Goal: Task Accomplishment & Management: Manage account settings

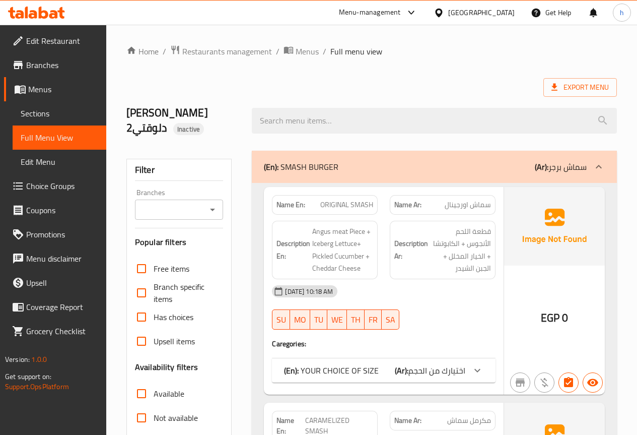
click at [57, 164] on span "Edit Menu" at bounding box center [60, 162] width 78 height 12
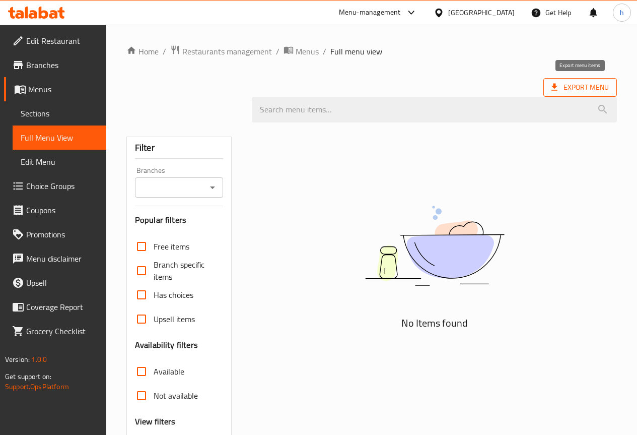
click at [593, 88] on span "Export Menu" at bounding box center [580, 87] width 57 height 13
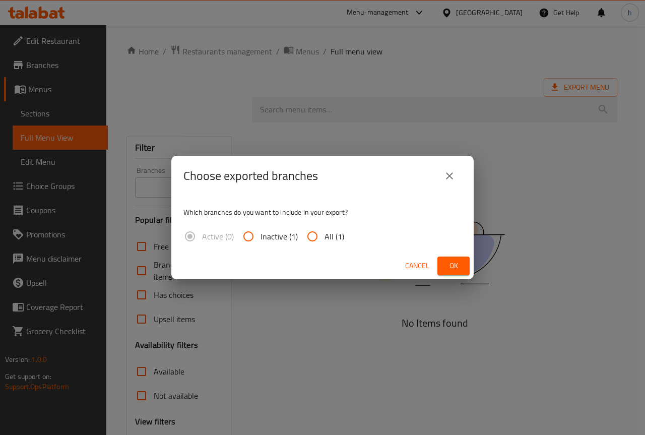
click at [448, 175] on icon "close" at bounding box center [449, 175] width 7 height 7
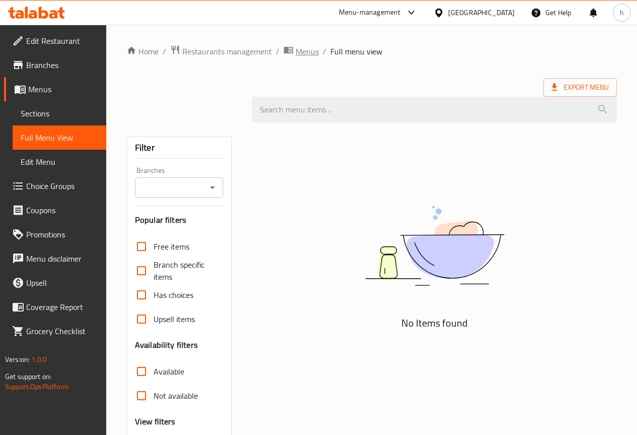
click at [302, 52] on span "Menus" at bounding box center [307, 51] width 23 height 12
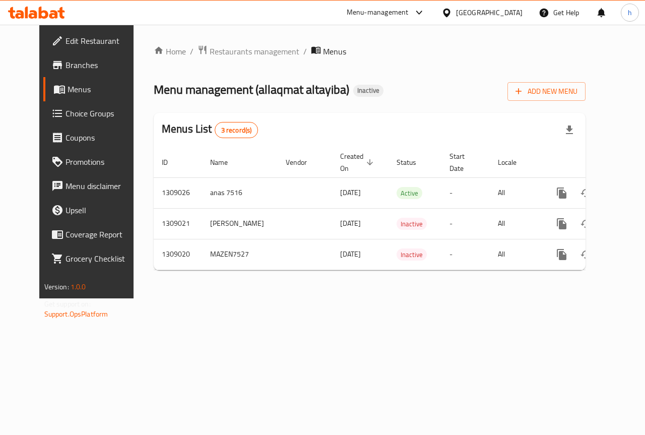
click at [340, 156] on span "Created On sorted descending" at bounding box center [358, 162] width 36 height 24
click at [340, 156] on span "Created On sorted ascending" at bounding box center [358, 162] width 36 height 24
click at [340, 156] on span "Created On sorted descending" at bounding box center [358, 162] width 36 height 24
click at [340, 156] on span "Created On sorted ascending" at bounding box center [358, 162] width 36 height 24
click at [409, 13] on div "Menu-management" at bounding box center [378, 13] width 62 height 12
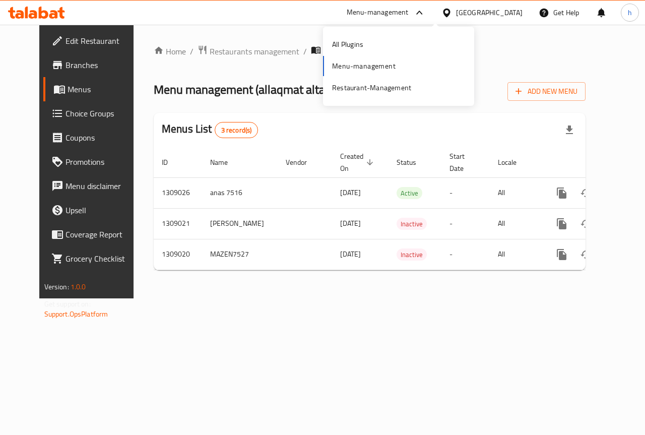
click at [376, 69] on div "All Plugins Menu-management Restaurant-Management" at bounding box center [398, 66] width 151 height 67
click at [375, 67] on div "All Plugins Menu-management Restaurant-Management" at bounding box center [398, 66] width 151 height 67
click at [568, 94] on span "Add New Menu" at bounding box center [546, 91] width 62 height 13
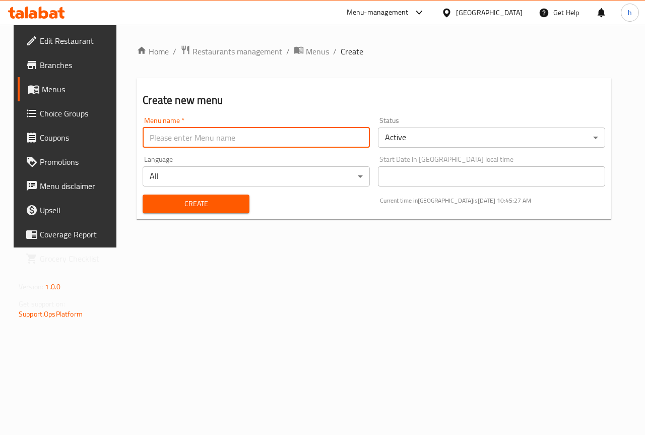
click at [307, 132] on input "text" at bounding box center [256, 137] width 227 height 20
type input "hossam7517"
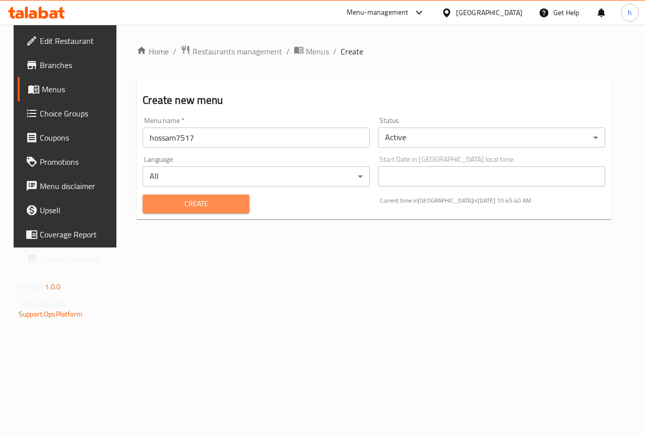
click at [191, 203] on span "Create" at bounding box center [196, 204] width 90 height 13
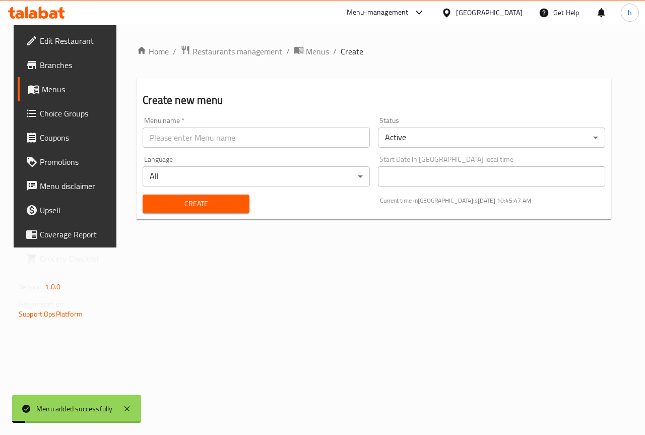
click at [500, 135] on body "Menu added successfully ​ Menu-management Egypt Get Help h Edit Restaurant Bran…" at bounding box center [322, 230] width 645 height 410
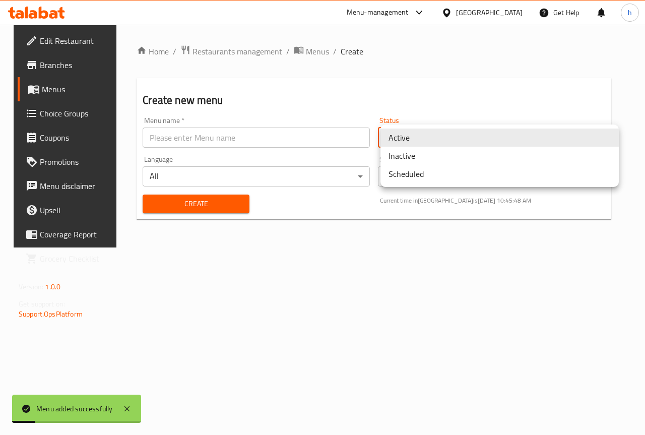
click at [454, 161] on li "Inactive" at bounding box center [499, 156] width 238 height 18
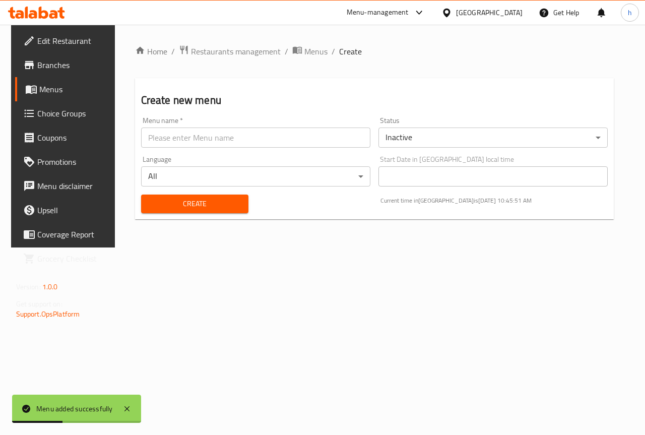
click at [68, 407] on div "Menu added successfully" at bounding box center [74, 408] width 77 height 11
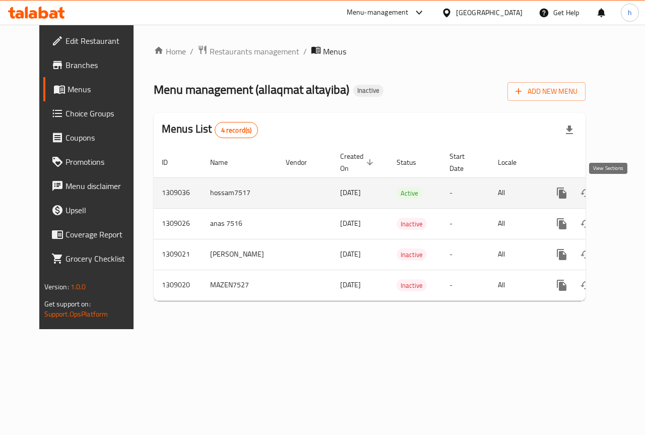
click at [628, 190] on icon "enhanced table" at bounding box center [634, 193] width 12 height 12
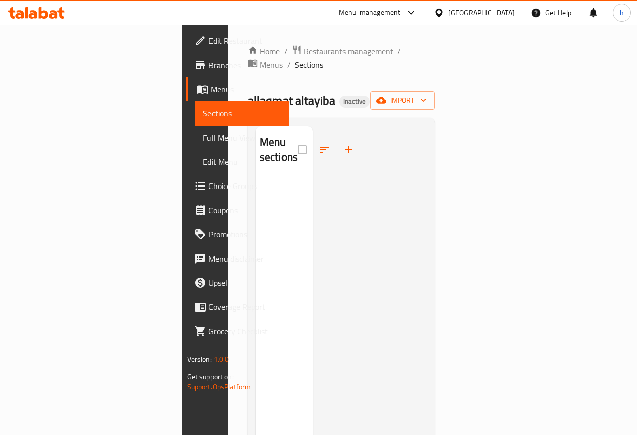
click at [435, 77] on div "Home / Restaurants management / Menus / Sections allaqmat altayiba Inactive imp…" at bounding box center [341, 307] width 187 height 524
click at [427, 94] on span "import" at bounding box center [402, 100] width 48 height 13
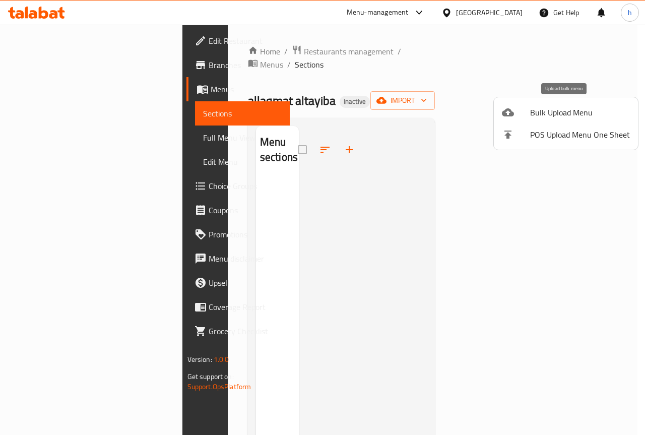
click at [533, 118] on span "Bulk Upload Menu" at bounding box center [580, 112] width 100 height 12
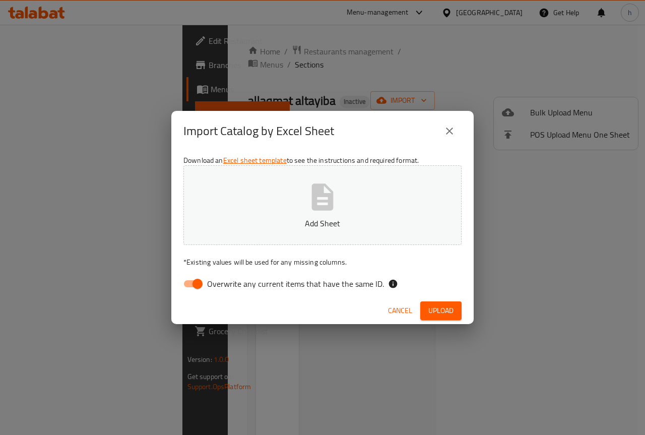
click at [199, 284] on input "Overwrite any current items that have the same ID." at bounding box center [197, 283] width 57 height 19
checkbox input "false"
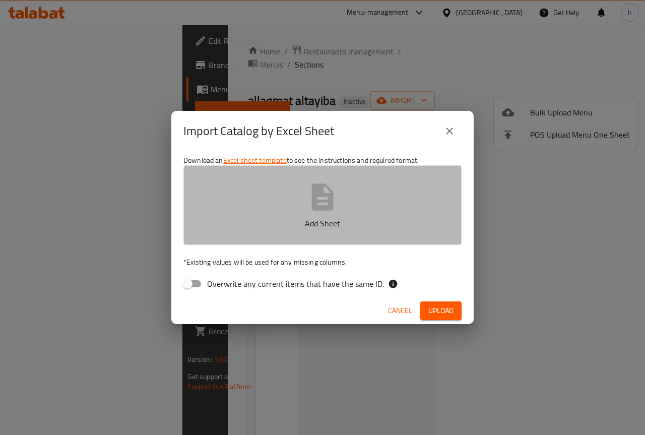
click at [325, 217] on p "Add Sheet" at bounding box center [322, 223] width 247 height 12
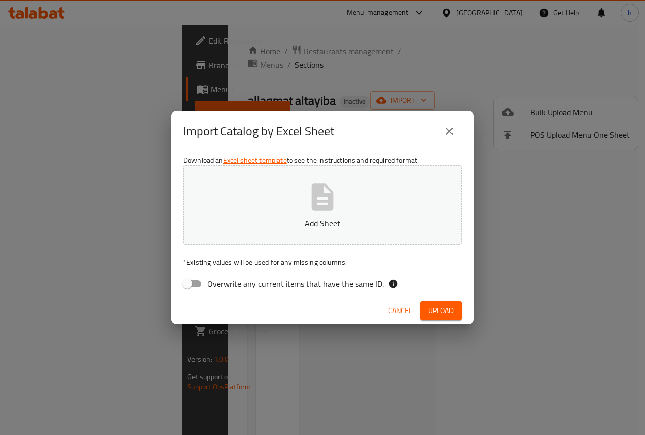
click at [444, 132] on icon "close" at bounding box center [449, 131] width 12 height 12
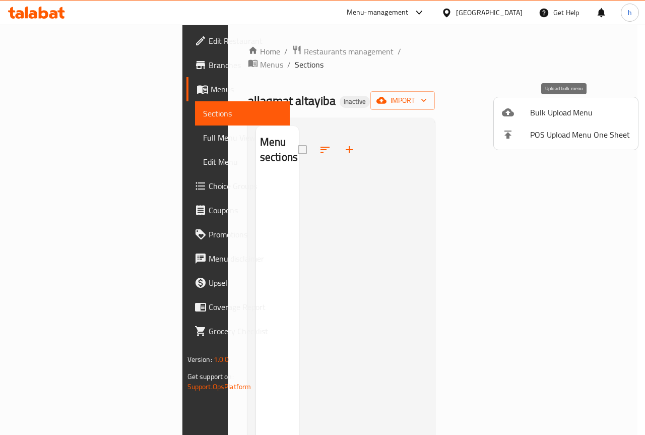
click at [537, 113] on span "Bulk Upload Menu" at bounding box center [580, 112] width 100 height 12
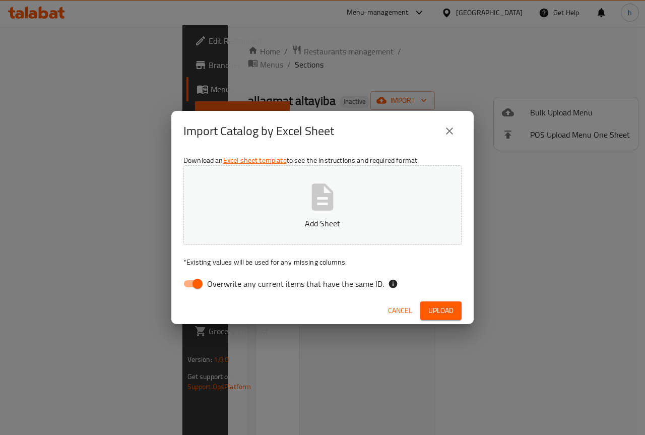
click at [210, 287] on span "Overwrite any current items that have the same ID." at bounding box center [295, 284] width 177 height 12
click at [210, 287] on input "Overwrite any current items that have the same ID." at bounding box center [197, 283] width 57 height 19
checkbox input "false"
click at [292, 193] on button "Add Sheet" at bounding box center [322, 205] width 278 height 80
click at [442, 304] on span "Upload" at bounding box center [440, 310] width 25 height 13
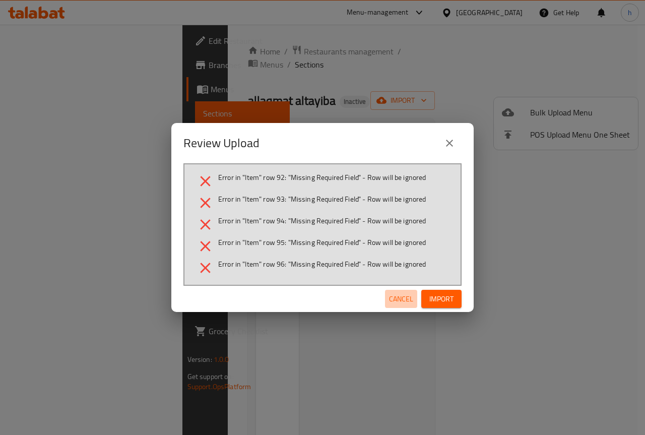
click at [404, 296] on span "Cancel" at bounding box center [401, 299] width 24 height 13
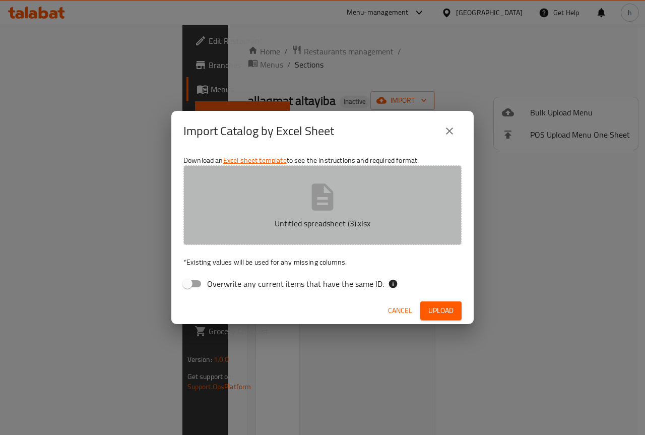
click at [368, 210] on button "Untitled spreadsheet (3).xlsx" at bounding box center [322, 205] width 278 height 80
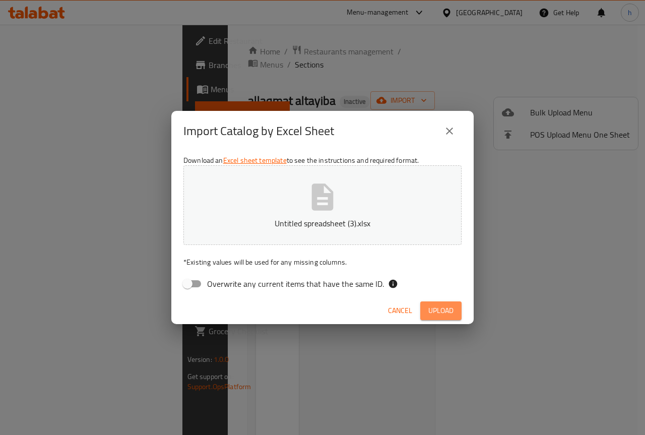
click at [454, 316] on button "Upload" at bounding box center [440, 310] width 41 height 19
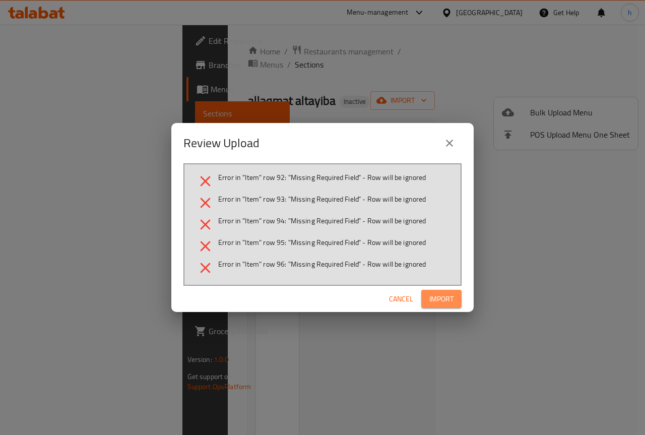
click at [448, 299] on span "Import" at bounding box center [441, 299] width 24 height 13
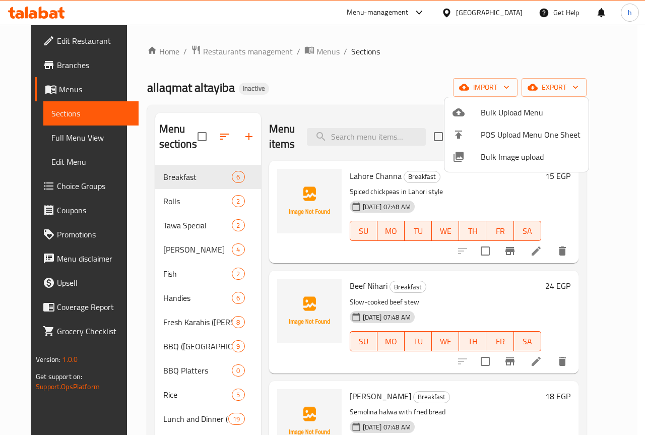
click at [438, 82] on div at bounding box center [322, 217] width 645 height 435
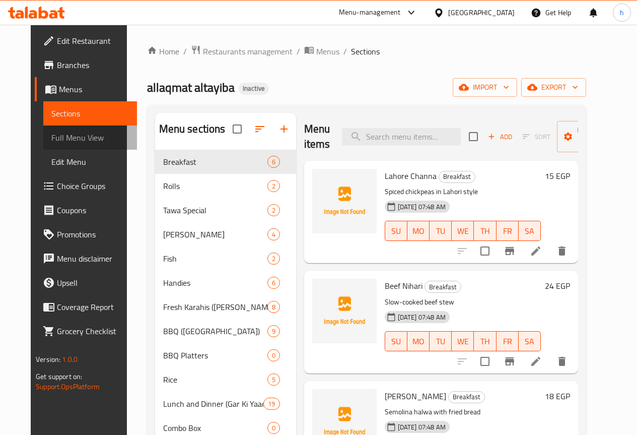
click at [63, 141] on span "Full Menu View" at bounding box center [90, 138] width 78 height 12
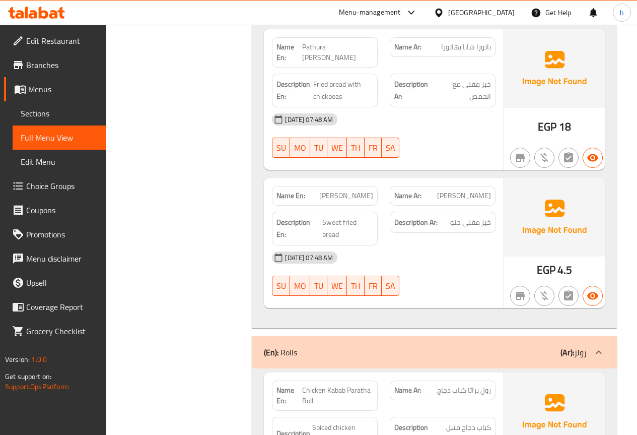
scroll to position [302, 0]
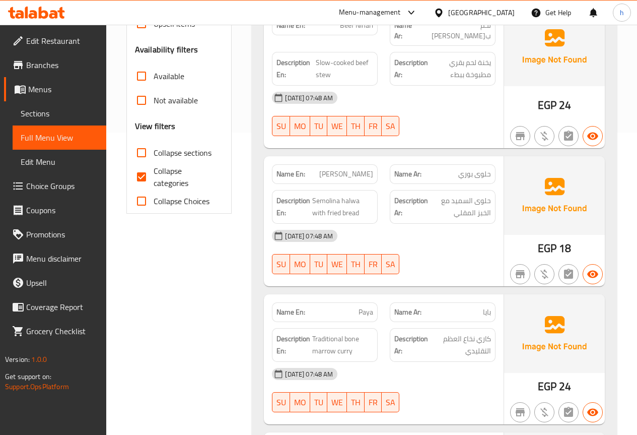
click at [505, 11] on div "[GEOGRAPHIC_DATA]" at bounding box center [481, 12] width 67 height 11
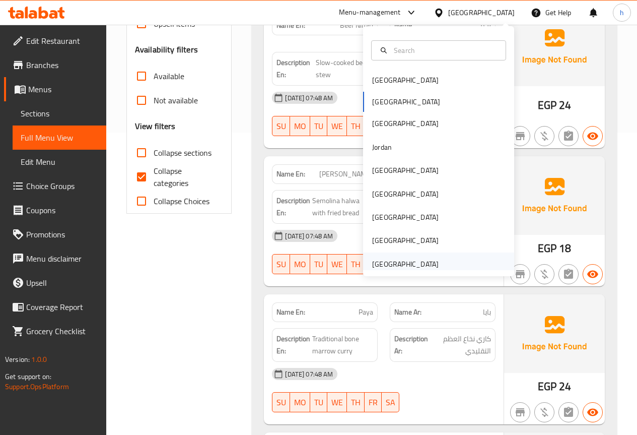
click at [408, 265] on div "United Arab Emirates" at bounding box center [405, 263] width 67 height 11
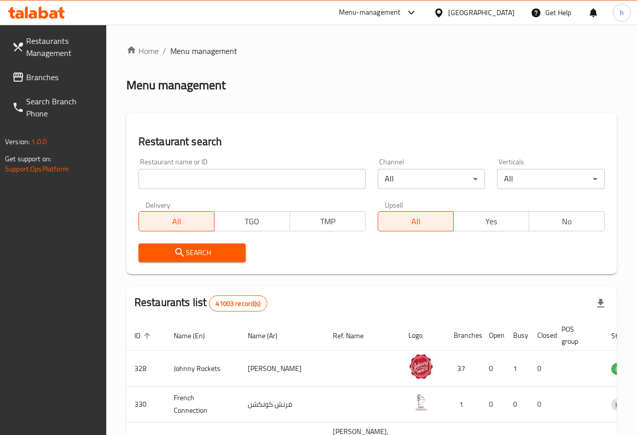
click at [471, 8] on div "[GEOGRAPHIC_DATA]" at bounding box center [481, 12] width 67 height 11
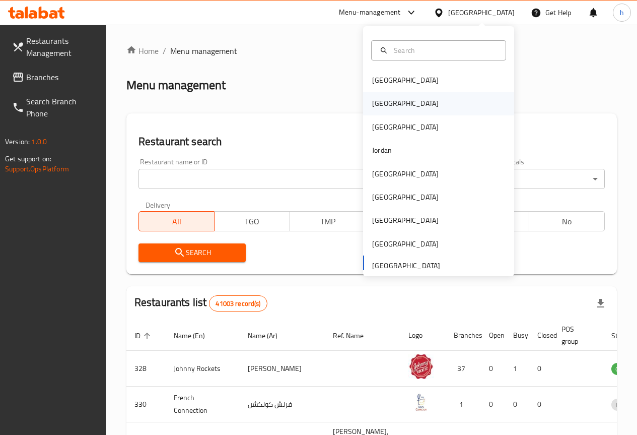
click at [389, 98] on div "[GEOGRAPHIC_DATA]" at bounding box center [405, 103] width 83 height 23
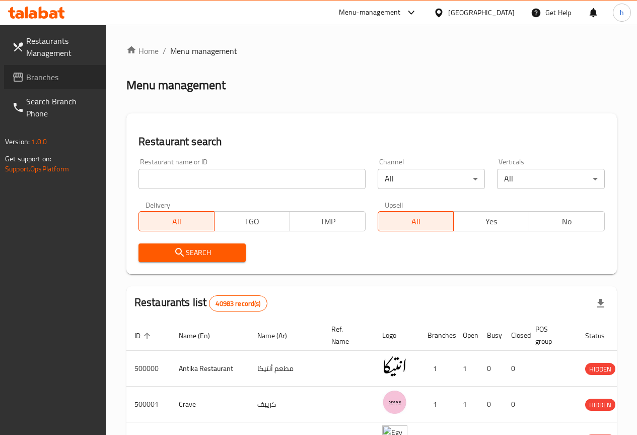
click at [34, 74] on span "Branches" at bounding box center [62, 77] width 72 height 12
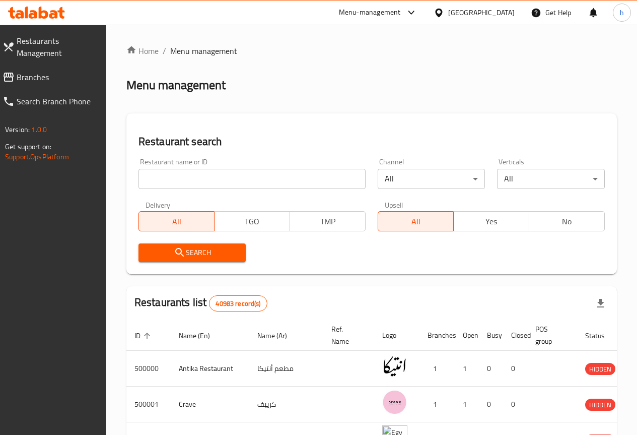
click at [49, 49] on span "Restaurants Management" at bounding box center [58, 47] width 82 height 24
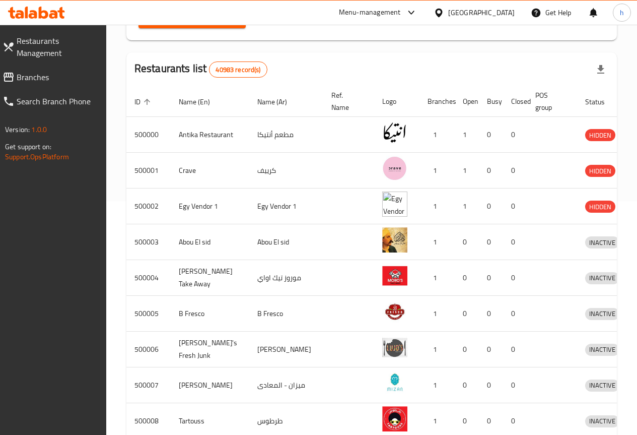
scroll to position [202, 0]
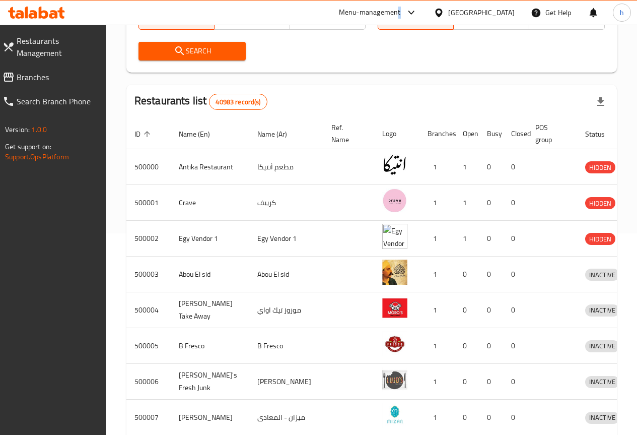
click at [418, 9] on div "Menu-management" at bounding box center [378, 13] width 79 height 12
click at [371, 68] on div "All Plugins Menu-management Restaurant-Management" at bounding box center [390, 66] width 151 height 67
click at [559, 50] on div "Search" at bounding box center [372, 51] width 479 height 31
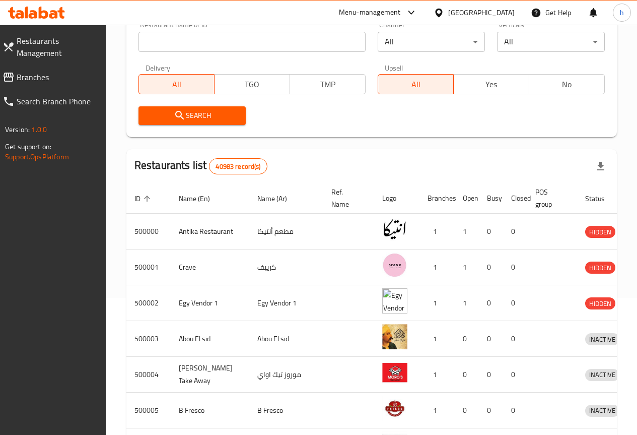
scroll to position [0, 0]
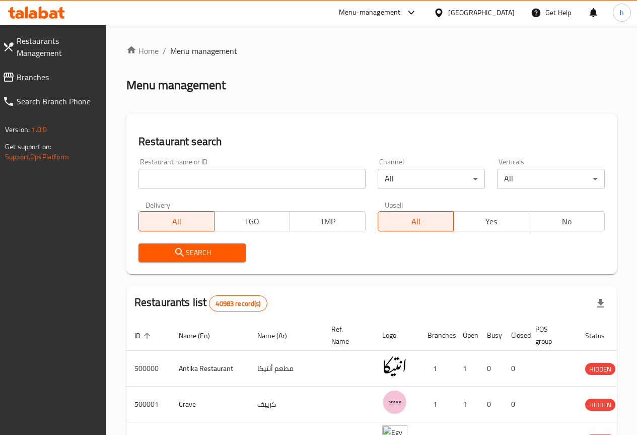
click at [47, 76] on span "Branches" at bounding box center [58, 77] width 82 height 12
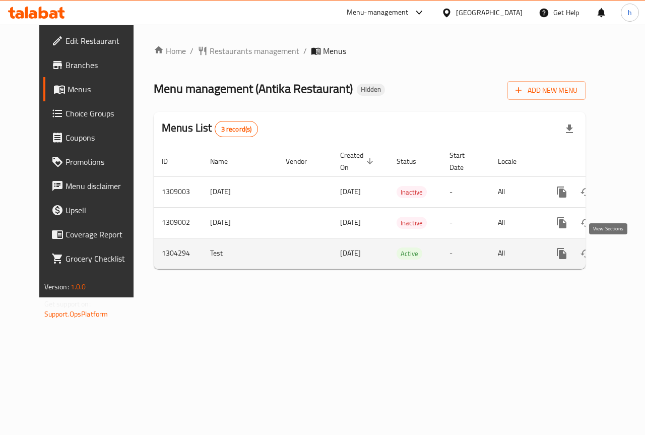
click at [630, 251] on icon "enhanced table" at bounding box center [634, 253] width 9 height 9
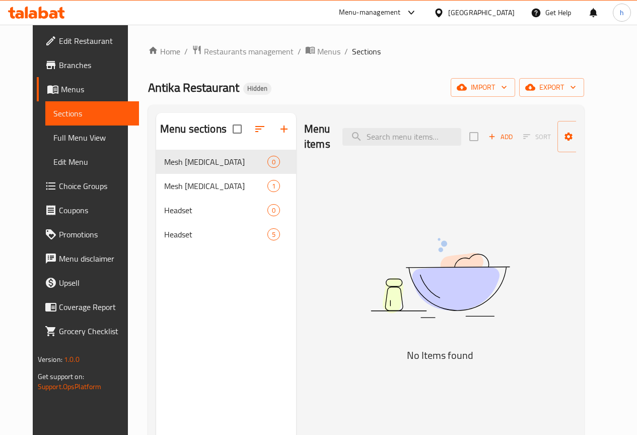
click at [464, 211] on div "Menu items Add Sort Manage items No Items found" at bounding box center [436, 330] width 280 height 435
click at [432, 223] on img at bounding box center [440, 278] width 252 height 134
click at [435, 223] on img at bounding box center [440, 278] width 252 height 134
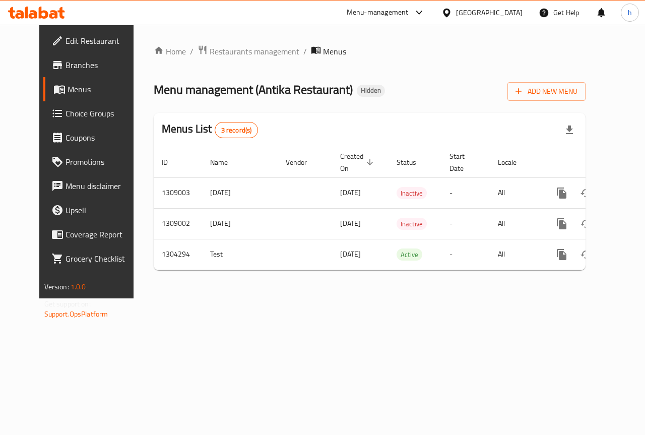
scroll to position [0, 4]
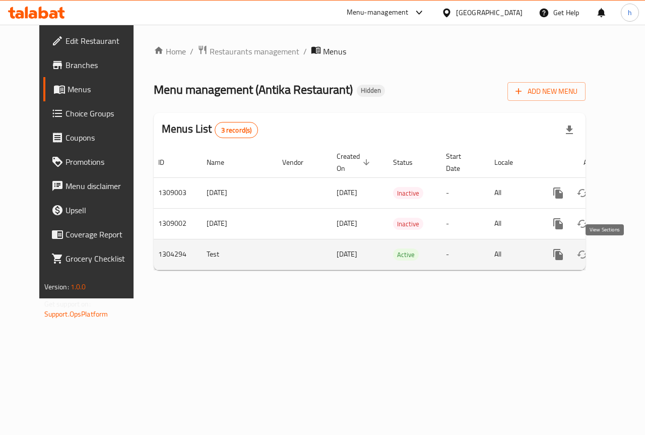
click at [625, 256] on icon "enhanced table" at bounding box center [631, 254] width 12 height 12
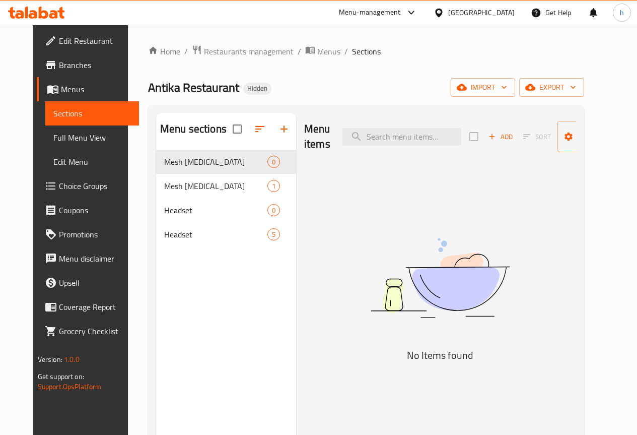
click at [462, 180] on div "Menu items Add Sort Manage items No Items found" at bounding box center [436, 330] width 280 height 435
drag, startPoint x: 462, startPoint y: 180, endPoint x: 495, endPoint y: 161, distance: 37.9
click at [470, 178] on div "Menu items Add Sort Manage items No Items found" at bounding box center [436, 330] width 280 height 435
click at [481, 175] on div "Menu items Add Sort Manage items No Items found" at bounding box center [436, 330] width 280 height 435
click at [53, 156] on span "Edit Menu" at bounding box center [92, 162] width 78 height 12
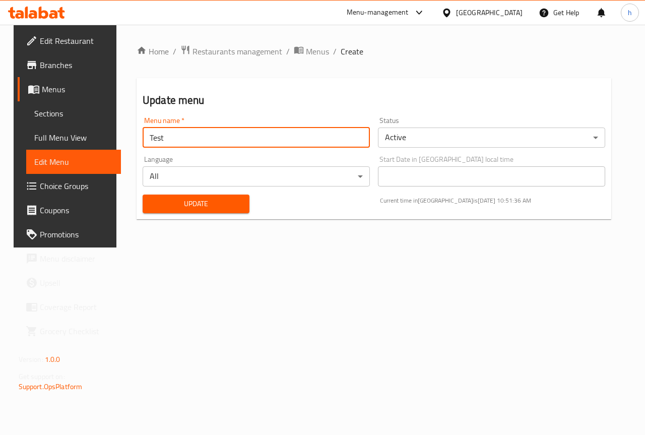
drag, startPoint x: 191, startPoint y: 139, endPoint x: 11, endPoint y: 124, distance: 180.5
click at [14, 126] on div "Edit Restaurant Branches Menus Sections Full Menu View Edit Menu Choice Groups …" at bounding box center [323, 136] width 618 height 223
click at [466, 60] on div "Home / Restaurants management / Menus / Create Update menu Menu name   * Test M…" at bounding box center [374, 136] width 475 height 182
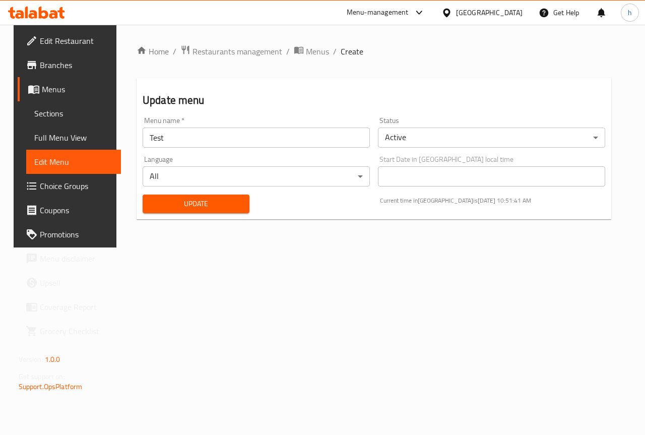
click at [466, 60] on div "Home / Restaurants management / Menus / Create Update menu Menu name   * Test M…" at bounding box center [374, 136] width 475 height 182
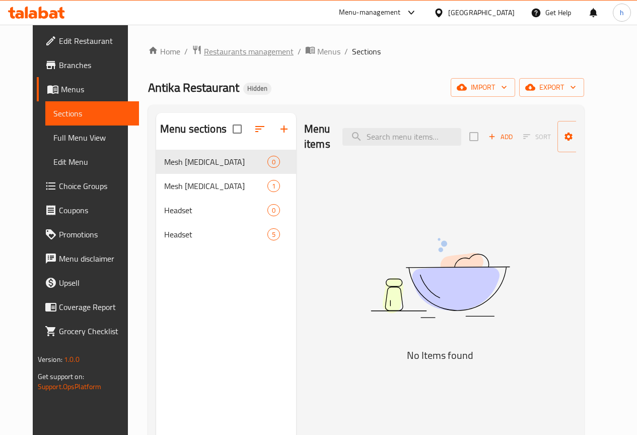
click at [240, 52] on span "Restaurants management" at bounding box center [249, 51] width 90 height 12
click at [317, 49] on span "Menus" at bounding box center [328, 51] width 23 height 12
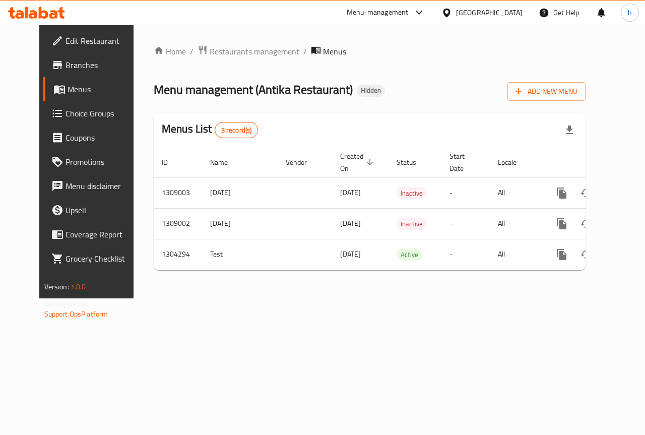
click at [511, 16] on div "[GEOGRAPHIC_DATA]" at bounding box center [489, 12] width 67 height 11
click at [510, 20] on div "[GEOGRAPHIC_DATA]" at bounding box center [481, 13] width 97 height 24
click at [68, 85] on span "Menus" at bounding box center [104, 89] width 72 height 12
click at [68, 89] on span "Menus" at bounding box center [104, 89] width 72 height 12
click at [66, 38] on span "Edit Restaurant" at bounding box center [103, 41] width 74 height 12
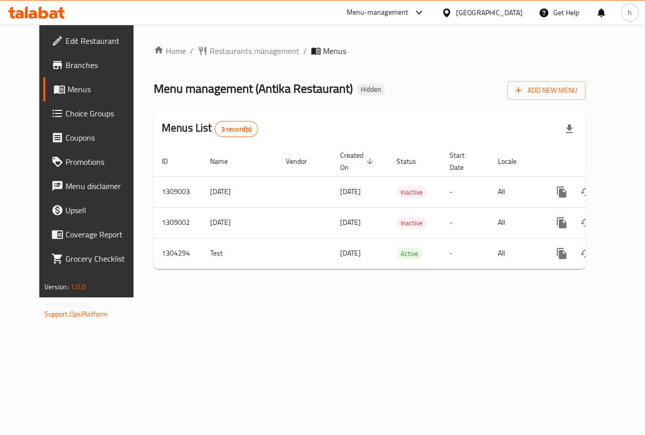
click at [417, 66] on div "Home / Restaurants management / Menus Menu management ( Antika Restaurant ) Hid…" at bounding box center [370, 161] width 432 height 232
click at [418, 66] on div "Home / Restaurants management / Menus Menu management ( Antika Restaurant ) Hid…" at bounding box center [370, 161] width 432 height 232
click at [68, 87] on span "Menus" at bounding box center [104, 89] width 72 height 12
click at [52, 75] on link "Branches" at bounding box center [95, 65] width 104 height 24
click at [247, 46] on span "Restaurants management" at bounding box center [255, 51] width 90 height 12
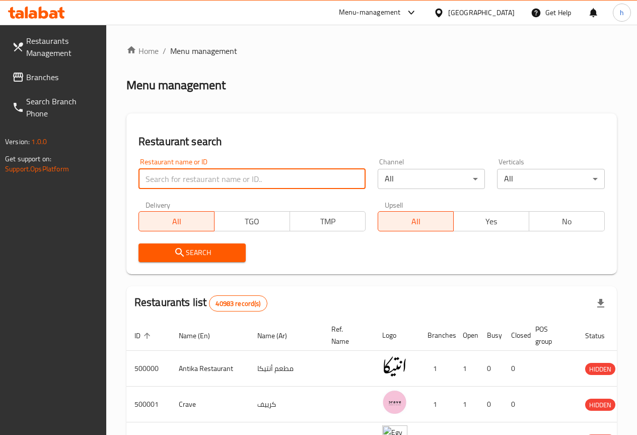
click at [204, 170] on input "search" at bounding box center [252, 179] width 227 height 20
paste input "1309036"
type input "1309036"
click button "Search" at bounding box center [193, 252] width 108 height 19
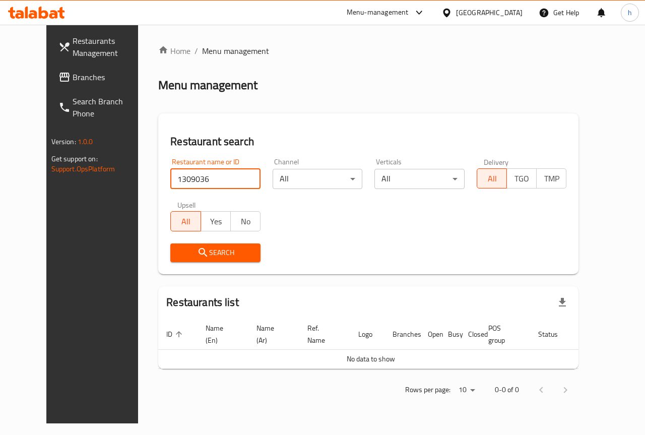
click at [73, 105] on span "Search Branch Phone" at bounding box center [110, 107] width 74 height 24
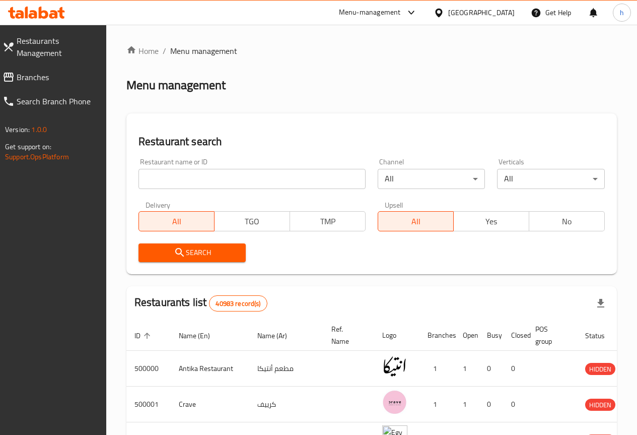
click at [209, 183] on input "search" at bounding box center [252, 179] width 227 height 20
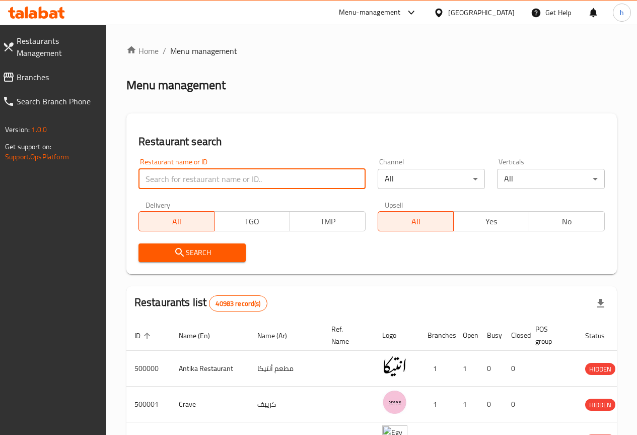
click at [214, 177] on input "search" at bounding box center [252, 179] width 227 height 20
click at [324, 143] on h2 "Restaurant search" at bounding box center [372, 141] width 467 height 15
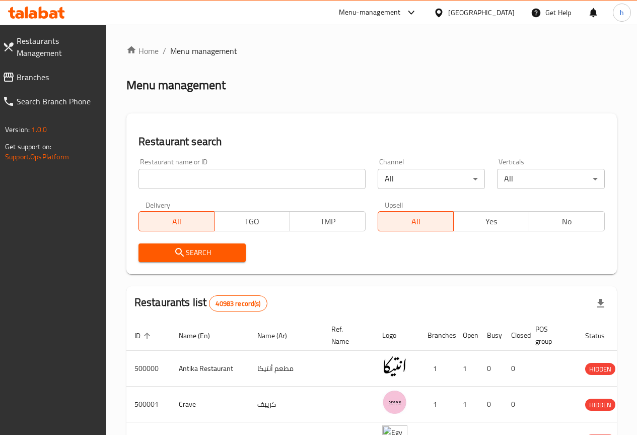
click at [426, 19] on div "Menu-management" at bounding box center [378, 13] width 95 height 24
click at [401, 12] on div "Menu-management" at bounding box center [370, 13] width 62 height 12
click at [391, 91] on div "Restaurant-Management" at bounding box center [363, 87] width 79 height 11
click at [401, 15] on div "Menu-management" at bounding box center [370, 13] width 62 height 12
click at [391, 84] on div "Restaurant-Management" at bounding box center [363, 87] width 79 height 11
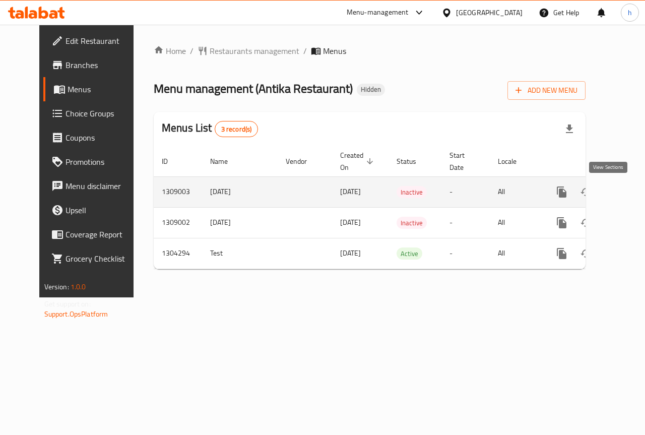
click at [628, 198] on icon "enhanced table" at bounding box center [634, 192] width 12 height 12
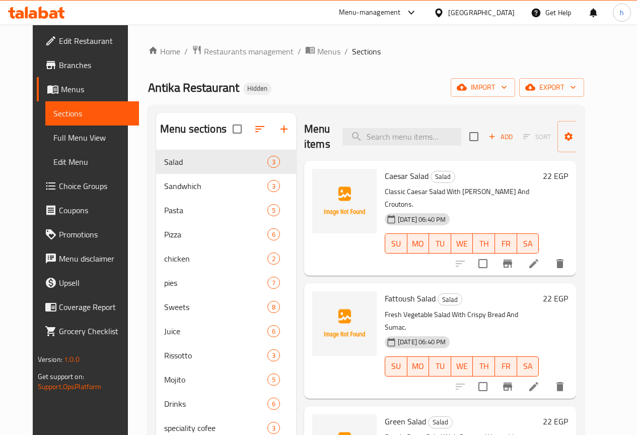
click at [53, 156] on span "Edit Menu" at bounding box center [92, 162] width 78 height 12
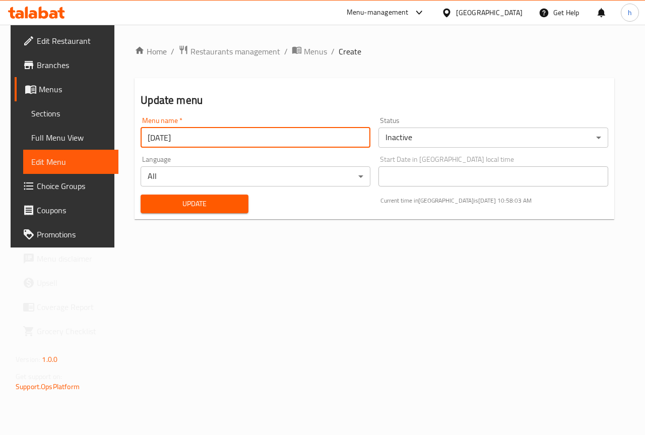
drag, startPoint x: 206, startPoint y: 139, endPoint x: 112, endPoint y: 114, distance: 97.4
click at [121, 115] on div "Home / Restaurants management / Menus / Create Update menu Menu name   * 31-8-2…" at bounding box center [374, 136] width 520 height 223
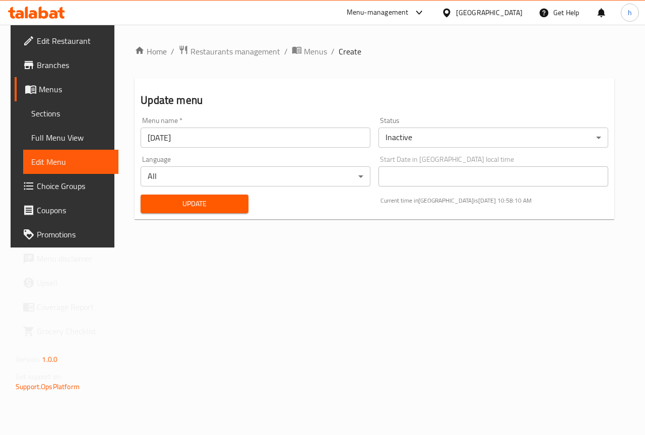
click at [510, 50] on ol "Home / Restaurants management / Menus / Create" at bounding box center [375, 51] width 480 height 13
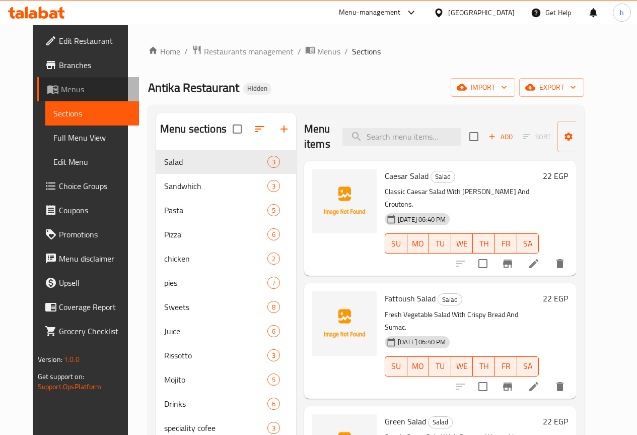
click at [61, 89] on span "Menus" at bounding box center [96, 89] width 70 height 12
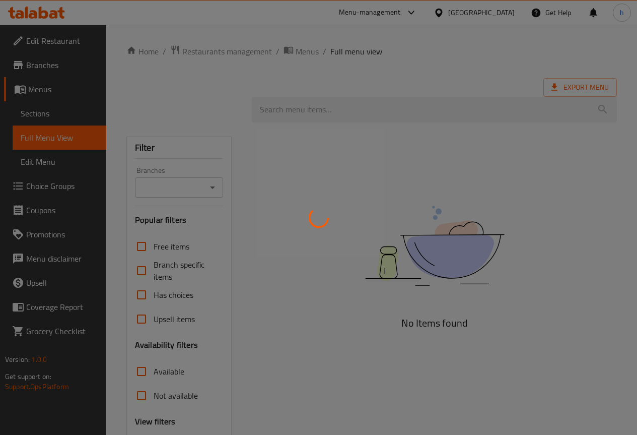
click at [61, 91] on div at bounding box center [318, 217] width 637 height 435
click at [40, 90] on div at bounding box center [318, 217] width 637 height 435
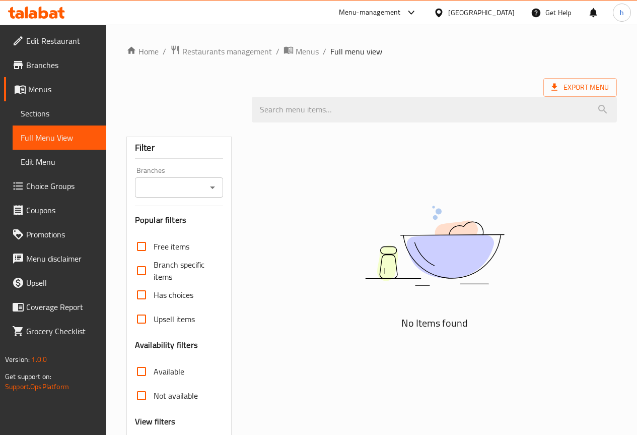
click at [220, 134] on div "Home / Restaurants management / Menus / Full menu view Export Menu Filter Branc…" at bounding box center [371, 277] width 491 height 464
click at [46, 93] on span "Menus" at bounding box center [63, 89] width 70 height 12
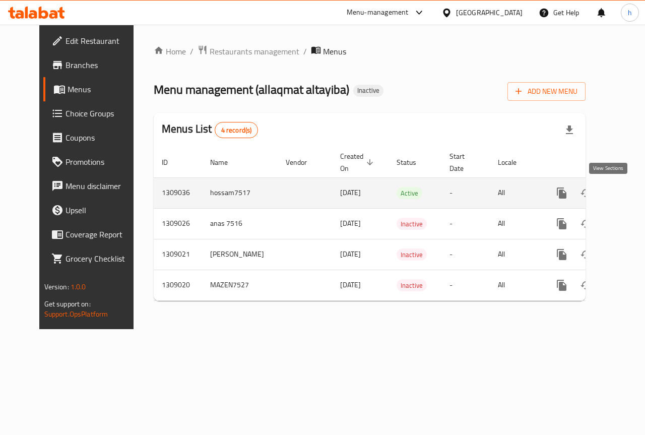
click at [628, 194] on icon "enhanced table" at bounding box center [634, 193] width 12 height 12
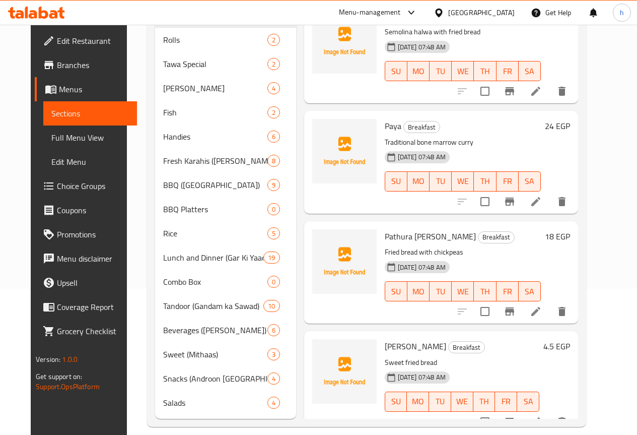
scroll to position [151, 0]
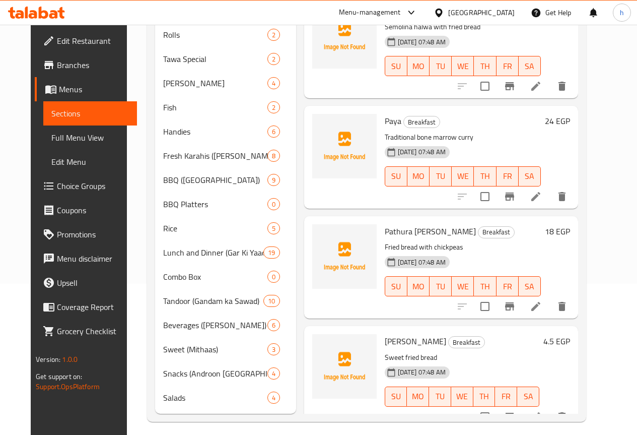
click at [58, 138] on span "Full Menu View" at bounding box center [90, 138] width 78 height 12
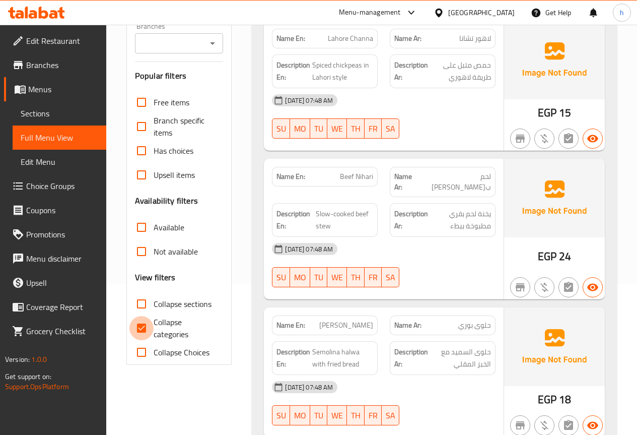
click at [144, 320] on input "Collapse categories" at bounding box center [141, 328] width 24 height 24
checkbox input "false"
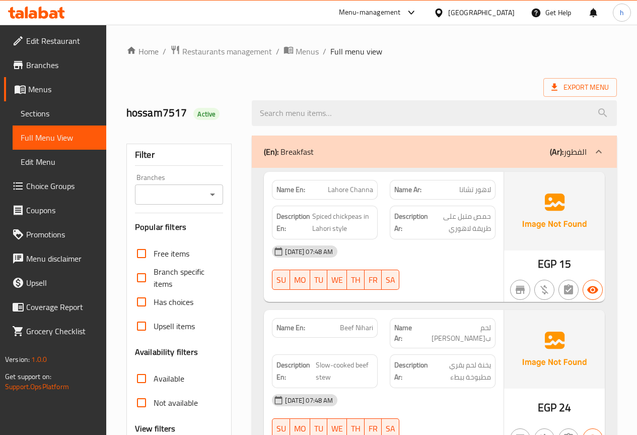
scroll to position [50, 0]
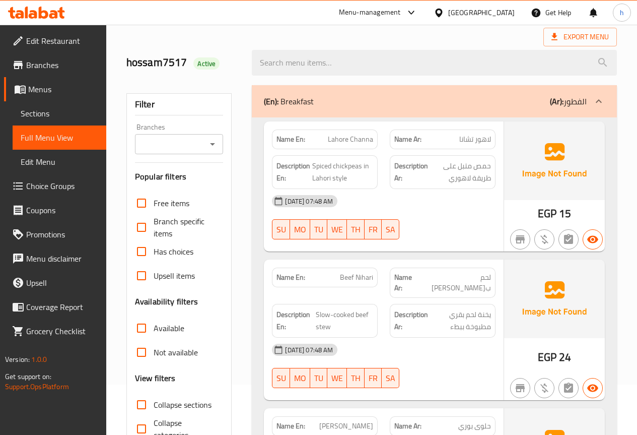
click at [333, 143] on span "Lahore Channa" at bounding box center [350, 139] width 45 height 11
click at [333, 142] on span "Lahore Channa" at bounding box center [350, 139] width 45 height 11
click at [452, 143] on p "Name Ar: لاهور تشانا" at bounding box center [443, 139] width 97 height 11
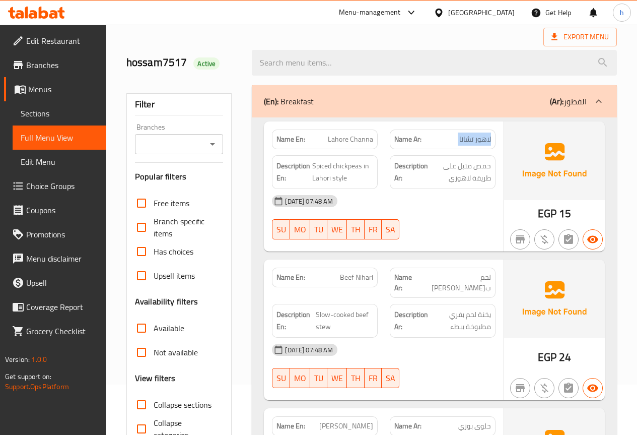
click at [452, 143] on p "Name Ar: لاهور تشانا" at bounding box center [443, 139] width 97 height 11
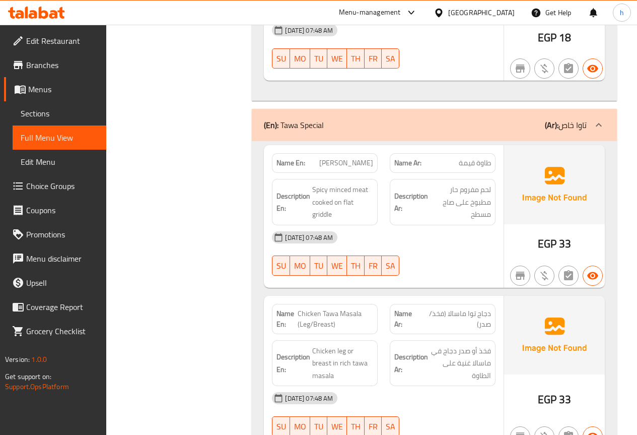
scroll to position [1310, 0]
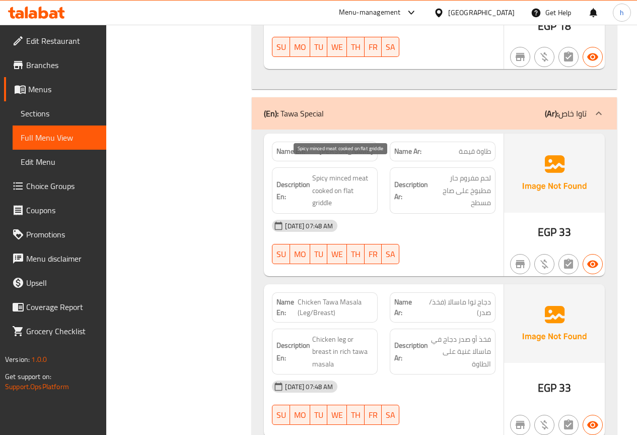
click at [343, 172] on span "Spicy minced meat cooked on flat griddle" at bounding box center [342, 190] width 61 height 37
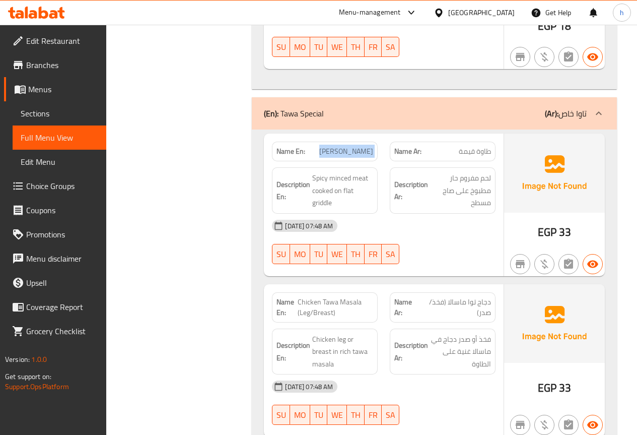
copy span "Tawa Qeema"
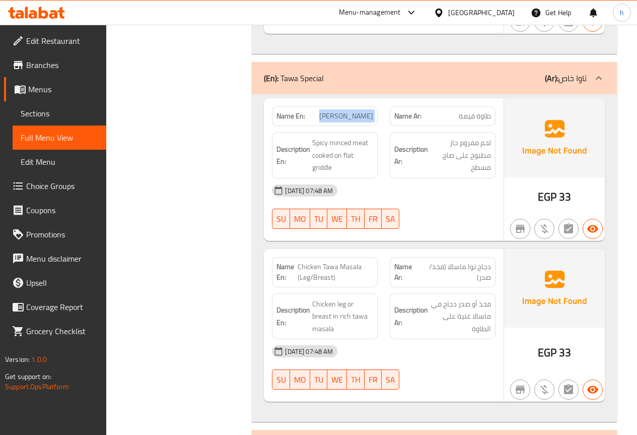
scroll to position [1360, 0]
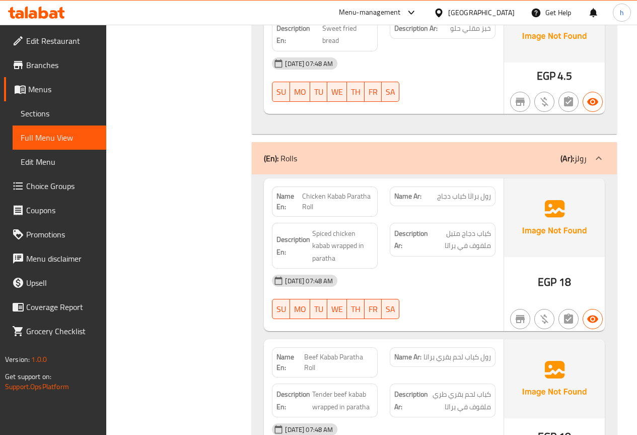
scroll to position [957, 0]
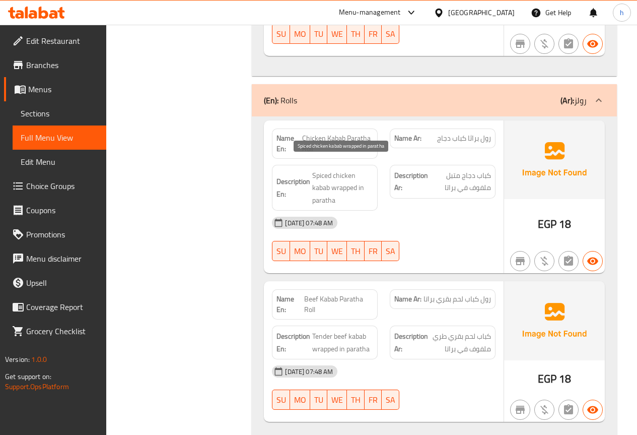
click at [339, 173] on span "Spiced chicken kabab wrapped in paratha" at bounding box center [342, 187] width 61 height 37
copy span "wrapped"
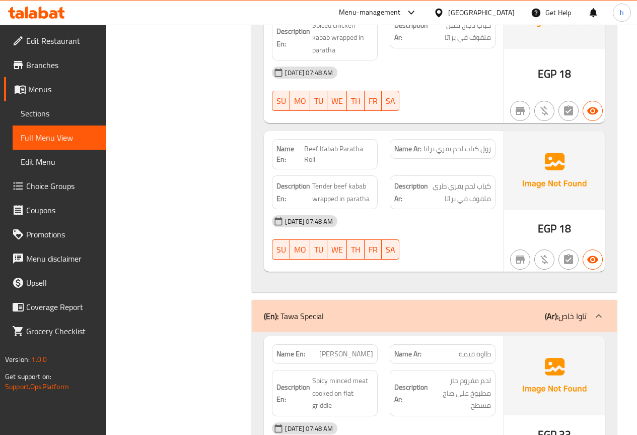
scroll to position [1108, 0]
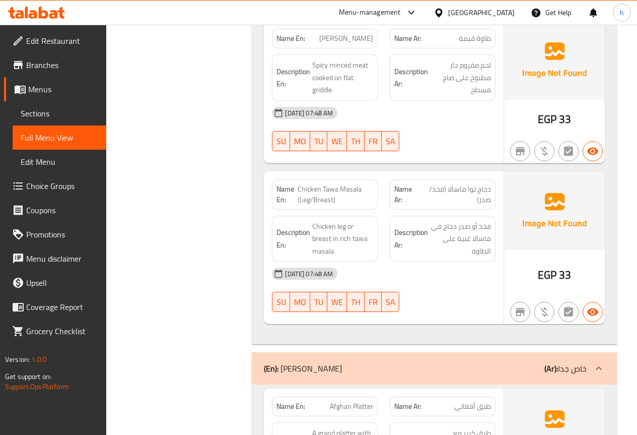
scroll to position [1411, 0]
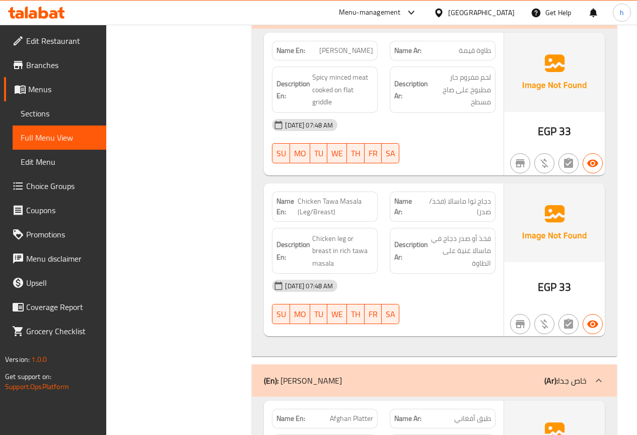
drag, startPoint x: 490, startPoint y: 190, endPoint x: 441, endPoint y: 198, distance: 49.5
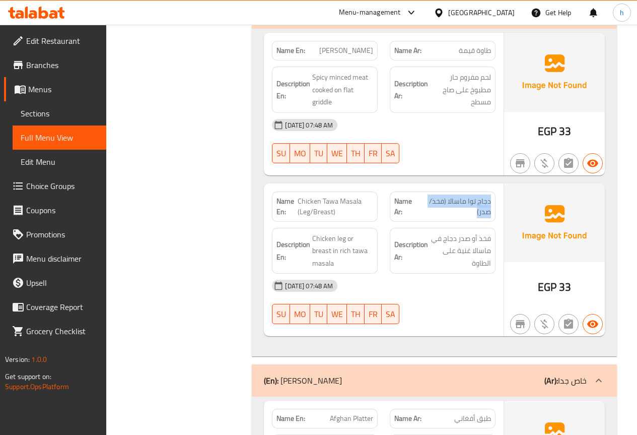
copy span "دجاج توا ماسالا (فخذ/صدر)"
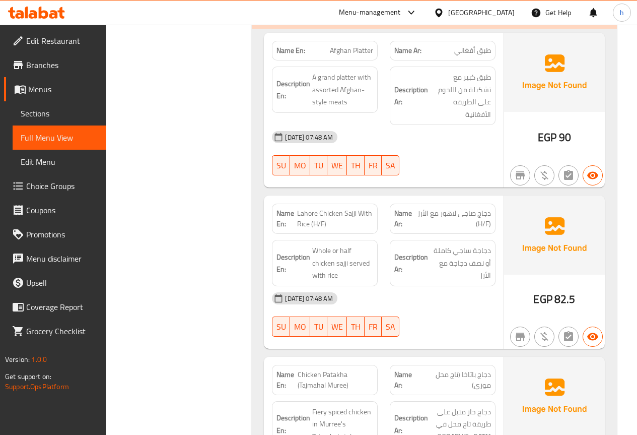
scroll to position [1814, 0]
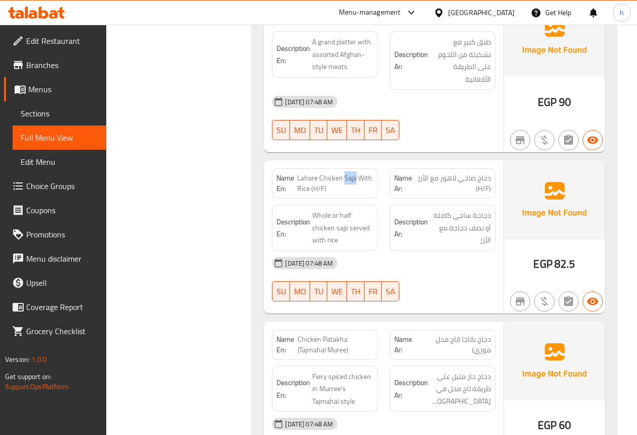
drag, startPoint x: 344, startPoint y: 167, endPoint x: 356, endPoint y: 171, distance: 12.9
copy span "Sajji"
drag, startPoint x: 298, startPoint y: 168, endPoint x: 381, endPoint y: 171, distance: 83.2
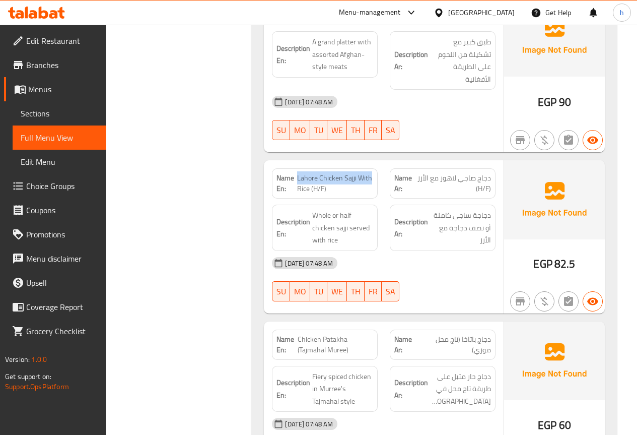
copy span "Lahore Chicken Sajji With"
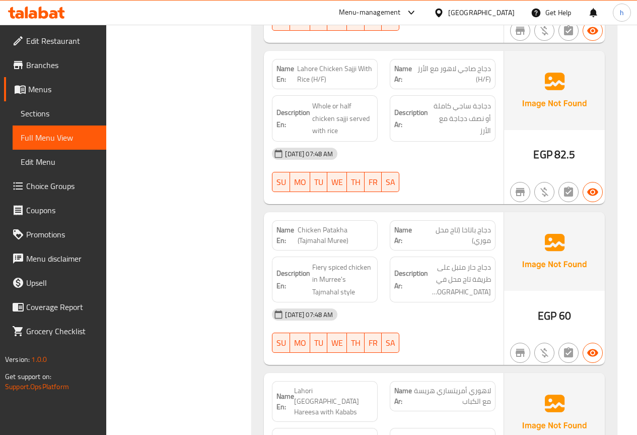
scroll to position [1915, 0]
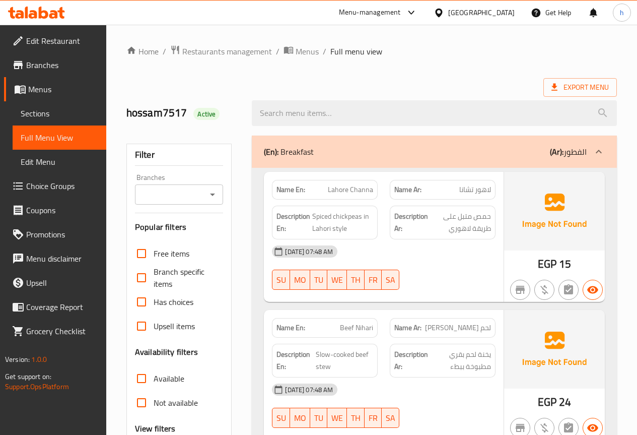
click at [334, 192] on span "Lahore Channa" at bounding box center [350, 189] width 45 height 11
click at [345, 190] on span "Lahore Channa" at bounding box center [350, 189] width 45 height 11
click at [357, 188] on span "Lahore Channa" at bounding box center [350, 189] width 45 height 11
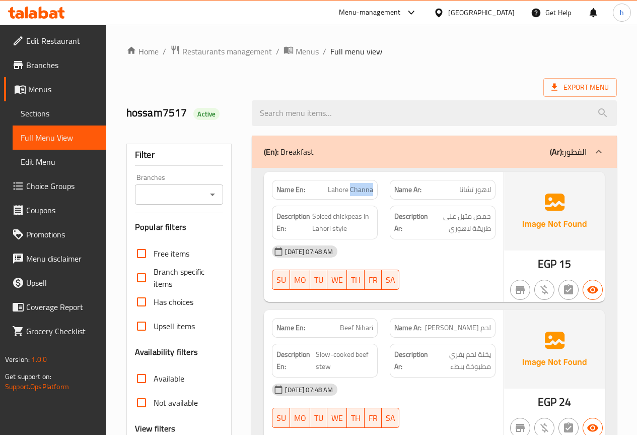
click at [357, 188] on span "Lahore Channa" at bounding box center [350, 189] width 45 height 11
click at [369, 188] on span "Lahore Channa" at bounding box center [350, 189] width 45 height 11
click at [371, 188] on span "Lahore Channa" at bounding box center [350, 189] width 45 height 11
drag, startPoint x: 371, startPoint y: 189, endPoint x: 365, endPoint y: 190, distance: 6.1
click at [365, 190] on span "Lahore Channa" at bounding box center [350, 189] width 45 height 11
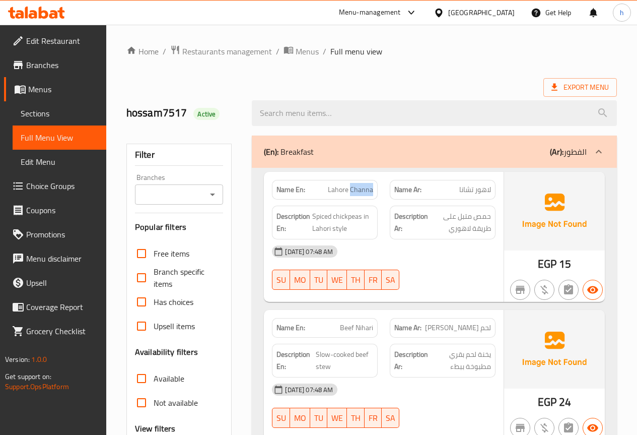
click at [369, 192] on span "Lahore Channa" at bounding box center [350, 189] width 45 height 11
click at [371, 190] on span "Lahore Channa" at bounding box center [350, 189] width 45 height 11
drag, startPoint x: 371, startPoint y: 190, endPoint x: 375, endPoint y: 195, distance: 7.2
click at [375, 195] on div "Name En: Lahore Channa" at bounding box center [325, 190] width 106 height 20
click at [347, 187] on span "Lahore Channa" at bounding box center [350, 189] width 45 height 11
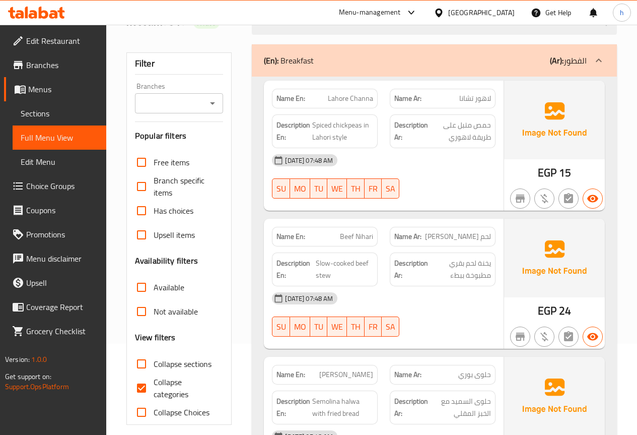
scroll to position [252, 0]
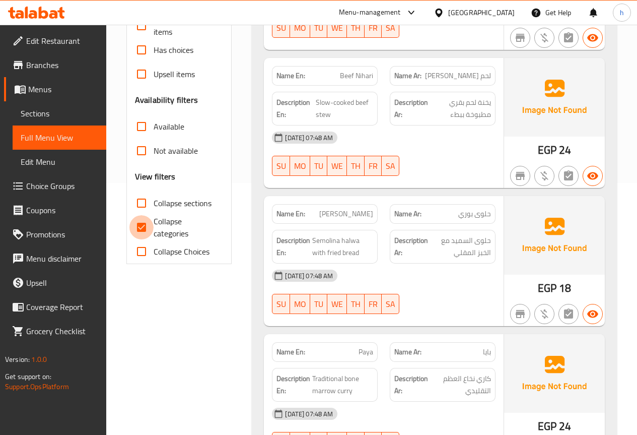
click at [141, 223] on input "Collapse categories" at bounding box center [141, 227] width 24 height 24
checkbox input "false"
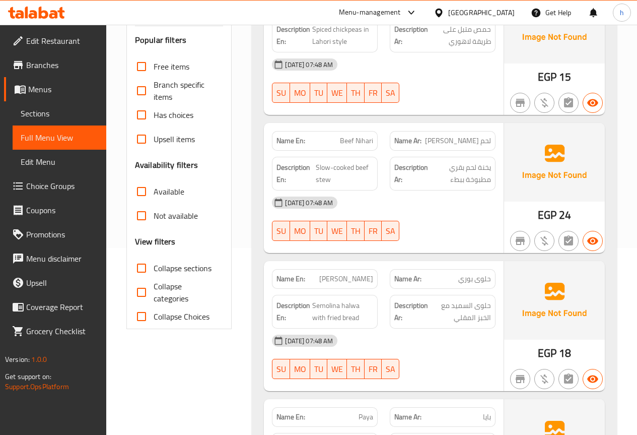
scroll to position [50, 0]
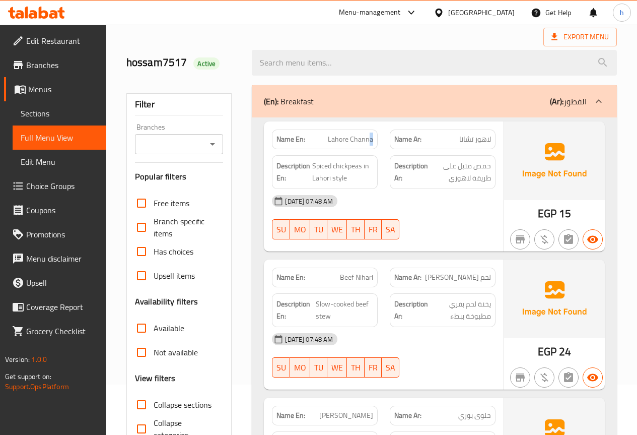
drag, startPoint x: 371, startPoint y: 140, endPoint x: 379, endPoint y: 145, distance: 9.8
click at [379, 145] on div "Name En: Lahore Channa" at bounding box center [325, 139] width 118 height 32
click at [367, 139] on span "Lahore Channa" at bounding box center [350, 139] width 45 height 11
click at [361, 148] on div "Name En: Lahore Channa" at bounding box center [325, 139] width 106 height 20
click at [367, 141] on span "Lahore Channa" at bounding box center [350, 139] width 45 height 11
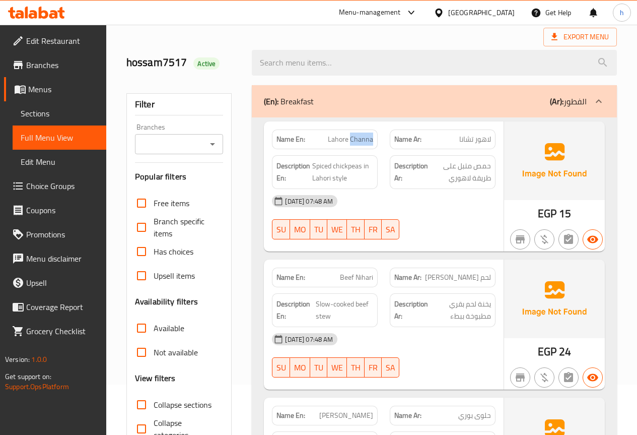
click at [367, 140] on span "Lahore Channa" at bounding box center [350, 139] width 45 height 11
click at [367, 139] on span "Lahore Channa" at bounding box center [350, 139] width 45 height 11
click at [364, 141] on span "Lahore Channa" at bounding box center [350, 139] width 45 height 11
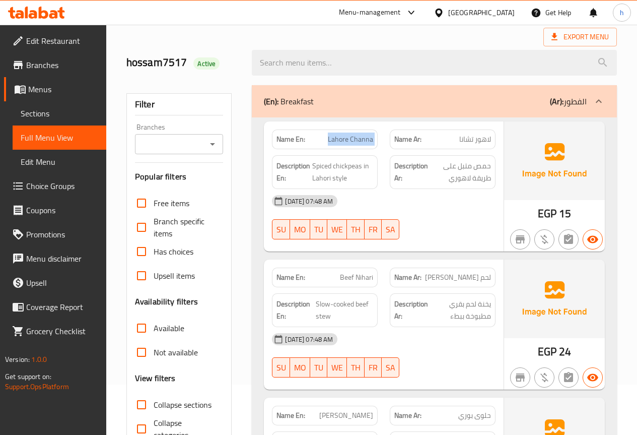
click at [364, 148] on div "Name En: Lahore Channa" at bounding box center [325, 139] width 106 height 20
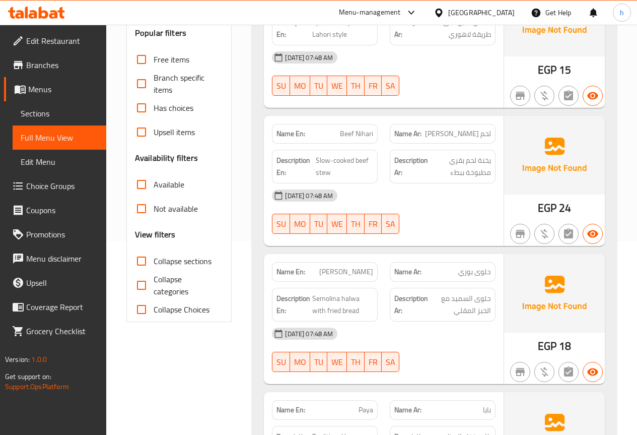
scroll to position [0, 0]
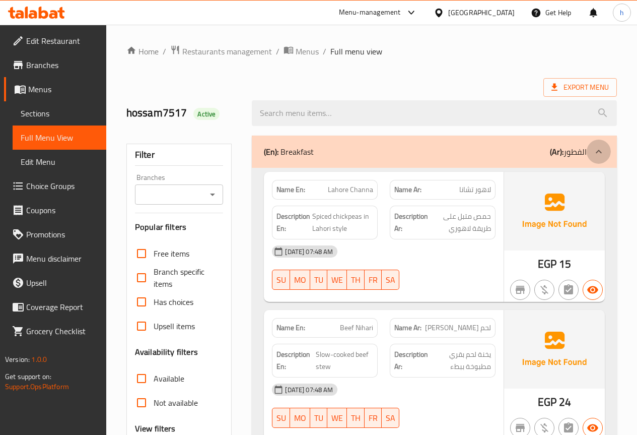
click at [590, 156] on div at bounding box center [599, 152] width 24 height 24
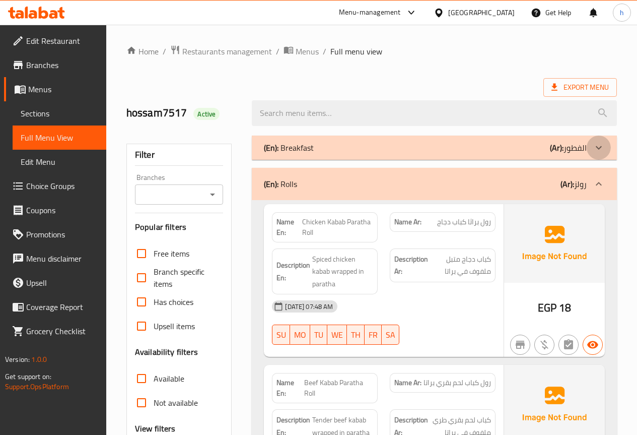
click at [590, 151] on div at bounding box center [599, 148] width 24 height 24
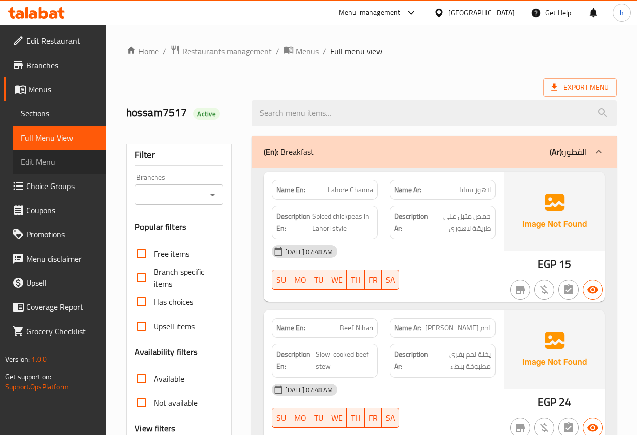
click at [53, 160] on span "Edit Menu" at bounding box center [60, 162] width 78 height 12
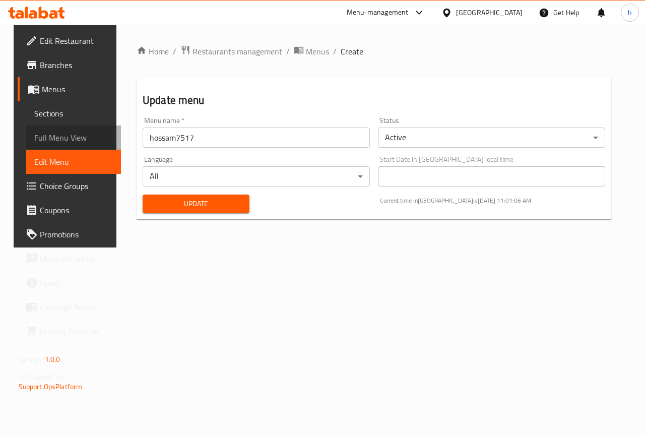
click at [54, 142] on span "Full Menu View" at bounding box center [73, 138] width 79 height 12
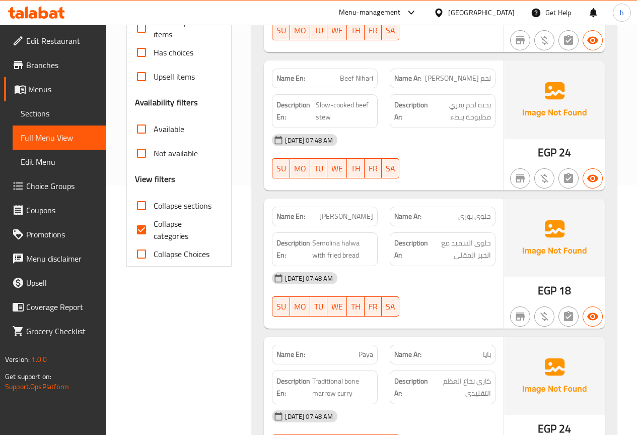
scroll to position [252, 0]
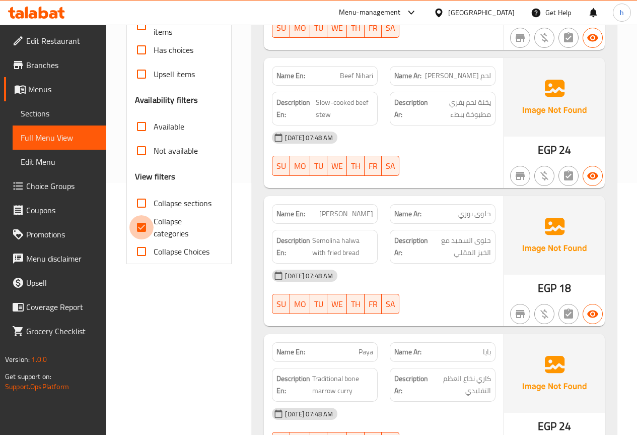
click at [152, 225] on input "Collapse categories" at bounding box center [141, 227] width 24 height 24
checkbox input "false"
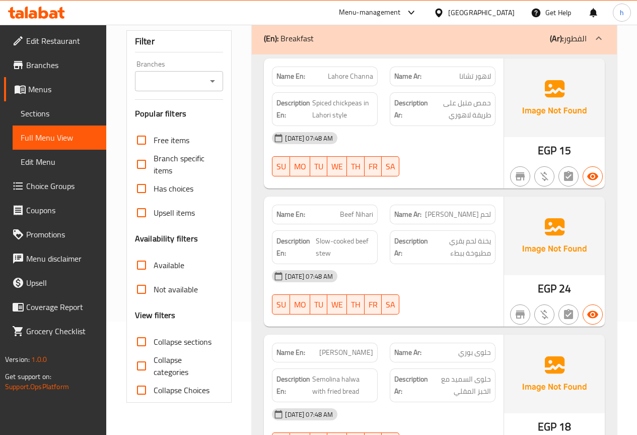
scroll to position [0, 0]
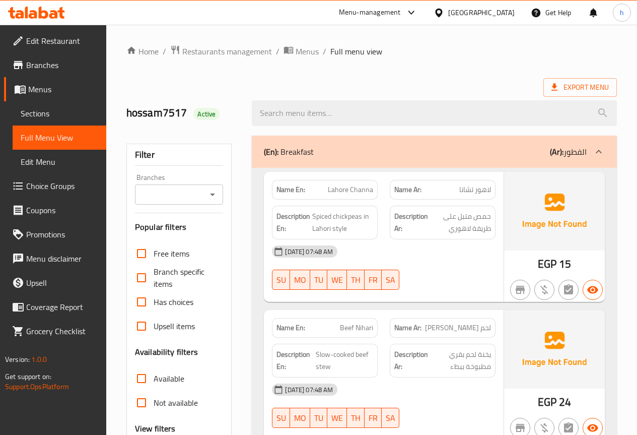
drag, startPoint x: 342, startPoint y: 256, endPoint x: 390, endPoint y: 260, distance: 48.1
click at [360, 256] on div "[DATE] 07:48 AM" at bounding box center [384, 251] width 236 height 24
click at [412, 260] on div "[DATE] 07:48 AM" at bounding box center [384, 251] width 236 height 24
click at [413, 260] on div "[DATE] 07:48 AM" at bounding box center [384, 251] width 236 height 24
click at [33, 113] on span "Sections" at bounding box center [60, 113] width 78 height 12
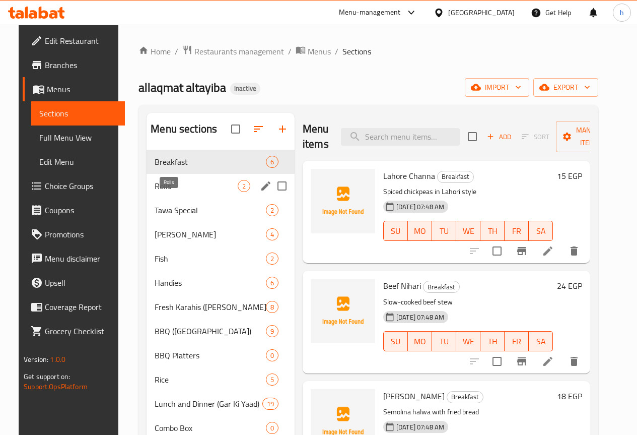
click at [165, 192] on span "Rolls" at bounding box center [196, 186] width 83 height 12
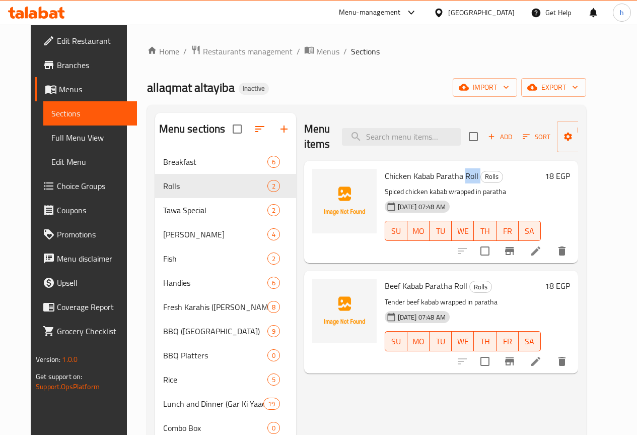
drag, startPoint x: 421, startPoint y: 176, endPoint x: 438, endPoint y: 181, distance: 18.0
click at [438, 181] on h6 "Chicken Kabab Paratha Roll Rolls" at bounding box center [463, 176] width 156 height 14
click at [542, 248] on icon at bounding box center [536, 251] width 12 height 12
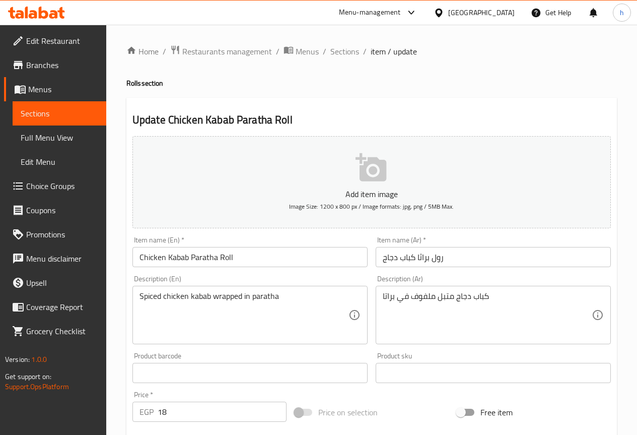
click at [116, 155] on div "Home / Restaurants management / Menus / Sections / item / update Rolls section …" at bounding box center [371, 368] width 531 height 687
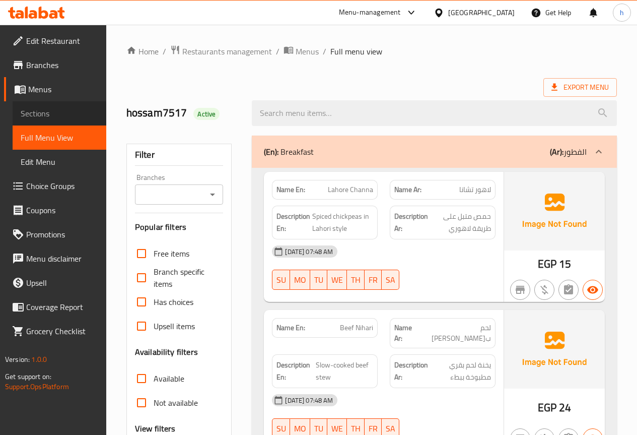
click at [32, 117] on span "Sections" at bounding box center [60, 113] width 78 height 12
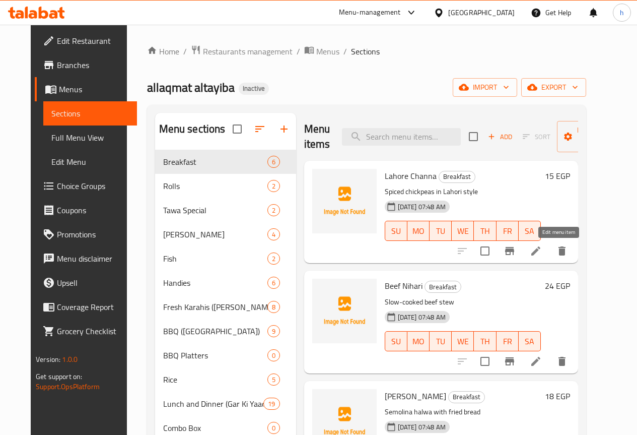
click at [542, 251] on icon at bounding box center [536, 251] width 12 height 12
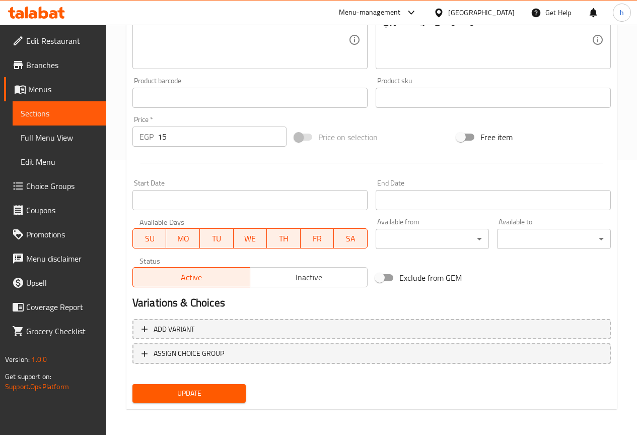
scroll to position [277, 0]
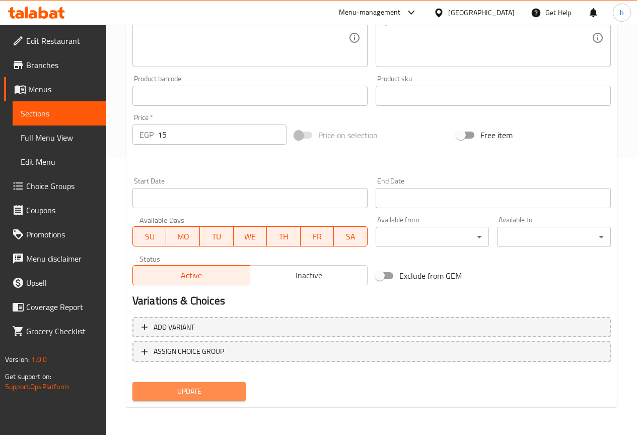
click at [213, 391] on span "Update" at bounding box center [190, 391] width 98 height 13
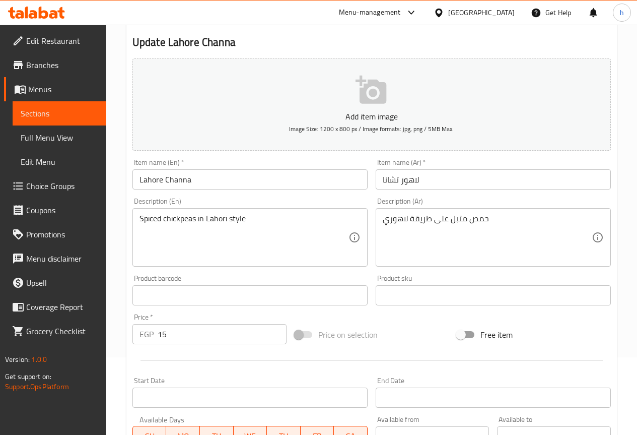
scroll to position [0, 0]
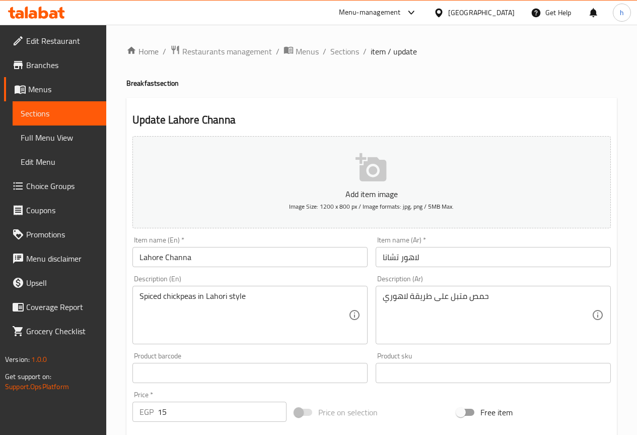
click at [375, 50] on span "item / update" at bounding box center [394, 51] width 46 height 12
click at [338, 53] on span "Sections" at bounding box center [345, 51] width 29 height 12
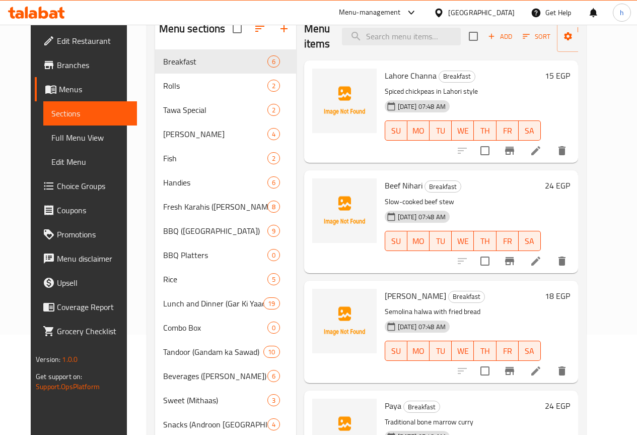
scroll to position [101, 0]
click at [541, 260] on icon at bounding box center [536, 260] width 9 height 9
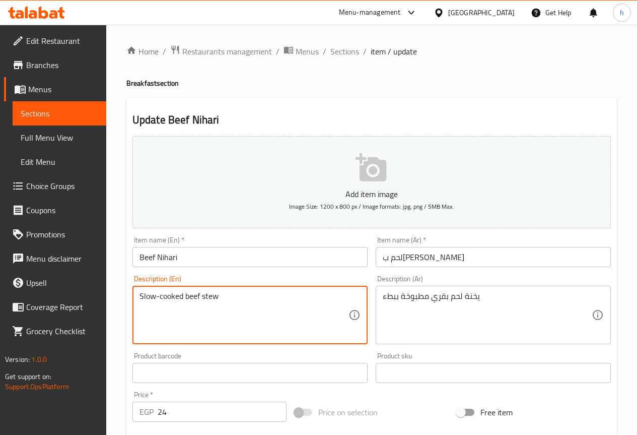
drag, startPoint x: 228, startPoint y: 293, endPoint x: 185, endPoint y: 305, distance: 44.5
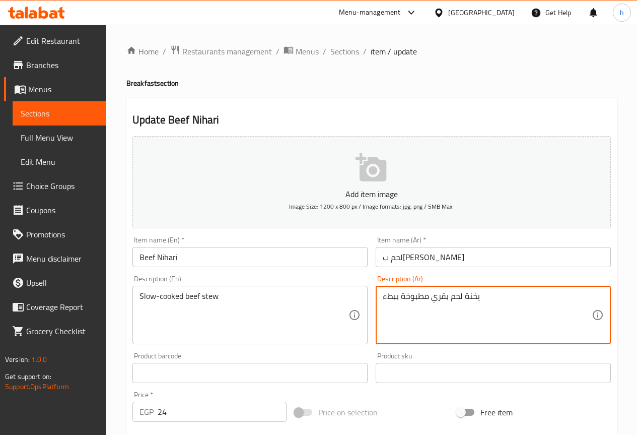
drag, startPoint x: 490, startPoint y: 297, endPoint x: 466, endPoint y: 306, distance: 26.3
paste textarea "حساء"
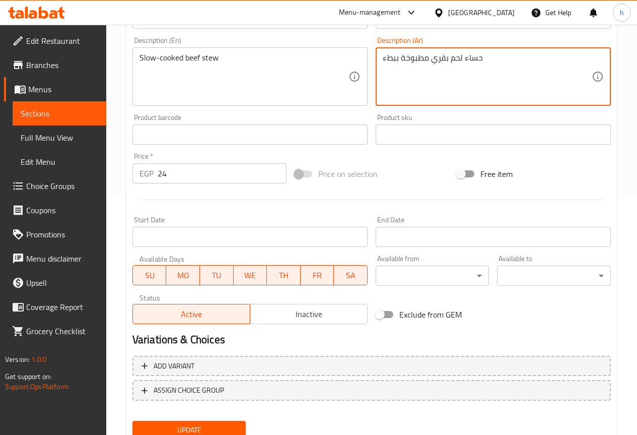
scroll to position [277, 0]
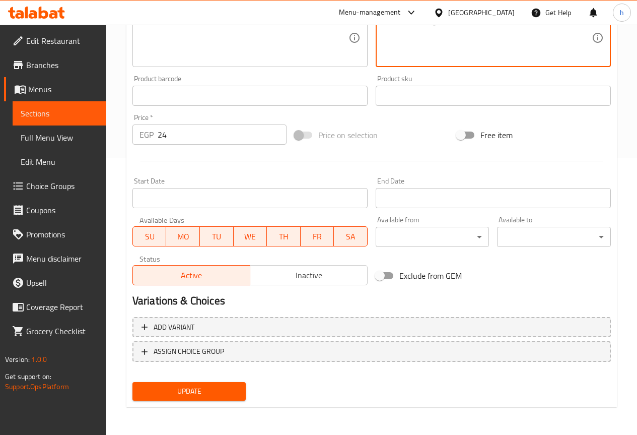
type textarea "حساء لحم بقري مطبوخة ببطء"
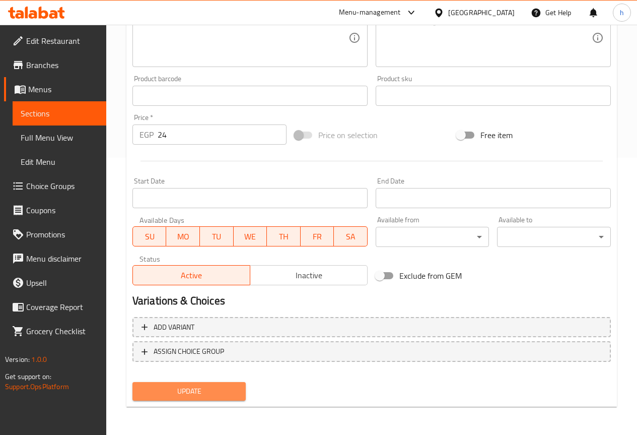
drag, startPoint x: 210, startPoint y: 389, endPoint x: 220, endPoint y: 385, distance: 10.6
click at [211, 389] on span "Update" at bounding box center [190, 391] width 98 height 13
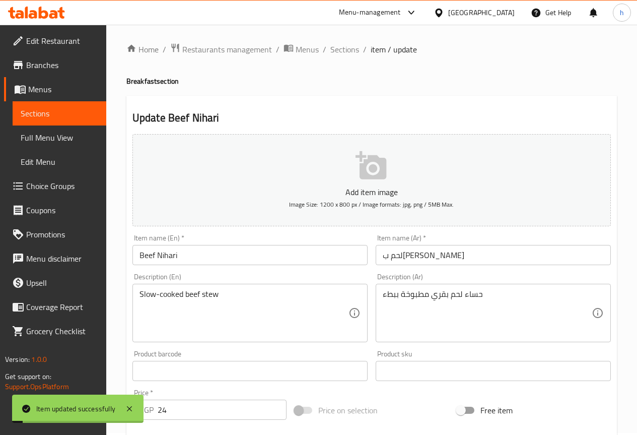
scroll to position [0, 0]
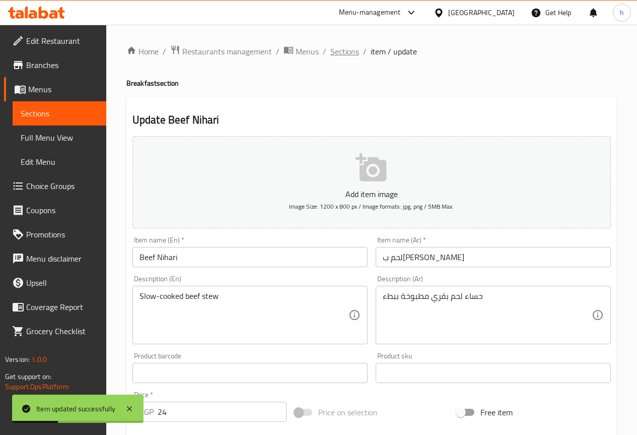
click at [342, 50] on span "Sections" at bounding box center [345, 51] width 29 height 12
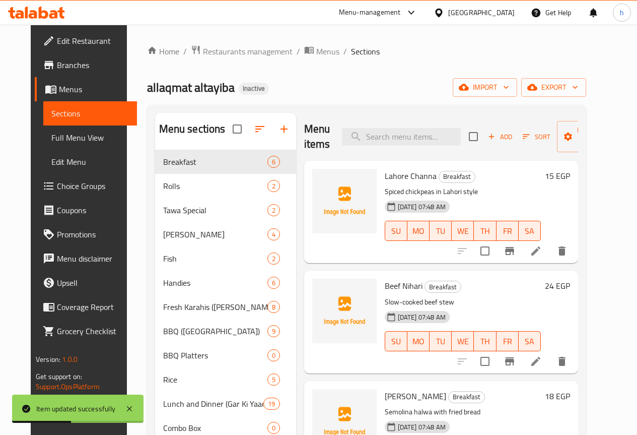
scroll to position [151, 0]
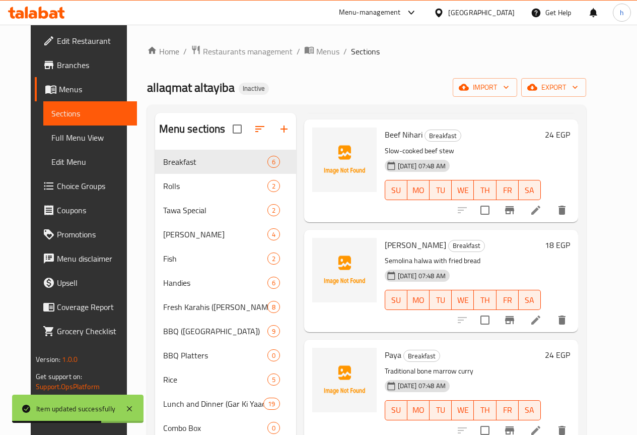
click at [541, 318] on icon at bounding box center [536, 319] width 9 height 9
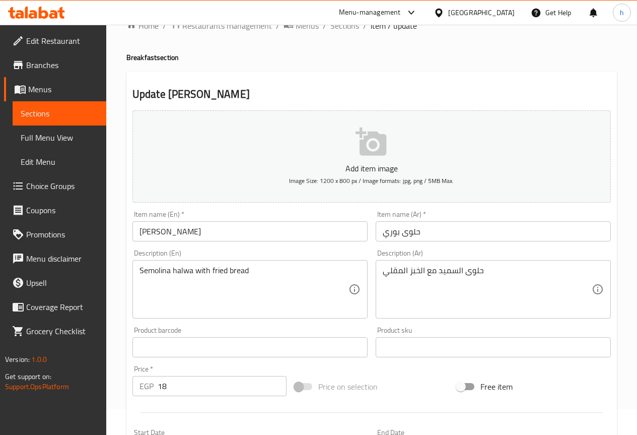
scroll to position [50, 0]
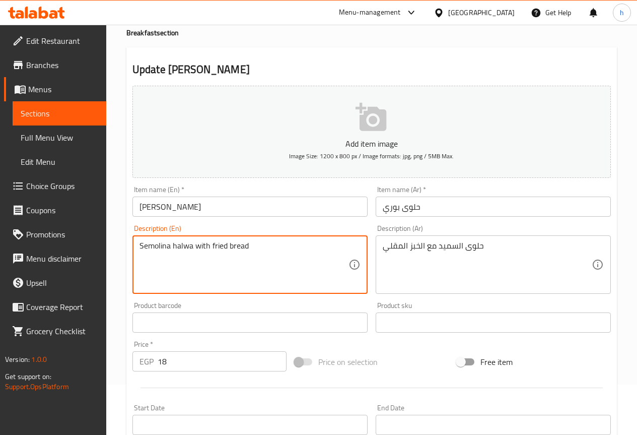
drag, startPoint x: 142, startPoint y: 245, endPoint x: 171, endPoint y: 252, distance: 30.1
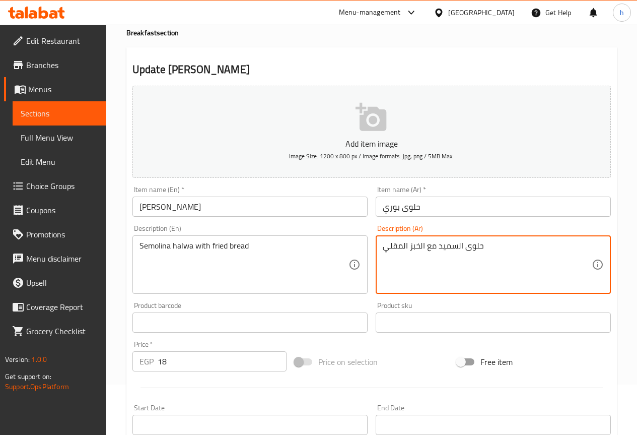
click at [459, 246] on textarea "حلوى السميد مع الخبز المقلي" at bounding box center [487, 265] width 209 height 48
paste textarea "يمولينا"
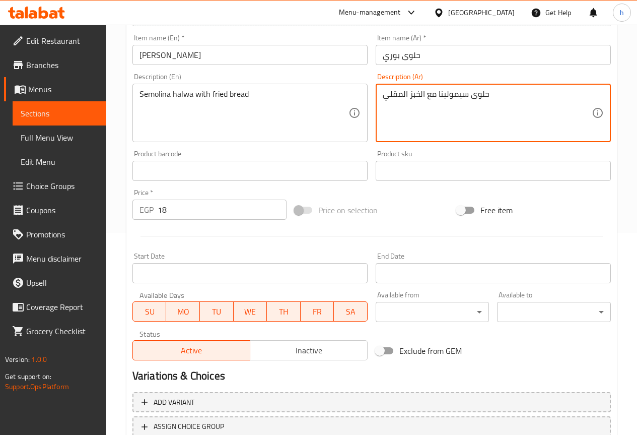
scroll to position [277, 0]
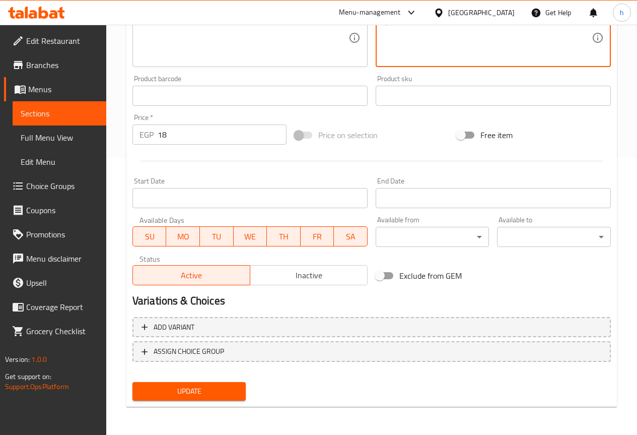
type textarea "حلوى سيمولينا مع الخبز المقلي"
click at [181, 392] on span "Update" at bounding box center [190, 391] width 98 height 13
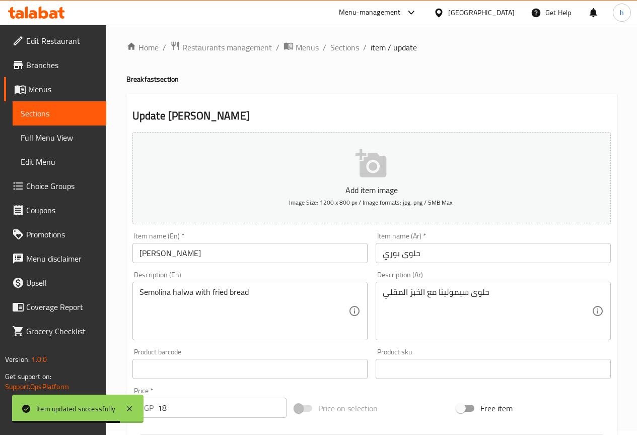
scroll to position [0, 0]
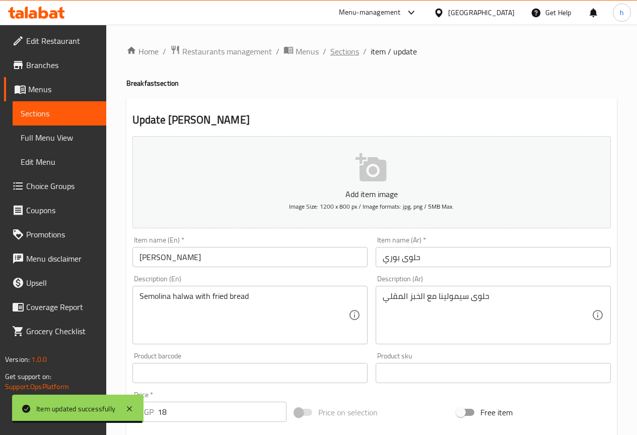
click at [340, 49] on span "Sections" at bounding box center [345, 51] width 29 height 12
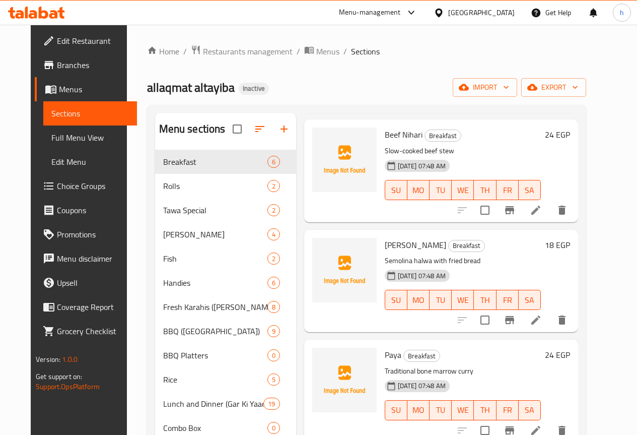
scroll to position [234, 0]
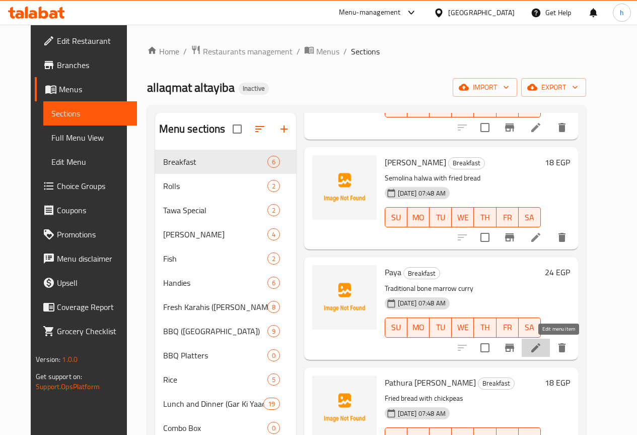
click at [542, 348] on icon at bounding box center [536, 348] width 12 height 12
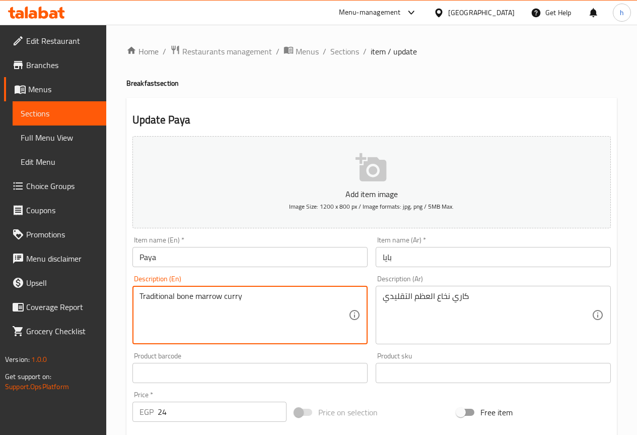
drag, startPoint x: 174, startPoint y: 296, endPoint x: 149, endPoint y: 294, distance: 24.7
click at [158, 294] on textarea "Traditional bone marrow curry" at bounding box center [244, 315] width 209 height 48
click at [162, 301] on textarea "Traditional bone marrow curry" at bounding box center [244, 315] width 209 height 48
click at [179, 295] on textarea "Traditional bone marrow curry" at bounding box center [244, 315] width 209 height 48
drag, startPoint x: 175, startPoint y: 296, endPoint x: 124, endPoint y: 303, distance: 51.4
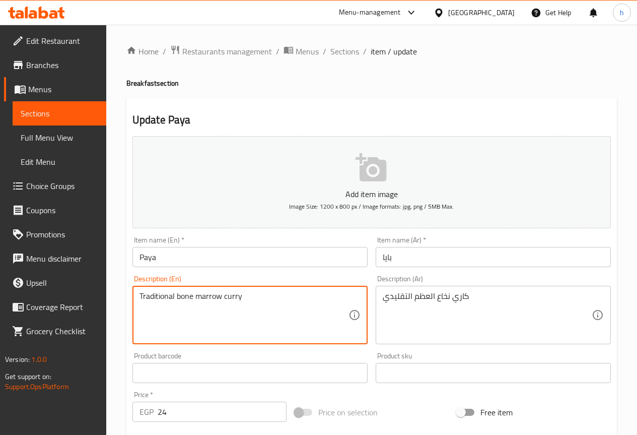
click at [124, 303] on div "Home / Restaurants management / Menus / Sections / item / update Breakfast sect…" at bounding box center [371, 368] width 531 height 687
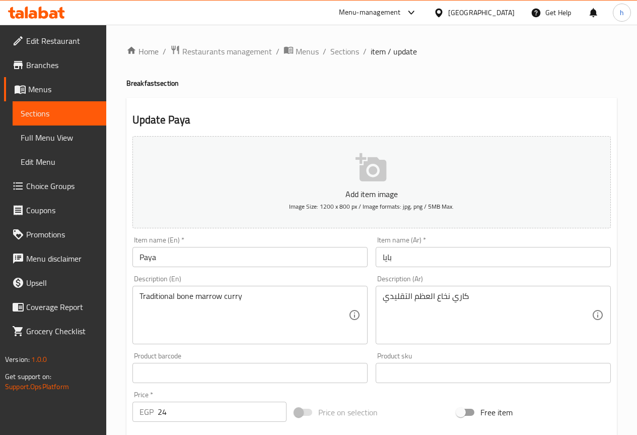
click at [192, 295] on textarea "Traditional bone marrow curry" at bounding box center [244, 315] width 209 height 48
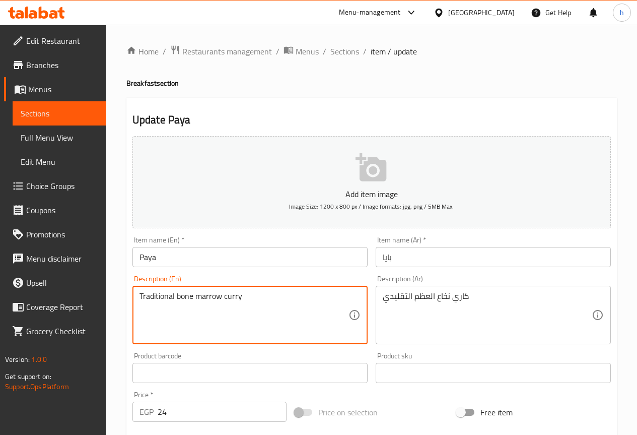
click at [208, 296] on textarea "Traditional bone marrow curry" at bounding box center [244, 315] width 209 height 48
drag, startPoint x: 198, startPoint y: 296, endPoint x: 221, endPoint y: 299, distance: 23.8
click at [221, 299] on textarea "Traditional bone marrow curry" at bounding box center [244, 315] width 209 height 48
drag, startPoint x: 176, startPoint y: 298, endPoint x: 222, endPoint y: 302, distance: 46.0
click at [222, 302] on textarea "Traditional bone marrow curry" at bounding box center [244, 315] width 209 height 48
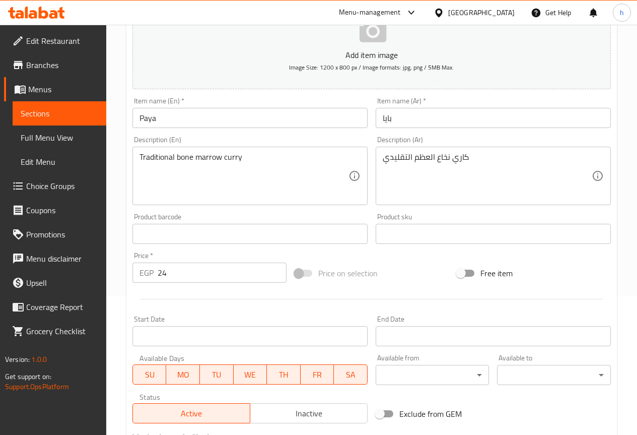
scroll to position [277, 0]
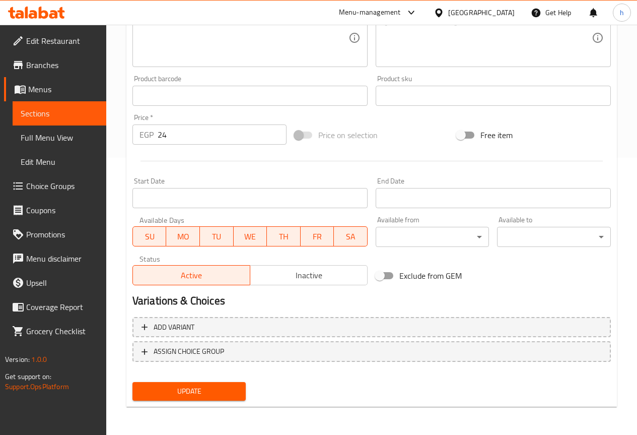
click at [211, 395] on span "Update" at bounding box center [190, 391] width 98 height 13
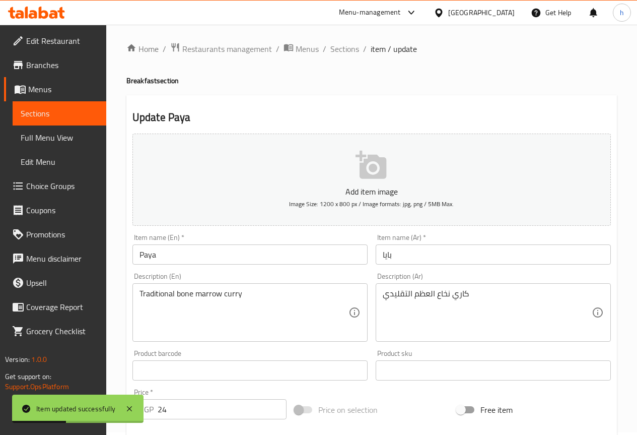
scroll to position [0, 0]
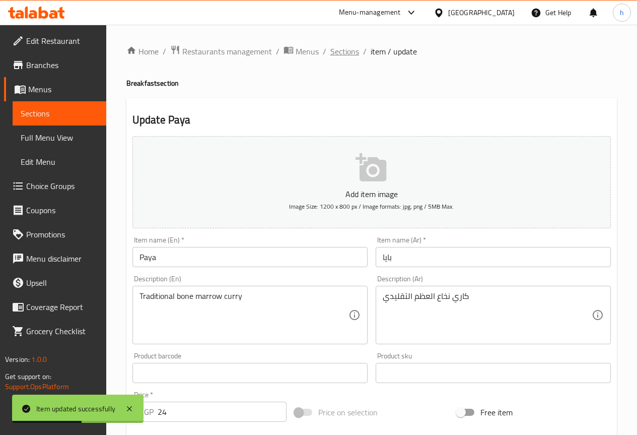
click at [345, 54] on span "Sections" at bounding box center [345, 51] width 29 height 12
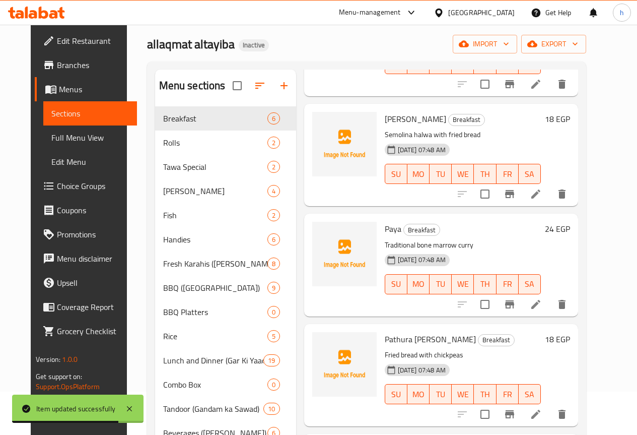
scroll to position [151, 0]
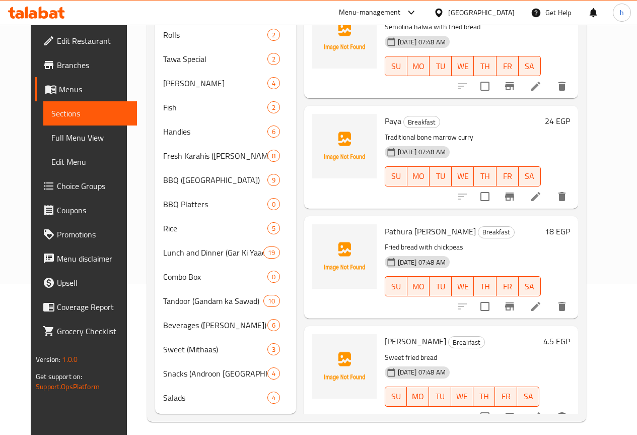
click at [485, 304] on div at bounding box center [512, 306] width 124 height 24
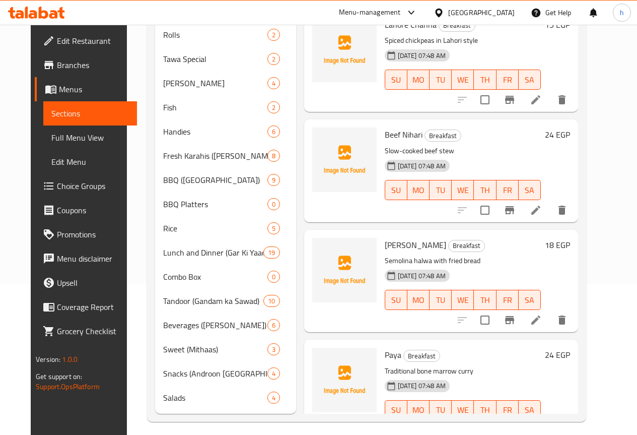
scroll to position [0, 0]
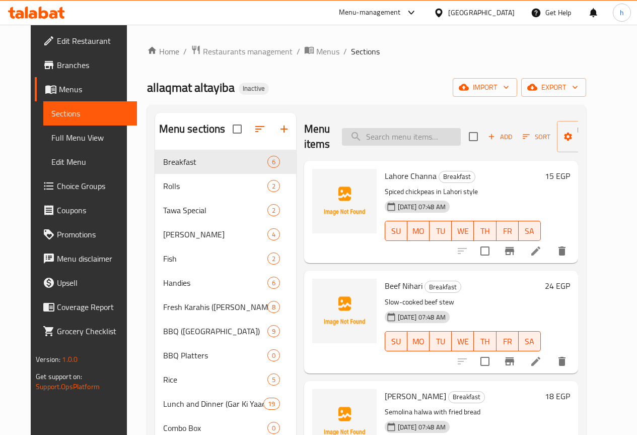
click at [358, 136] on input "search" at bounding box center [401, 137] width 119 height 18
paste input "Tawa Qeema"
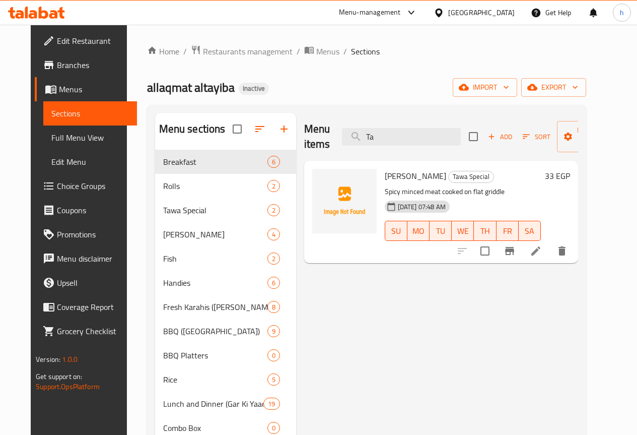
type input "T"
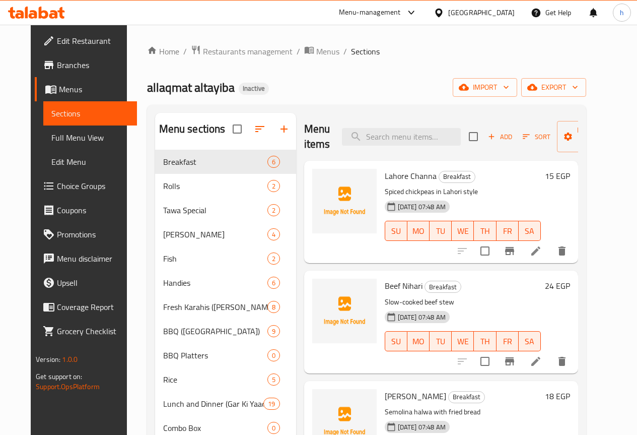
click at [440, 86] on div "allaqmat altayiba Inactive import export" at bounding box center [366, 87] width 439 height 19
click at [425, 56] on ol "Home / Restaurants management / Menus / Sections" at bounding box center [366, 51] width 439 height 13
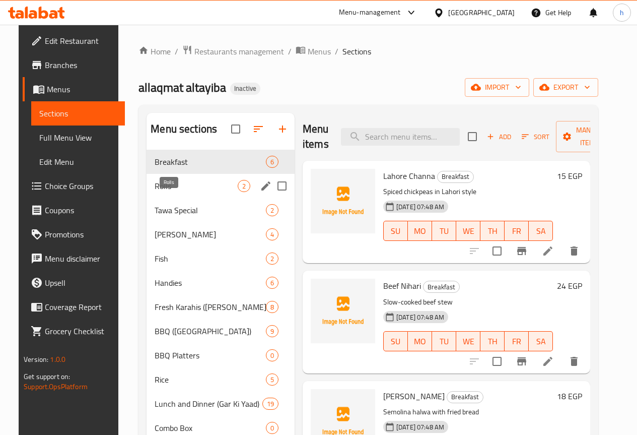
click at [155, 192] on span "Rolls" at bounding box center [196, 186] width 83 height 12
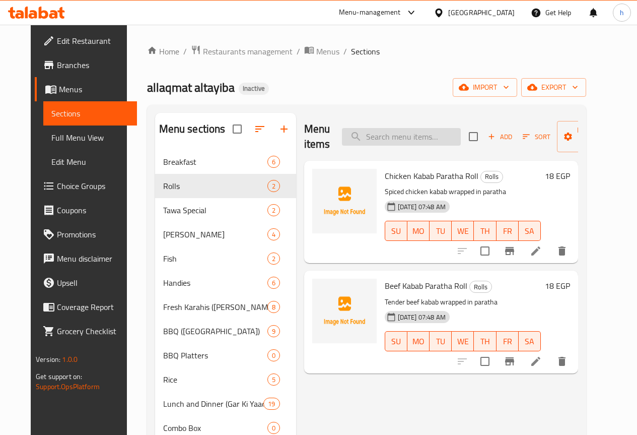
click at [404, 137] on input "search" at bounding box center [401, 137] width 119 height 18
paste input "Tawa Qeema"
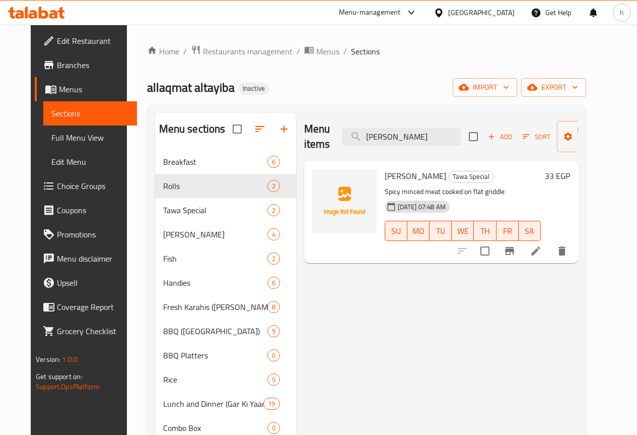
type input "Tawa Qeema"
click at [542, 249] on icon at bounding box center [536, 251] width 12 height 12
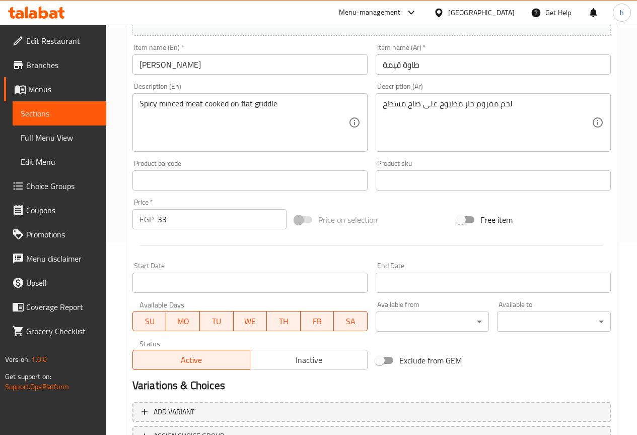
scroll to position [176, 0]
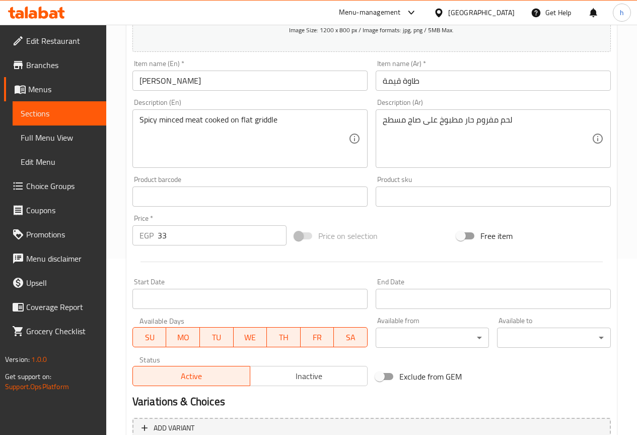
click at [272, 9] on div "Menu-management Egypt Get Help h" at bounding box center [318, 13] width 637 height 24
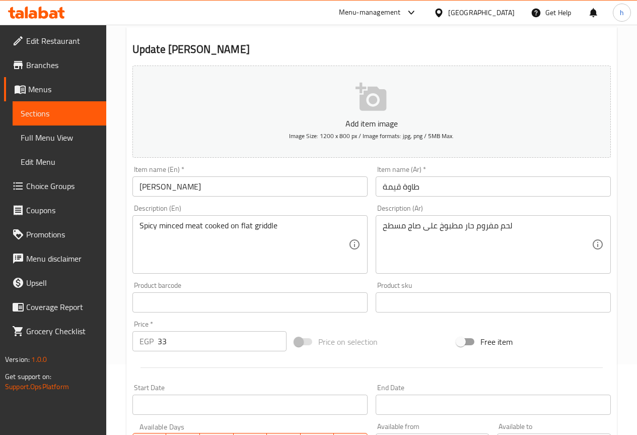
scroll to position [0, 0]
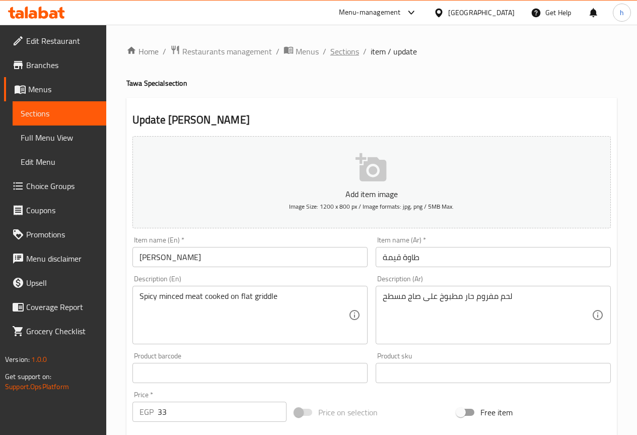
click at [337, 50] on span "Sections" at bounding box center [345, 51] width 29 height 12
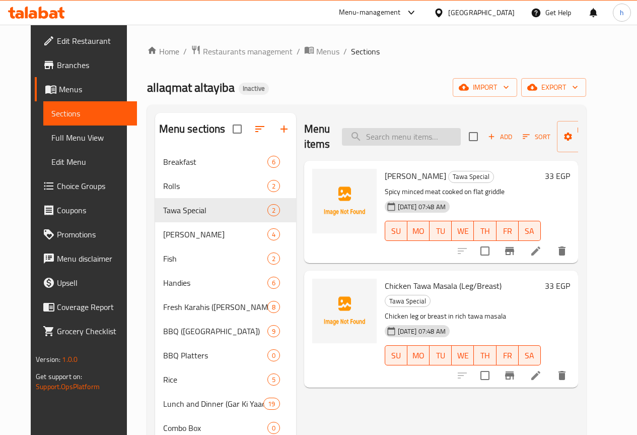
click at [395, 139] on input "search" at bounding box center [401, 137] width 119 height 18
paste input "دجاج توا ماسالا (فخذ/صدر)"
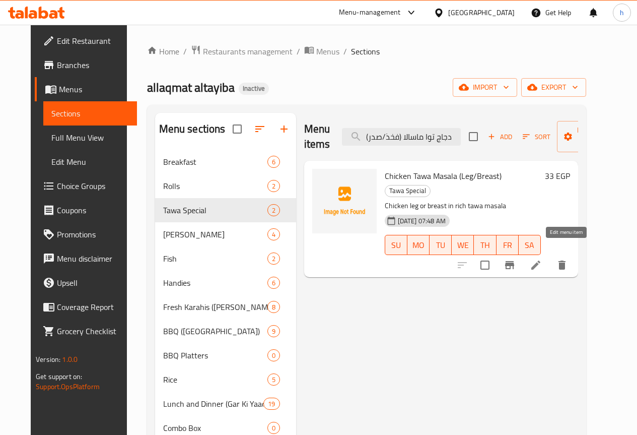
type input "دجاج توا ماسالا (فخذ/صدر)"
click at [541, 260] on icon at bounding box center [536, 264] width 9 height 9
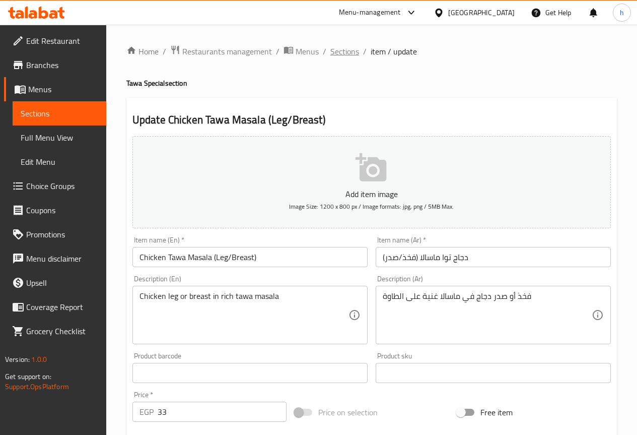
click at [353, 52] on span "Sections" at bounding box center [345, 51] width 29 height 12
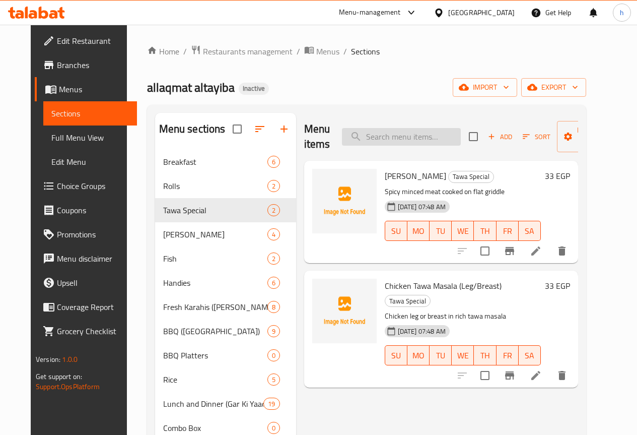
click at [401, 141] on input "search" at bounding box center [401, 137] width 119 height 18
paste input "دجاج توا ماسالا (فخذ/صدر)"
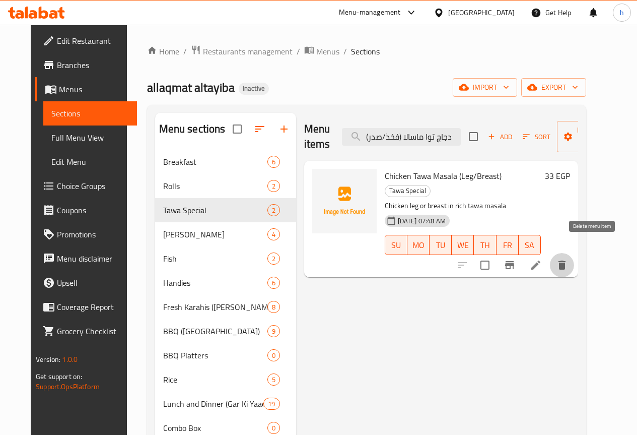
click at [566, 260] on icon "delete" at bounding box center [562, 264] width 7 height 9
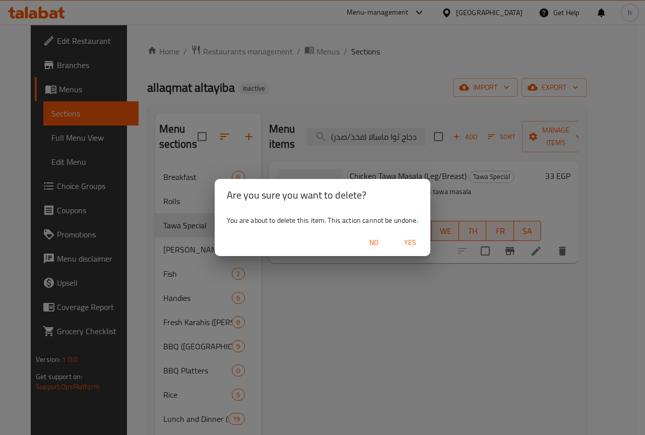
click at [384, 198] on h2 "Are you sure you want to delete?" at bounding box center [322, 195] width 191 height 16
click at [375, 241] on span "No" at bounding box center [374, 242] width 24 height 13
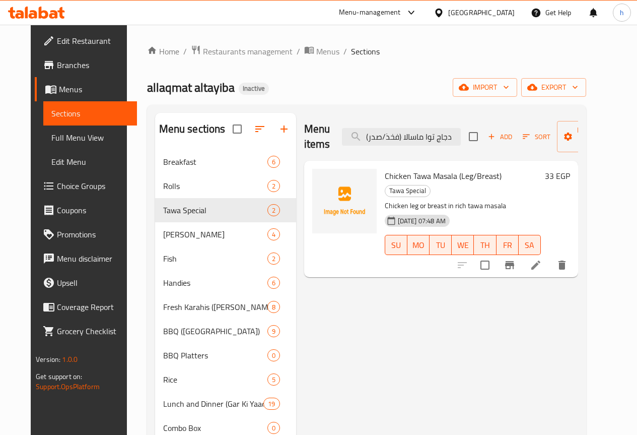
click at [357, 278] on div "Menu items دجاج توا ماسالا (فخذ/صدر) Add Sort Manage items Chicken Tawa Masala …" at bounding box center [437, 339] width 282 height 452
click at [566, 260] on icon "delete" at bounding box center [562, 264] width 7 height 9
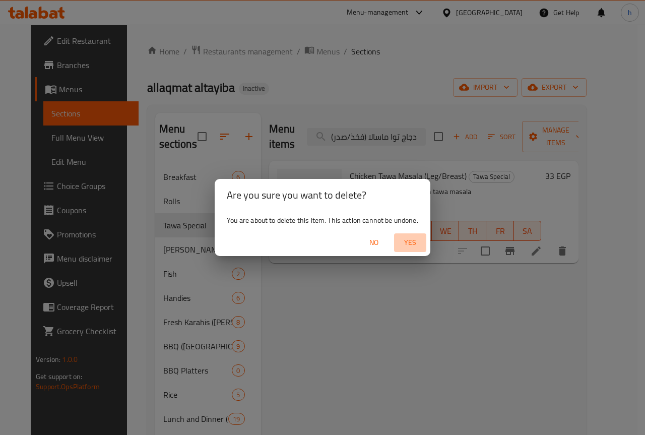
click at [404, 244] on span "Yes" at bounding box center [410, 242] width 24 height 13
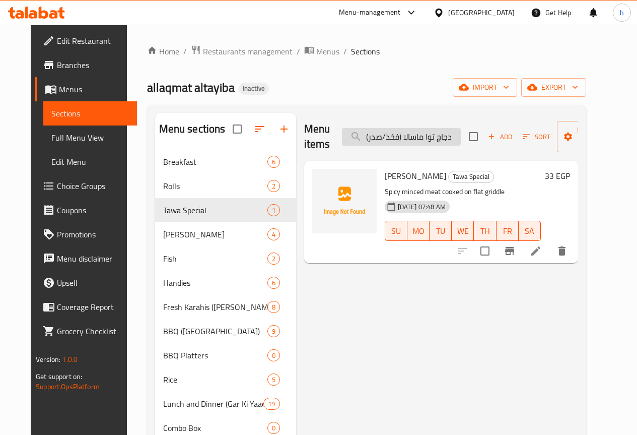
click at [377, 138] on input "دجاج توا ماسالا (فخذ/صدر)" at bounding box center [401, 137] width 119 height 18
click at [377, 139] on input "دجاج توا ماسالا (فخذ/صدر)" at bounding box center [401, 137] width 119 height 18
paste input "Lahore Chicken Sajji With"
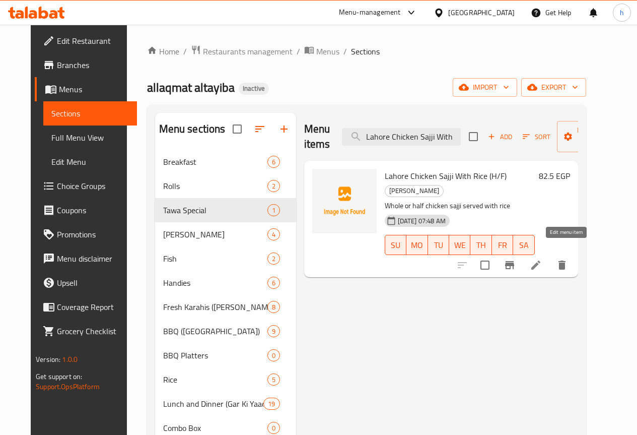
type input "Lahore Chicken Sajji With"
click at [541, 260] on icon at bounding box center [536, 264] width 9 height 9
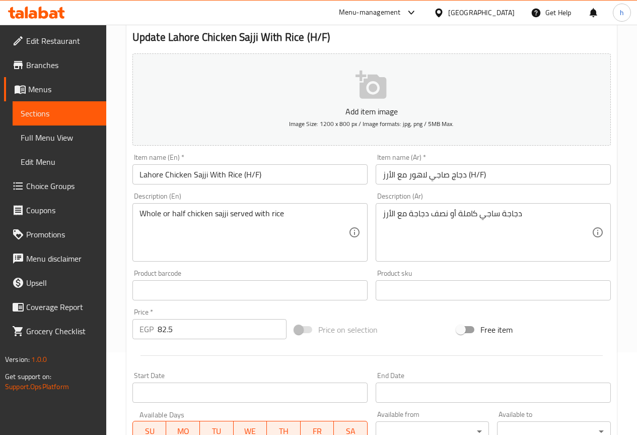
scroll to position [101, 0]
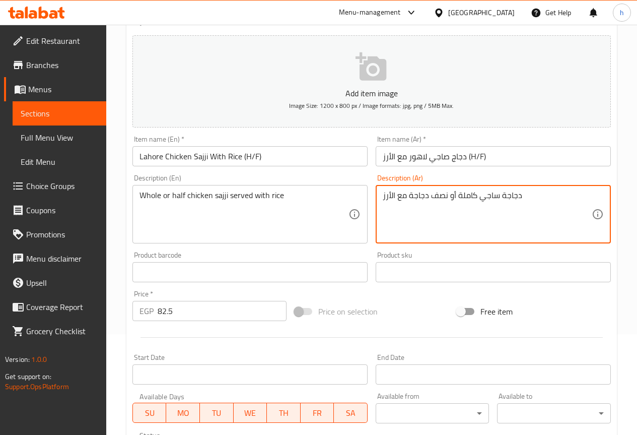
drag, startPoint x: 487, startPoint y: 195, endPoint x: 499, endPoint y: 197, distance: 11.6
paste textarea
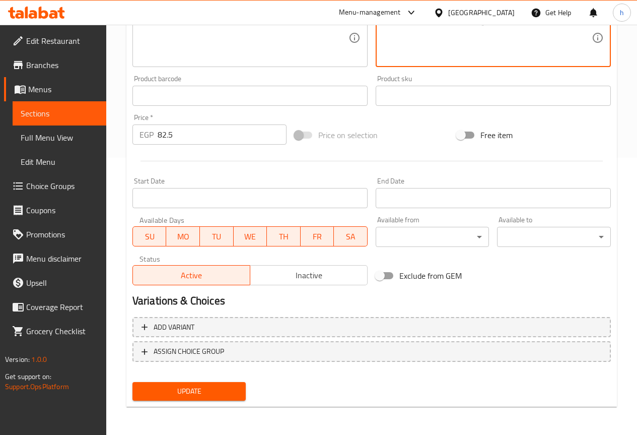
type textarea "دجاجة صاجي كاملة أو نصف دجاجة مع الأرز"
click at [228, 379] on div "Update" at bounding box center [189, 391] width 122 height 27
click at [221, 383] on button "Update" at bounding box center [190, 391] width 114 height 19
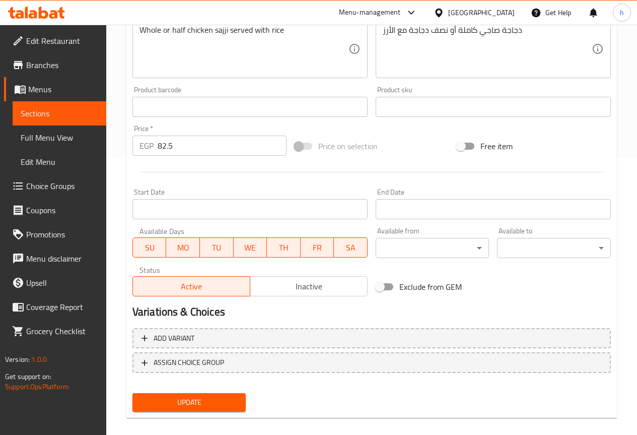
scroll to position [40, 0]
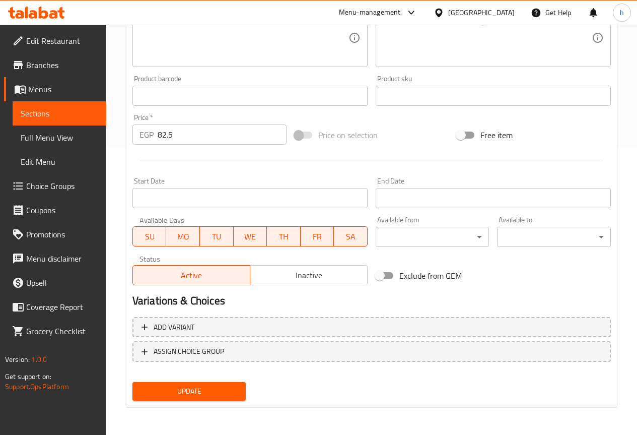
click at [186, 390] on span "Update" at bounding box center [190, 391] width 98 height 13
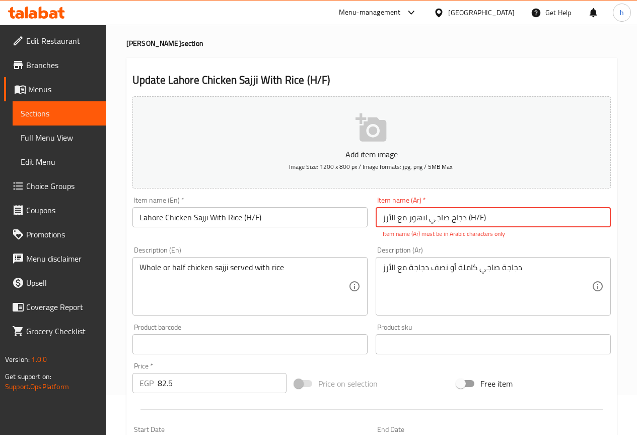
click at [467, 218] on input "دجاج صاجي لاهور مع الأرز (H/F)" at bounding box center [493, 217] width 235 height 20
click at [499, 223] on input "دجاج صاجي لاهور مع الأرز (H/F)" at bounding box center [493, 217] width 235 height 20
click at [469, 218] on input "دجاج صاجي لاهور مع الأرز (H/F)" at bounding box center [493, 217] width 235 height 20
click at [489, 219] on input "دجاج صاجي لاهور مع الأرز (H/F)" at bounding box center [493, 217] width 235 height 20
click at [466, 219] on input "دجاج صاجي لاهور مع الأرز (H/F)" at bounding box center [493, 217] width 235 height 20
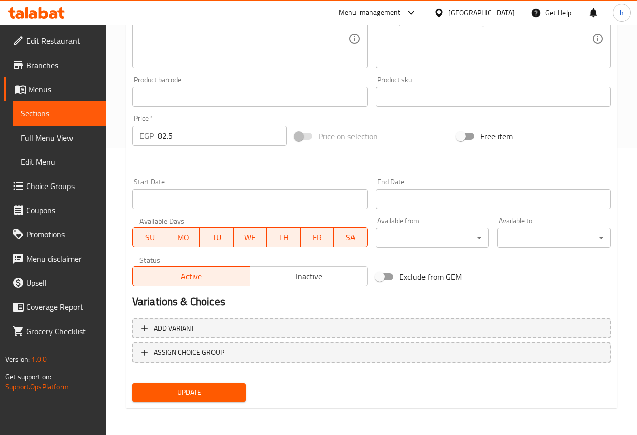
scroll to position [288, 0]
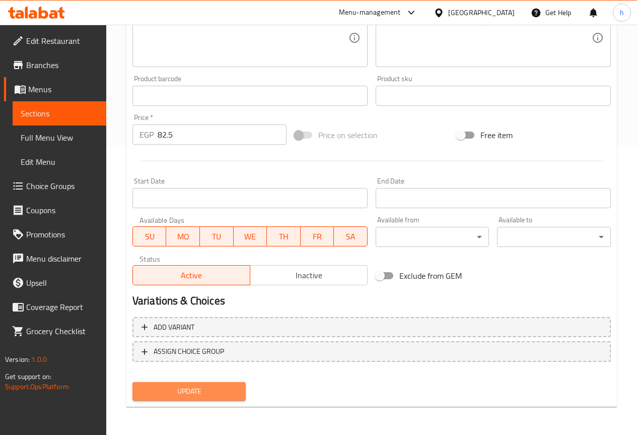
click at [193, 391] on span "Update" at bounding box center [190, 391] width 98 height 13
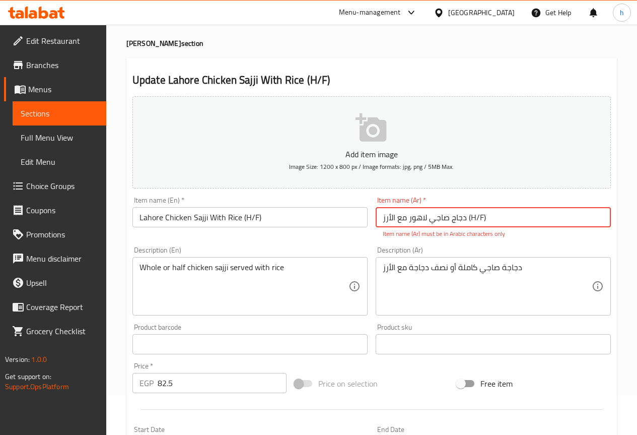
click at [474, 218] on input "دجاج صاجي لاهور مع الأرز (H/F)" at bounding box center [493, 217] width 235 height 20
click at [468, 217] on input "دجاج صاجي لاهور مع الأرز (H/F)" at bounding box center [493, 217] width 235 height 20
click at [475, 218] on input "دجاج صاجي لاهور مع الأرز (H/F)" at bounding box center [493, 217] width 235 height 20
drag, startPoint x: 493, startPoint y: 218, endPoint x: 492, endPoint y: 225, distance: 7.1
click at [492, 225] on input "دجاج صاجي لاهور مع الأرز (نصف/F)" at bounding box center [493, 217] width 235 height 20
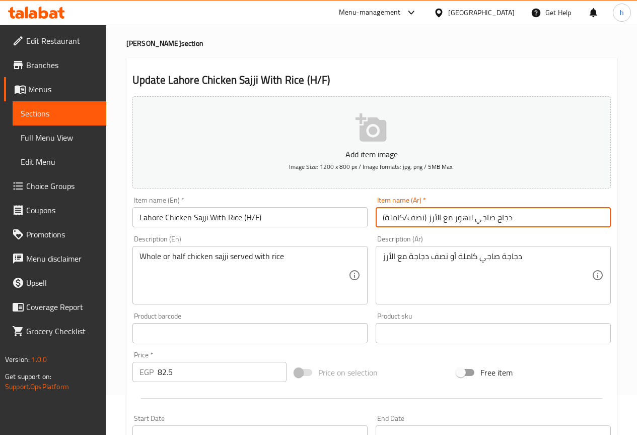
scroll to position [277, 0]
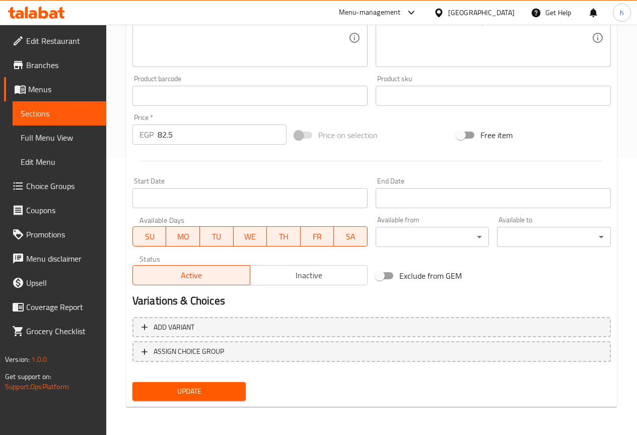
type input "دجاج صاجي لاهور مع الأرز (نصف/كاملة)"
click at [162, 388] on span "Update" at bounding box center [190, 391] width 98 height 13
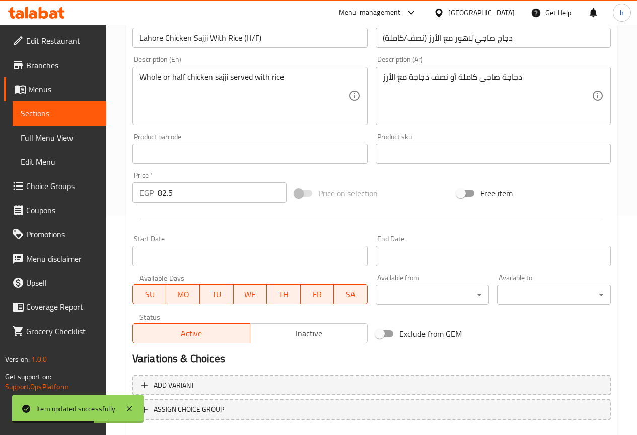
scroll to position [0, 0]
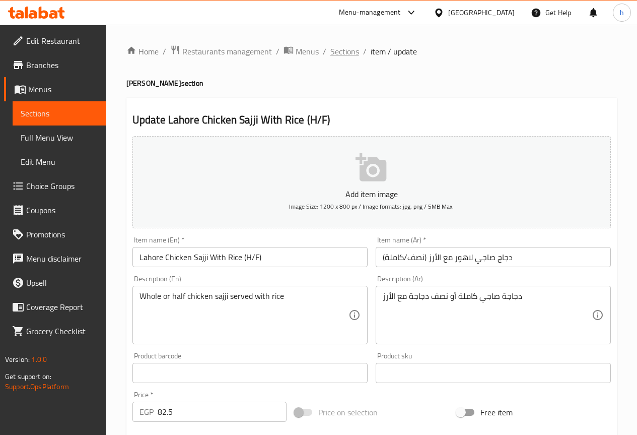
click at [344, 52] on span "Sections" at bounding box center [345, 51] width 29 height 12
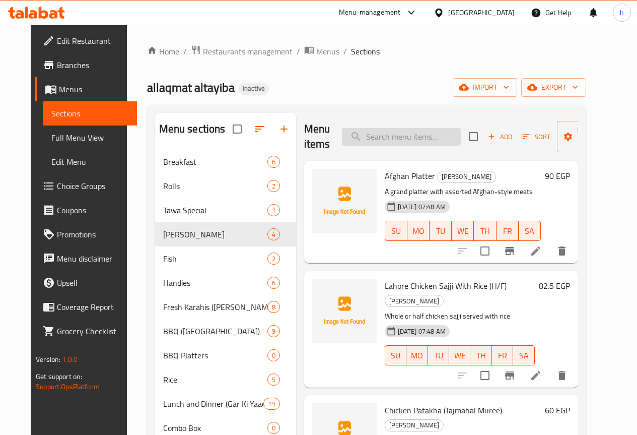
click at [377, 133] on input "search" at bounding box center [401, 137] width 119 height 18
paste input "Lahori [GEOGRAPHIC_DATA] Hareesa"
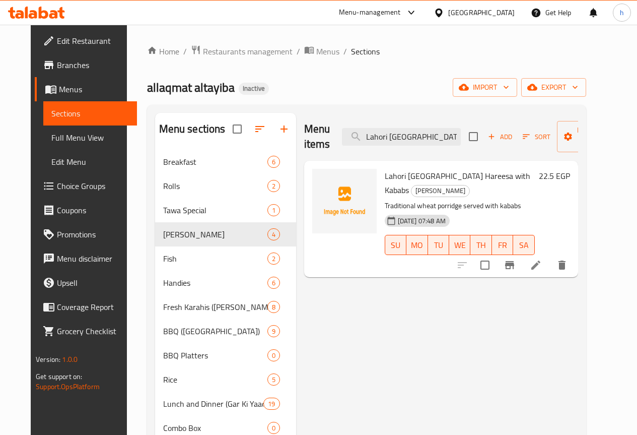
type input "Lahori [GEOGRAPHIC_DATA] Hareesa"
click at [542, 259] on icon at bounding box center [536, 265] width 12 height 12
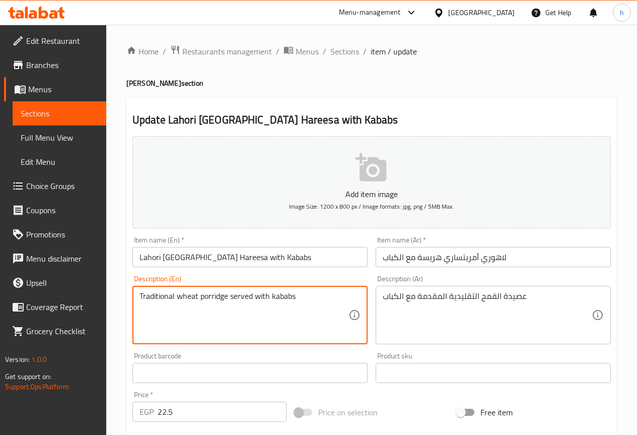
drag, startPoint x: 177, startPoint y: 297, endPoint x: 227, endPoint y: 304, distance: 50.8
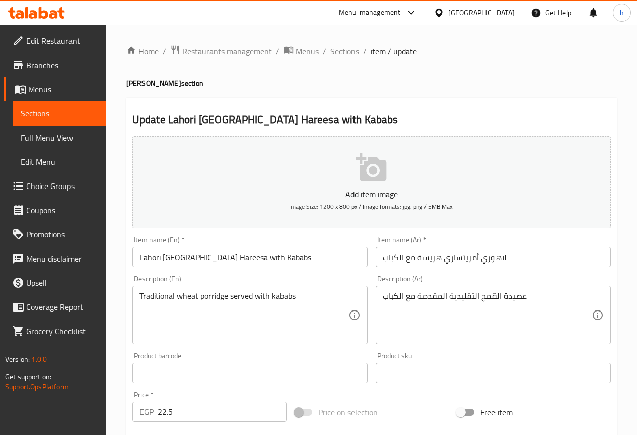
click at [349, 52] on span "Sections" at bounding box center [345, 51] width 29 height 12
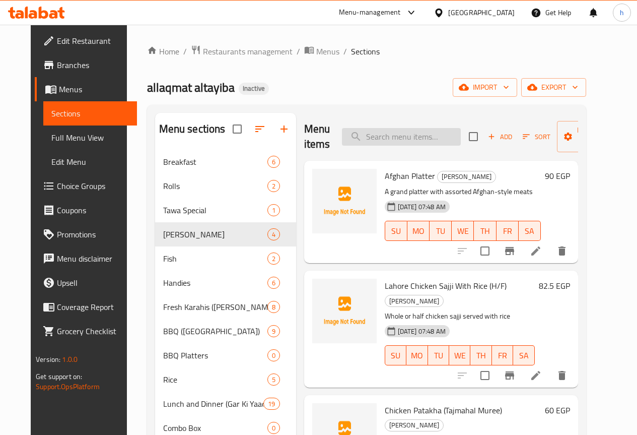
click at [400, 137] on input "search" at bounding box center [401, 137] width 119 height 18
paste input "Fried Fish Basin Basheer Dar ul Mahi"
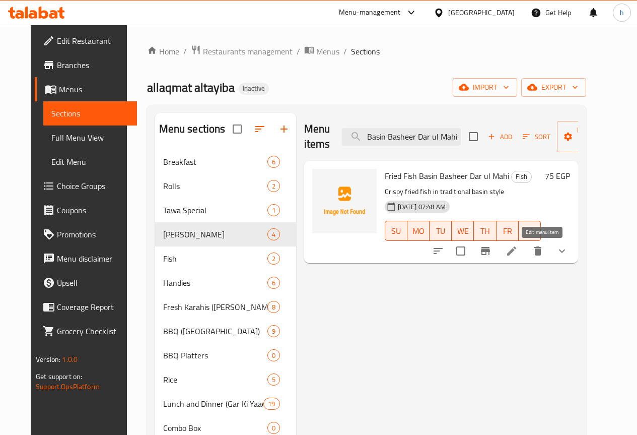
type input "Fried Fish Basin Basheer Dar ul Mahi"
click at [518, 249] on icon at bounding box center [512, 251] width 12 height 12
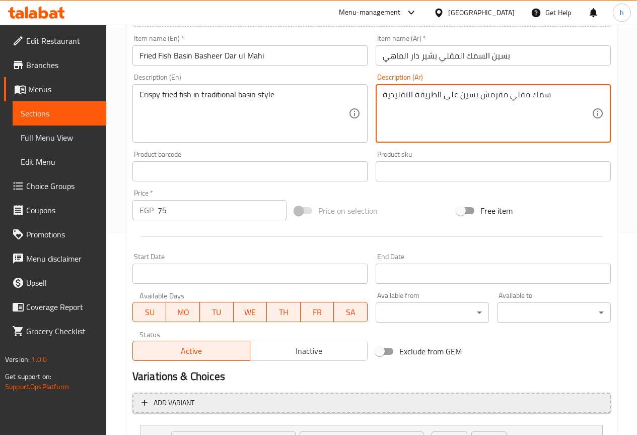
scroll to position [294, 0]
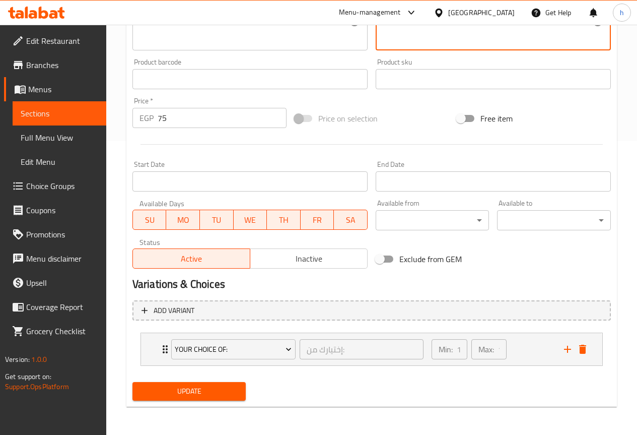
type textarea "سمك مقلي مقرمش بسين على الطريقة التقليدية"
click at [221, 394] on span "Update" at bounding box center [190, 391] width 98 height 13
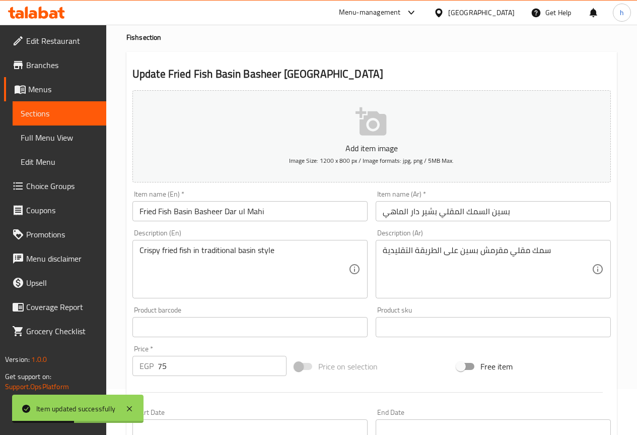
scroll to position [0, 0]
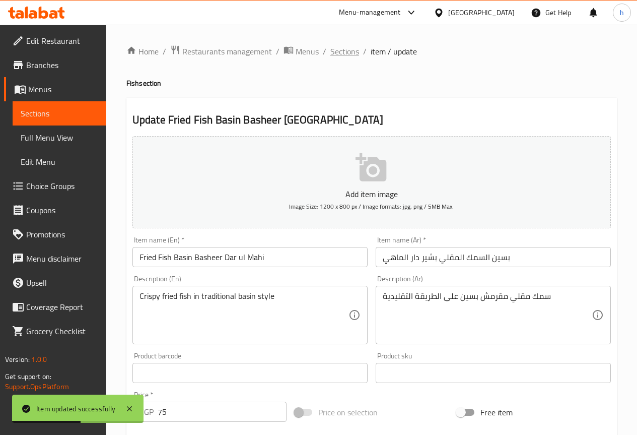
click at [340, 52] on span "Sections" at bounding box center [345, 51] width 29 height 12
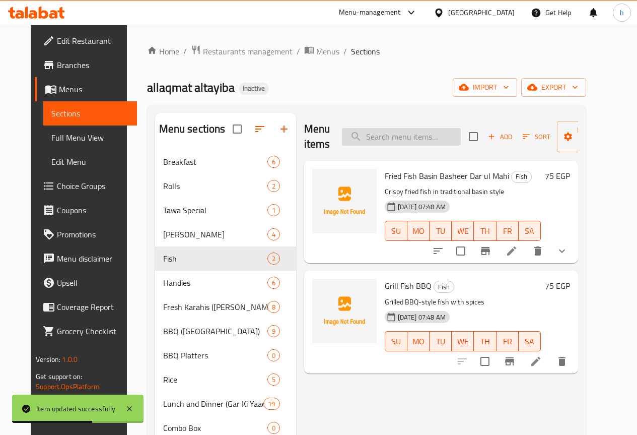
click at [408, 129] on input "search" at bounding box center [401, 137] width 119 height 18
click at [407, 129] on input "search" at bounding box center [401, 137] width 119 height 18
paste input "Chicken Boneless Handi"
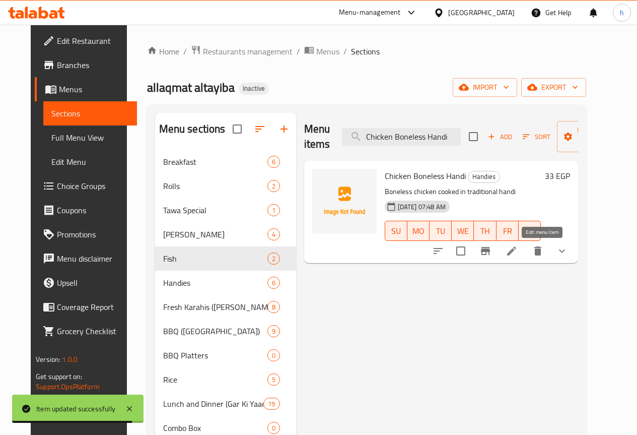
type input "Chicken Boneless Handi"
click at [518, 250] on icon at bounding box center [512, 251] width 12 height 12
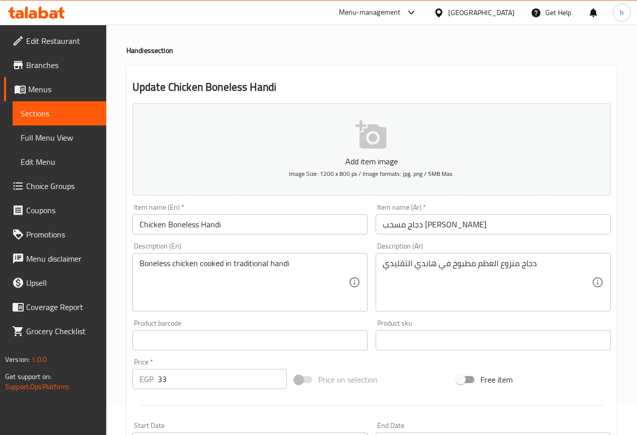
scroll to position [50, 0]
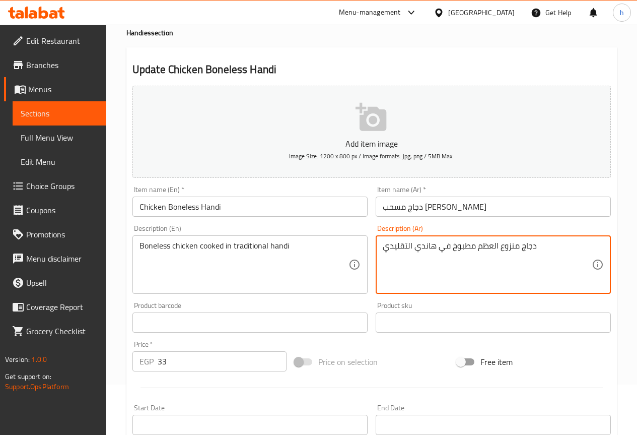
drag, startPoint x: 477, startPoint y: 246, endPoint x: 516, endPoint y: 254, distance: 40.7
click at [516, 254] on textarea "دجاج منزوع العظم مطبوخ في هاندي التقليدي" at bounding box center [487, 265] width 209 height 48
type textarea "دجاج مسحب مطبوخ في هاندي التقليدي"
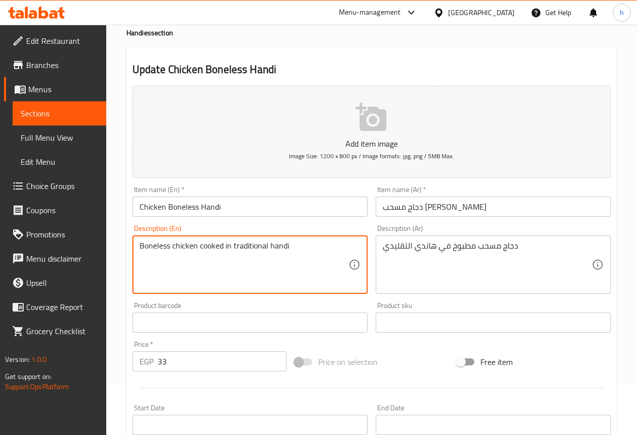
drag, startPoint x: 234, startPoint y: 245, endPoint x: 269, endPoint y: 252, distance: 35.9
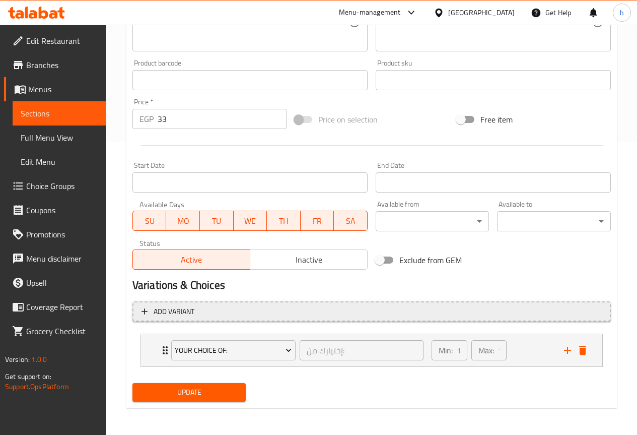
scroll to position [294, 0]
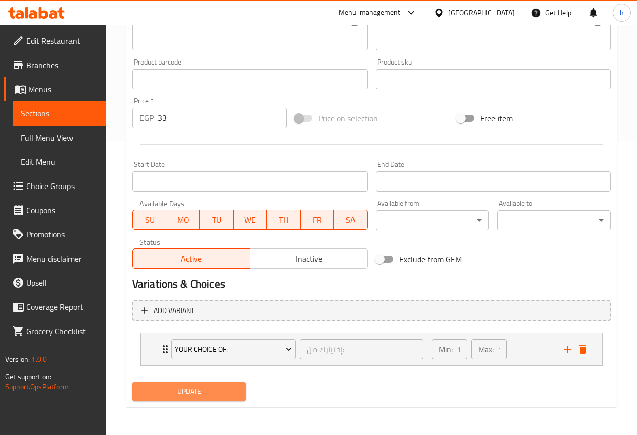
click at [182, 400] on button "Update" at bounding box center [190, 391] width 114 height 19
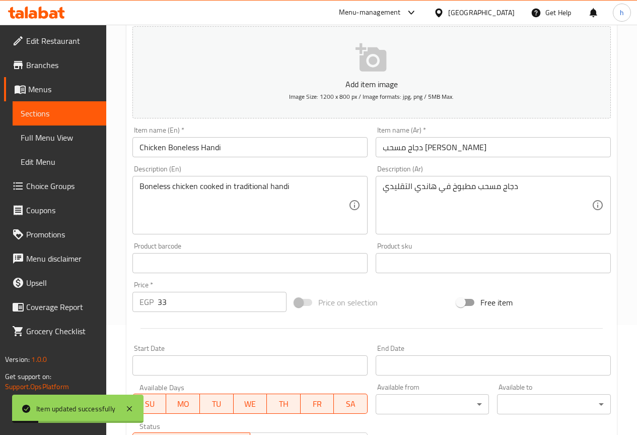
scroll to position [0, 0]
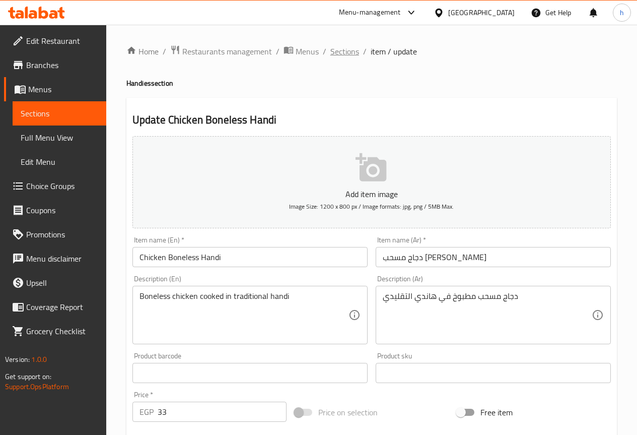
click at [336, 53] on span "Sections" at bounding box center [345, 51] width 29 height 12
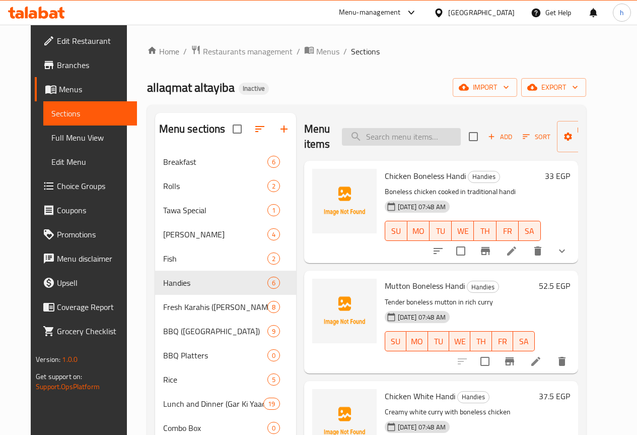
click at [371, 135] on input "search" at bounding box center [401, 137] width 119 height 18
paste input "Mutton White Handi"
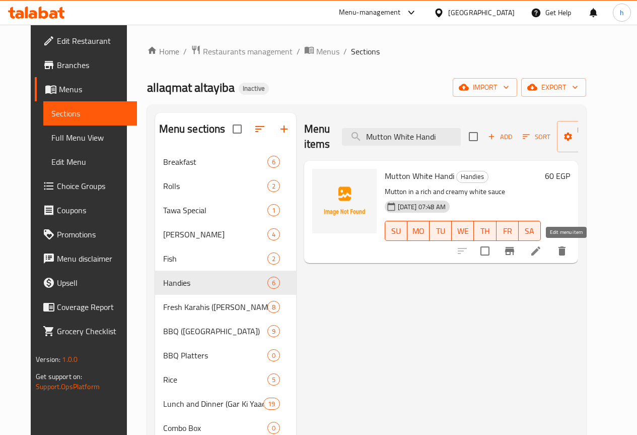
type input "Mutton White Handi"
click at [542, 252] on icon at bounding box center [536, 251] width 12 height 12
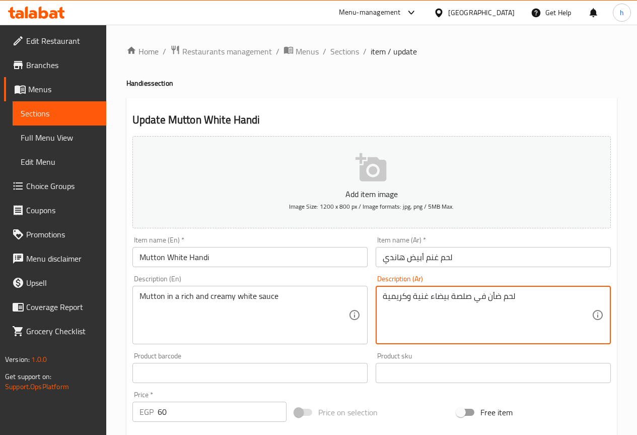
drag, startPoint x: 513, startPoint y: 294, endPoint x: 488, endPoint y: 299, distance: 26.2
click at [488, 299] on textarea "لحم ضأن في صلصة بيضاء غنية وكريمية" at bounding box center [487, 315] width 209 height 48
paste textarea "لحم غنم"
click at [485, 297] on textarea "لحم غنم في صلصة بيضاء غنية وكريمية" at bounding box center [487, 315] width 209 height 48
type textarea "لحم غنم في صلصة بيضاء غنية وكريمي"
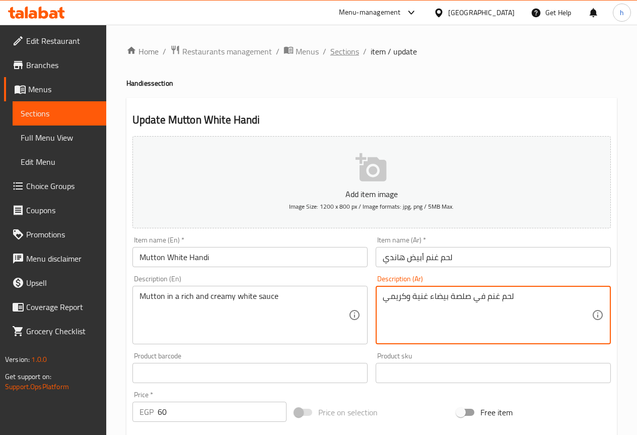
click at [342, 51] on span "Sections" at bounding box center [345, 51] width 29 height 12
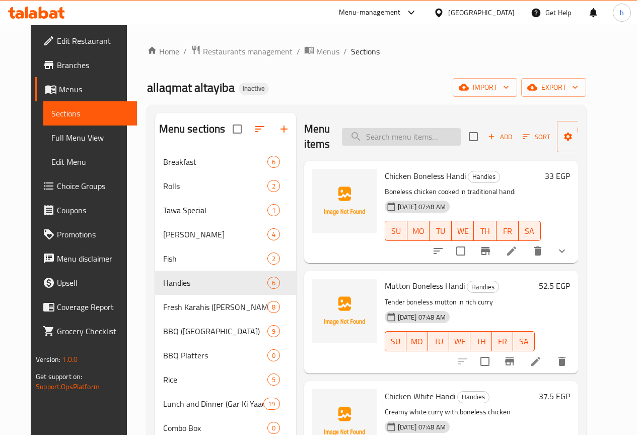
click at [360, 131] on input "search" at bounding box center [401, 137] width 119 height 18
paste input "Mutton White Handi"
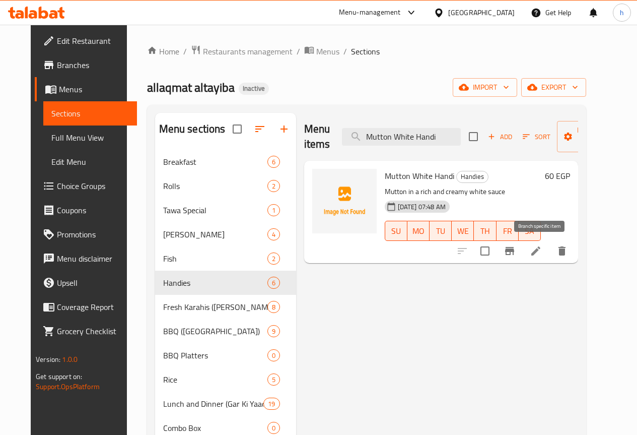
type input "Mutton White Handi"
click at [541, 250] on icon at bounding box center [536, 250] width 9 height 9
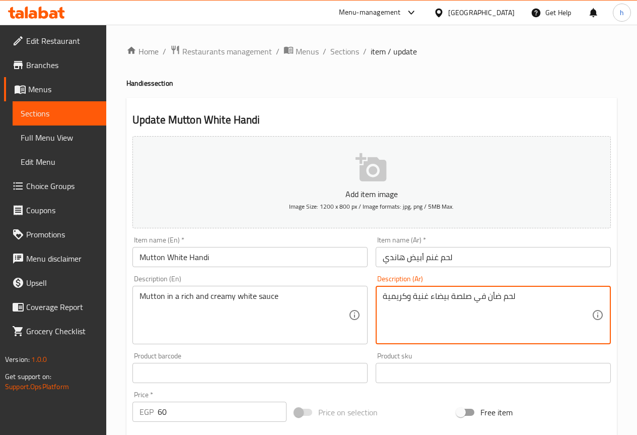
drag, startPoint x: 488, startPoint y: 297, endPoint x: 513, endPoint y: 299, distance: 25.8
paste textarea "Mutton White Handi"
type textarea "Mutton White Handi في صلصة بيضاء غنية وكريمية"
click at [338, 50] on span "Sections" at bounding box center [345, 51] width 29 height 12
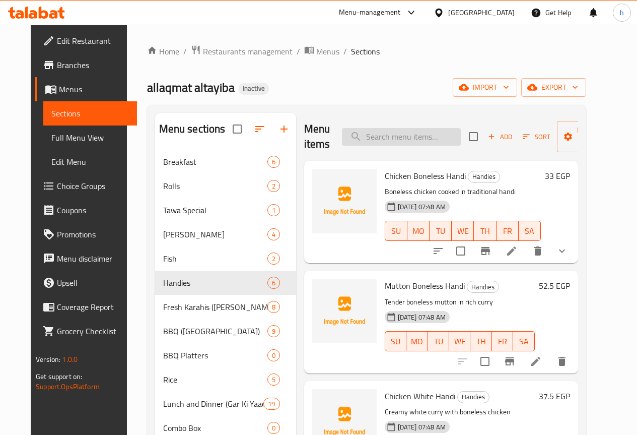
click at [352, 133] on input "search" at bounding box center [401, 137] width 119 height 18
paste input "Mutton White Handi"
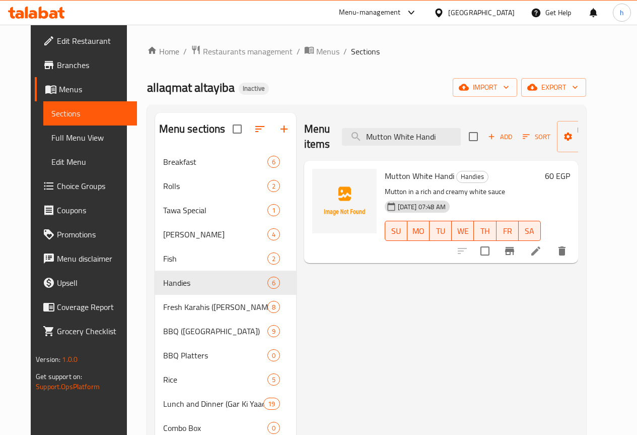
type input "Mutton White Handi"
click at [542, 251] on icon at bounding box center [536, 251] width 12 height 12
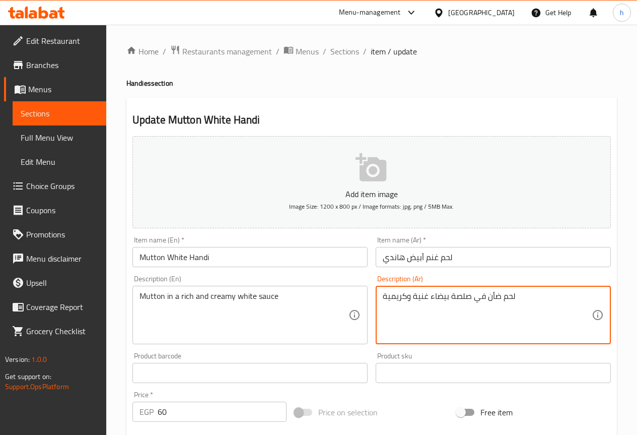
drag, startPoint x: 489, startPoint y: 300, endPoint x: 515, endPoint y: 302, distance: 26.7
paste textarea "نم"
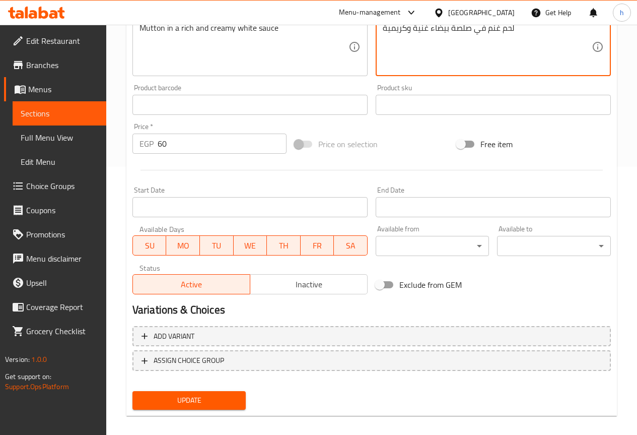
scroll to position [277, 0]
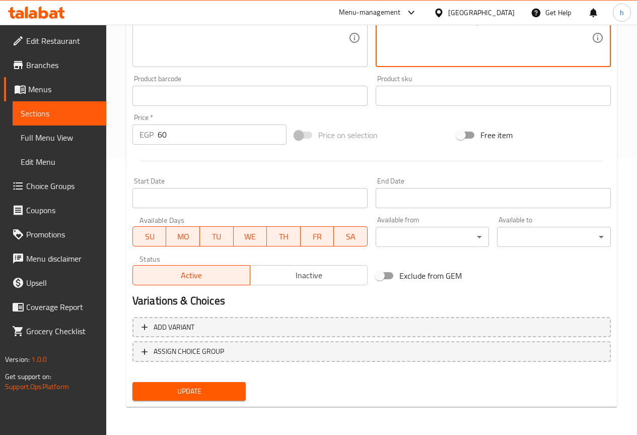
type textarea "لحم غنم في صلصة بيضاء غنية وكريمية"
click at [202, 394] on span "Update" at bounding box center [190, 391] width 98 height 13
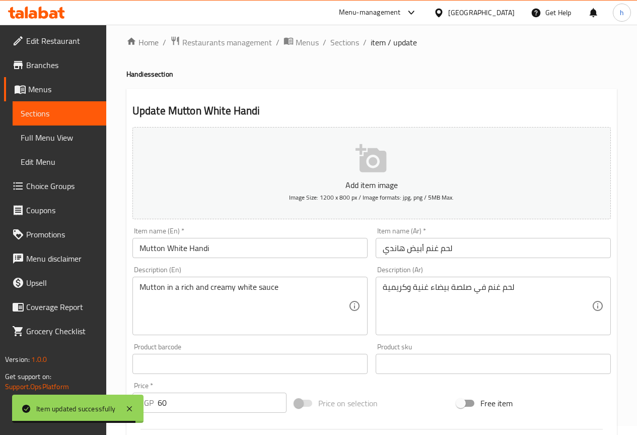
scroll to position [0, 0]
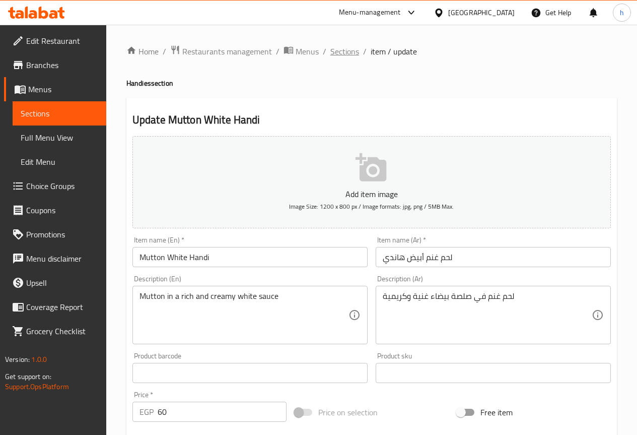
click at [353, 51] on span "Sections" at bounding box center [345, 51] width 29 height 12
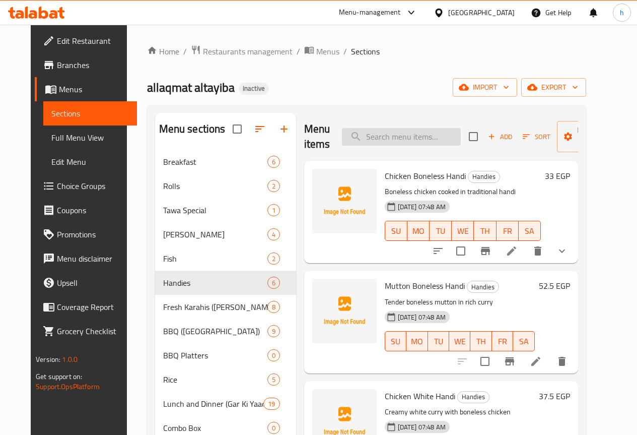
click at [383, 127] on div "Menu items Add Sort Manage items" at bounding box center [441, 137] width 274 height 48
paste input "Chicken Achari Handi"
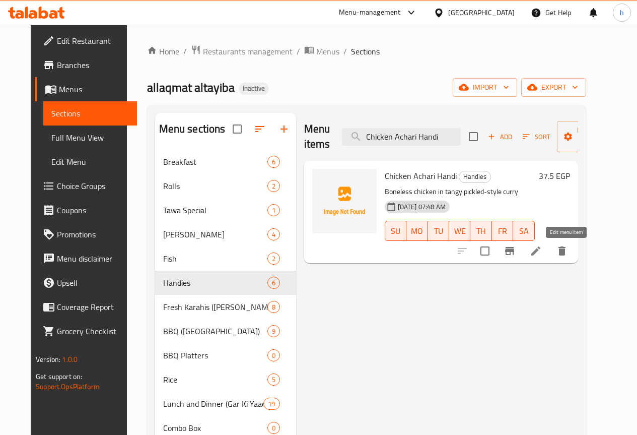
type input "Chicken Achari Handi"
click at [542, 250] on icon at bounding box center [536, 251] width 12 height 12
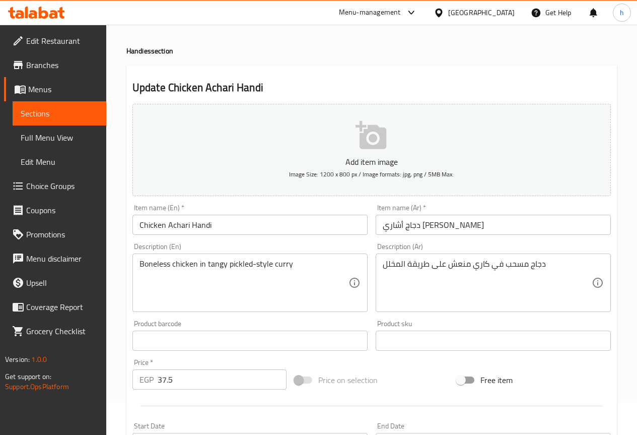
scroll to position [50, 0]
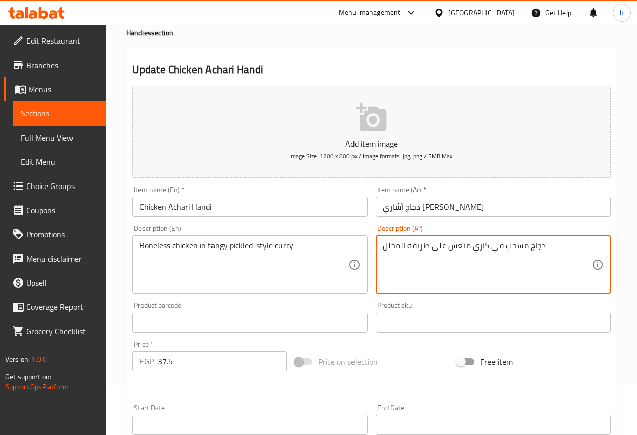
drag, startPoint x: 406, startPoint y: 245, endPoint x: 377, endPoint y: 252, distance: 29.7
click at [478, 245] on textarea "دجاج مسحب في كاري منعش على طريقة المخلل" at bounding box center [487, 265] width 209 height 48
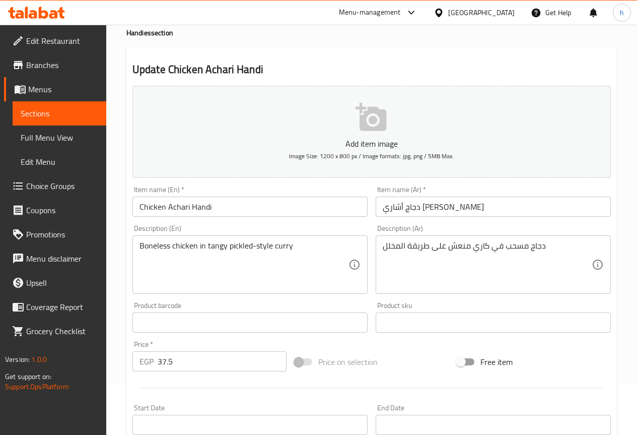
drag, startPoint x: 478, startPoint y: 236, endPoint x: 478, endPoint y: 246, distance: 9.6
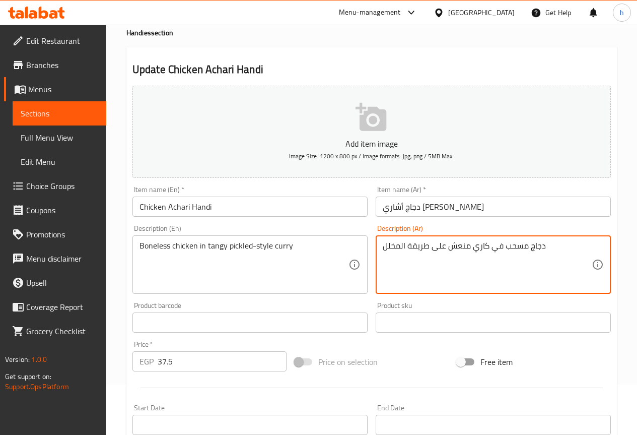
click at [478, 246] on textarea "دجاج مسحب في كاري منعش على طريقة المخلل" at bounding box center [487, 265] width 209 height 48
paste textarea "المخلل"
drag, startPoint x: 431, startPoint y: 247, endPoint x: 444, endPoint y: 252, distance: 14.0
click at [444, 252] on textarea "دجاج مسحب في المخلل منعش على طريقة المخلل" at bounding box center [487, 265] width 209 height 48
drag, startPoint x: 383, startPoint y: 244, endPoint x: 405, endPoint y: 247, distance: 21.9
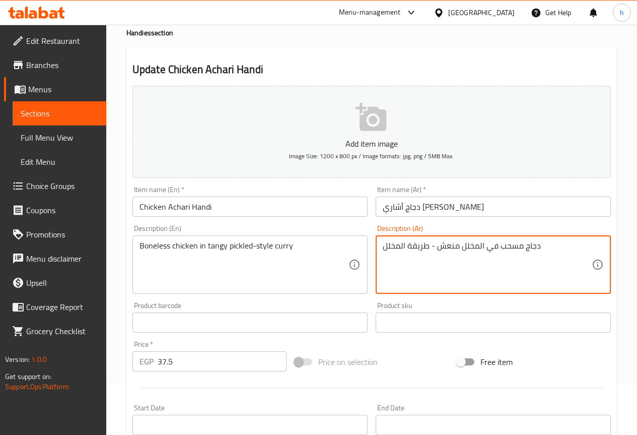
click at [405, 247] on textarea "دجاج مسحب في المخلل منعش - طريقة المخلل" at bounding box center [487, 265] width 209 height 48
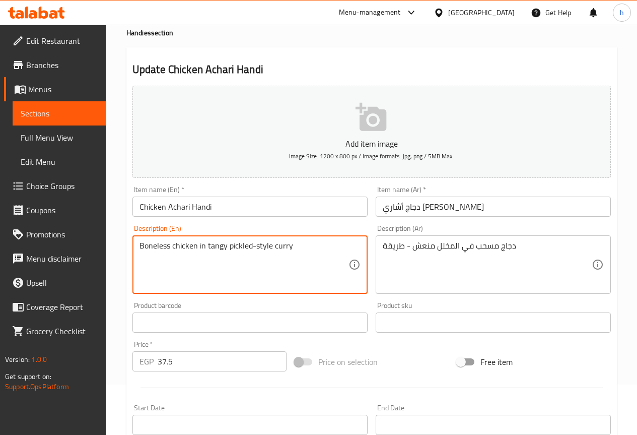
click at [287, 249] on textarea "Boneless chicken in tangy pickled-style curry" at bounding box center [244, 265] width 209 height 48
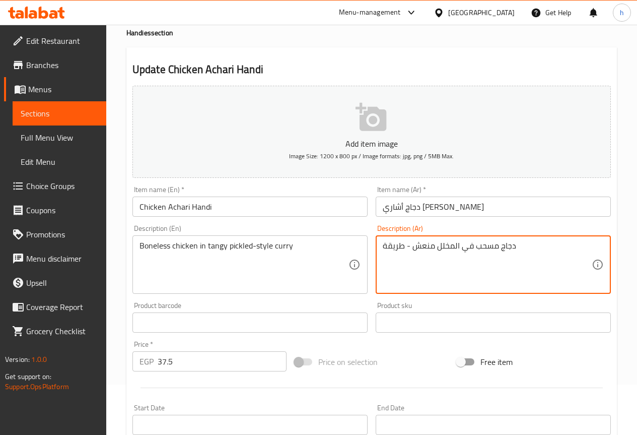
click at [383, 248] on textarea "دجاج مسحب في المخلل منعش - طريقة" at bounding box center [487, 265] width 209 height 48
paste textarea "كاري"
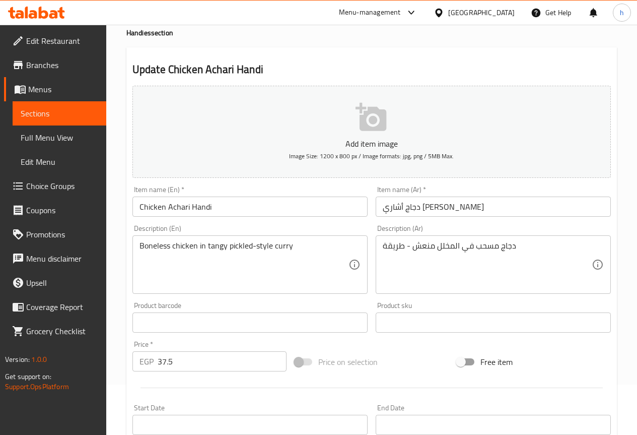
drag, startPoint x: 512, startPoint y: 235, endPoint x: 516, endPoint y: 240, distance: 6.8
click at [514, 237] on div "دجاج مسحب في المخلل منعش - طريقة Description (Ar)" at bounding box center [493, 264] width 235 height 58
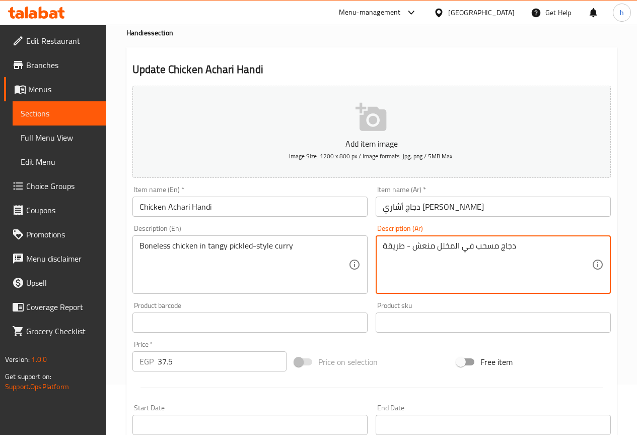
click at [526, 248] on textarea "دجاج مسحب في المخلل منعش - طريقة" at bounding box center [487, 265] width 209 height 48
click at [526, 244] on textarea "دجاج مسحب في المخلل منعش - طريقة" at bounding box center [487, 265] width 209 height 48
drag, startPoint x: 525, startPoint y: 246, endPoint x: 516, endPoint y: 251, distance: 10.2
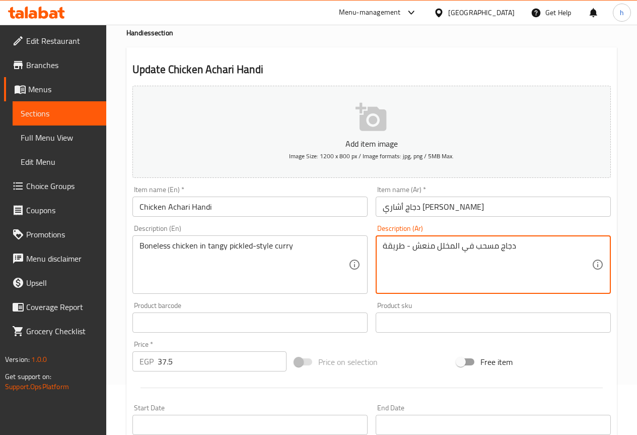
click at [516, 251] on textarea "دجاج مسحب في المخلل منعش - طريقة" at bounding box center [487, 265] width 209 height 48
click at [406, 246] on textarea "دجاج مسحب في المخلل منعش - طريقة" at bounding box center [487, 265] width 209 height 48
paste textarea "كاري"
drag, startPoint x: 409, startPoint y: 249, endPoint x: 419, endPoint y: 253, distance: 10.9
click at [419, 253] on textarea "دجاج مسحب في المخلل منعش - كاريطريقة" at bounding box center [487, 265] width 209 height 48
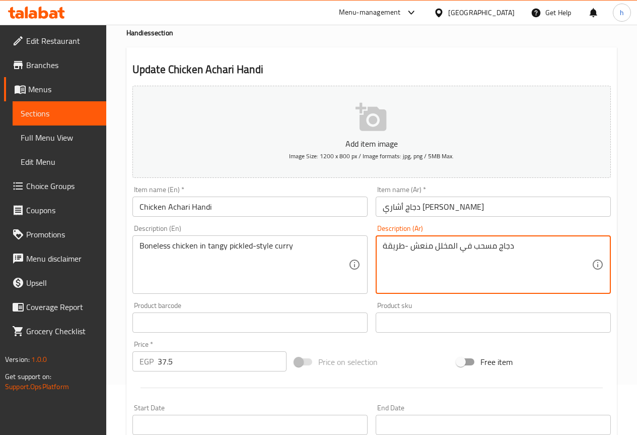
click at [384, 247] on div "دجاج مسحب في المخلل منعش -طريقة Description (Ar)" at bounding box center [493, 264] width 235 height 58
click at [385, 248] on textarea "دجاج مسحب في المخلل منعش -طريقة" at bounding box center [487, 265] width 209 height 48
paste textarea "كاري"
drag, startPoint x: 515, startPoint y: 246, endPoint x: 531, endPoint y: 248, distance: 15.2
click at [531, 248] on textarea "كاريدجاج مسحب في المخلل منعش -طريقة" at bounding box center [487, 265] width 209 height 48
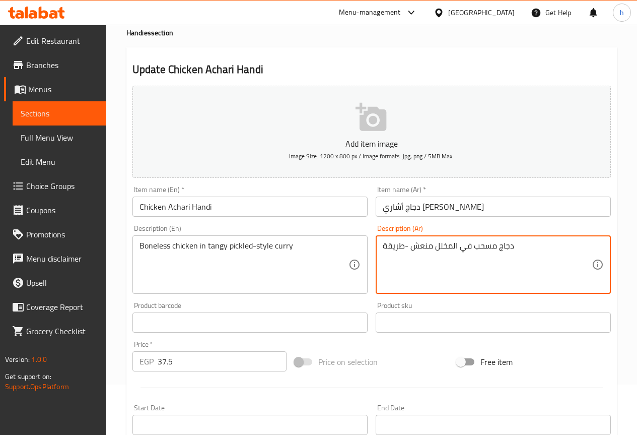
click at [535, 248] on textarea "دجاج مسحب في المخلل منعش -طريقة" at bounding box center [487, 265] width 209 height 48
paste textarea "كاري"
click at [400, 248] on textarea "دجاج مسحب في المخلل منعش -طريقةكاري" at bounding box center [487, 265] width 209 height 48
drag, startPoint x: 405, startPoint y: 244, endPoint x: 423, endPoint y: 250, distance: 19.6
click at [423, 250] on textarea "دجاج مسحب في المخلل منعش -طريقة كاري" at bounding box center [487, 265] width 209 height 48
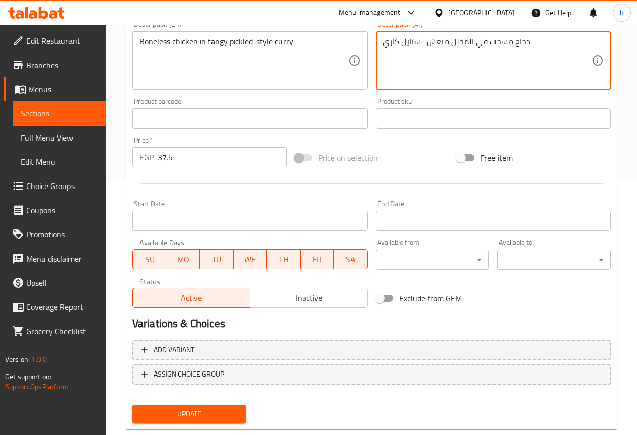
scroll to position [277, 0]
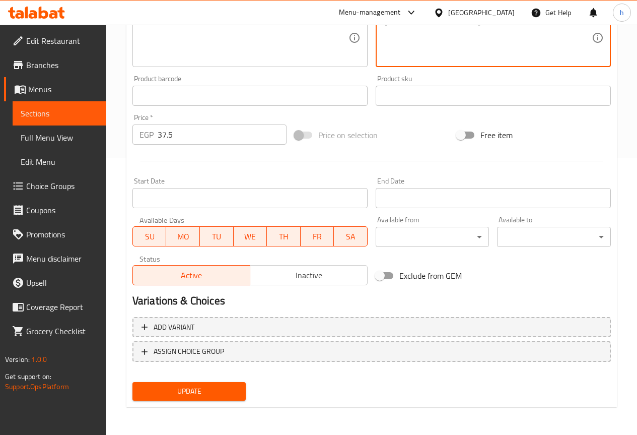
type textarea "دجاج مسحب في المخلل منعش -ستايل كاري"
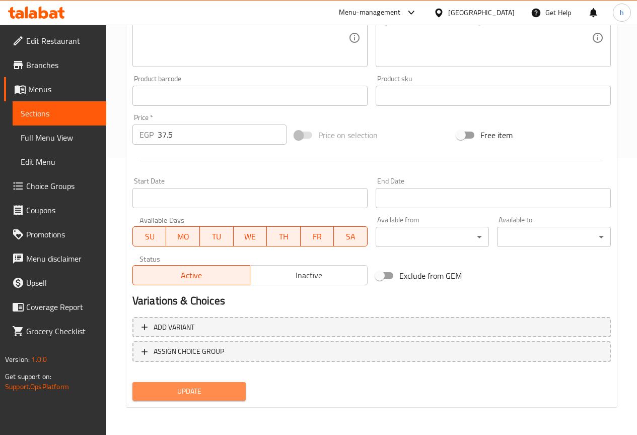
click at [210, 399] on button "Update" at bounding box center [190, 391] width 114 height 19
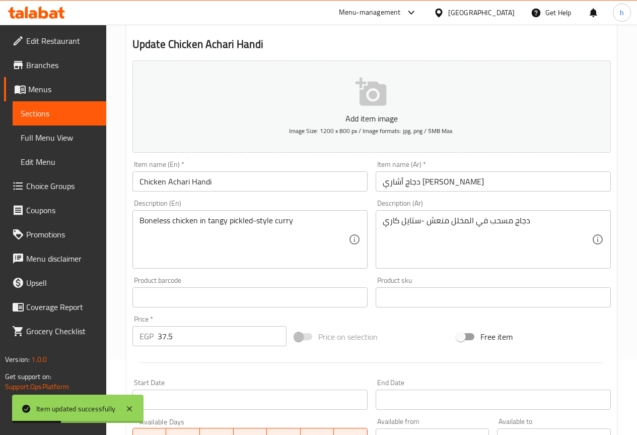
scroll to position [0, 0]
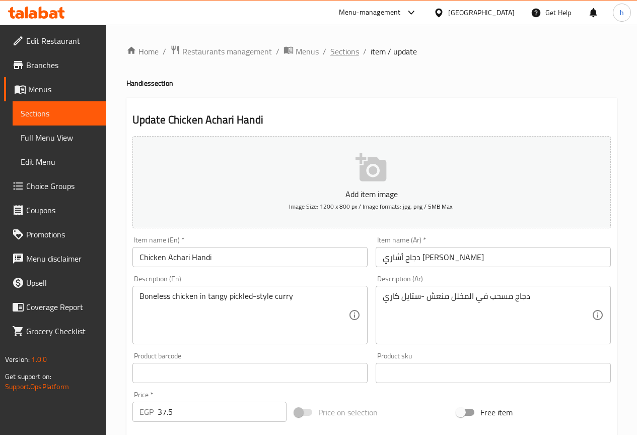
click at [351, 50] on span "Sections" at bounding box center [345, 51] width 29 height 12
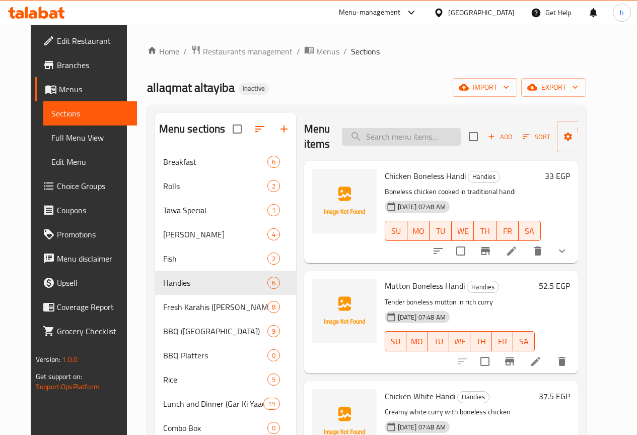
click at [381, 136] on input "search" at bounding box center [401, 137] width 119 height 18
paste input "Mutton Achari Handi"
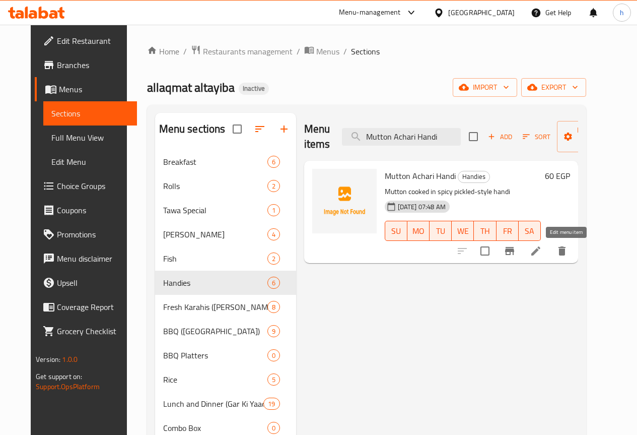
type input "Mutton Achari Handi"
click at [542, 250] on icon at bounding box center [536, 251] width 12 height 12
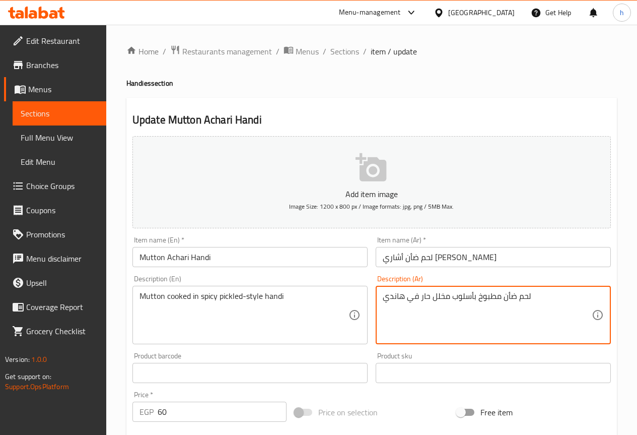
drag, startPoint x: 451, startPoint y: 297, endPoint x: 475, endPoint y: 300, distance: 24.4
type textarea "لحم ضأن مطبوخ ستايل مخلل حار في هاندي"
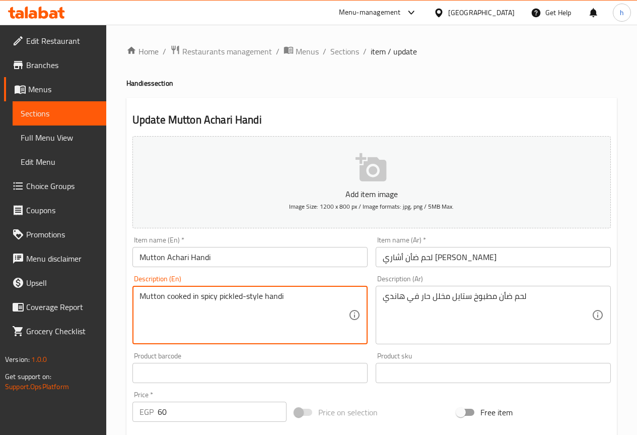
click at [254, 296] on textarea "Mutton cooked in spicy pickled-style handi" at bounding box center [244, 315] width 209 height 48
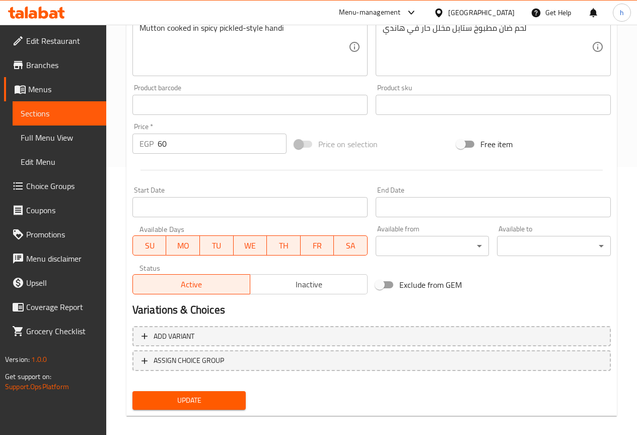
scroll to position [277, 0]
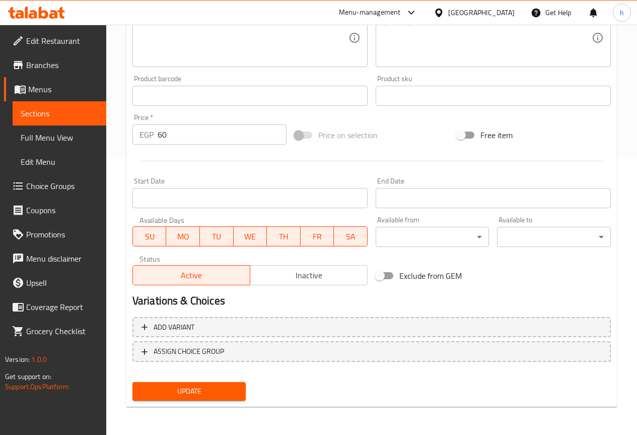
click at [197, 389] on span "Update" at bounding box center [190, 391] width 98 height 13
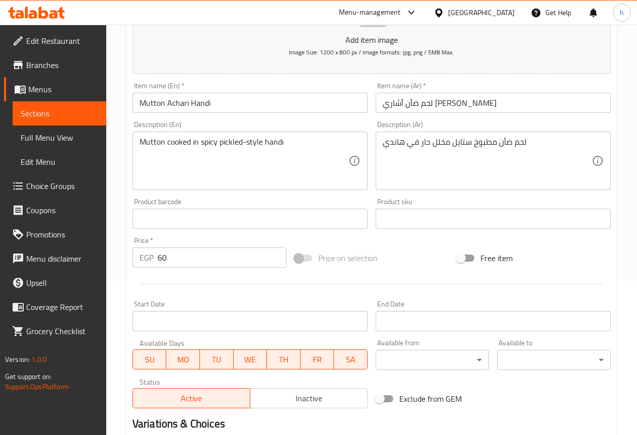
scroll to position [0, 0]
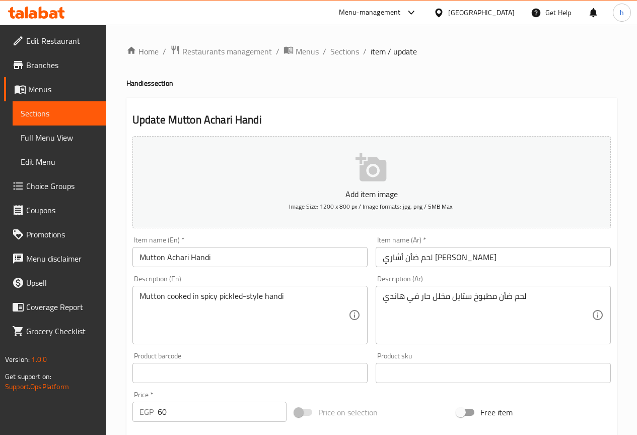
click at [340, 86] on h4 "Handies section" at bounding box center [371, 83] width 491 height 10
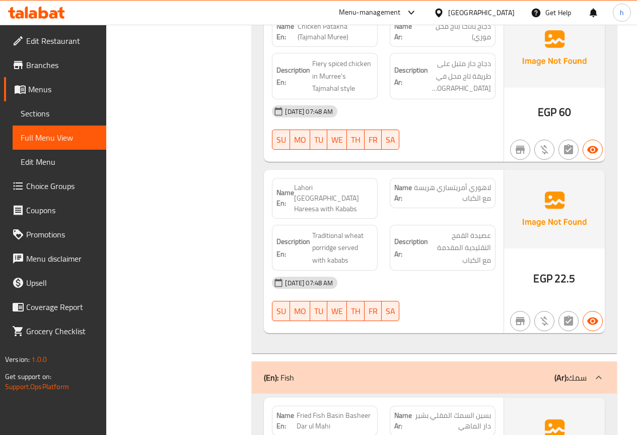
scroll to position [1965, 0]
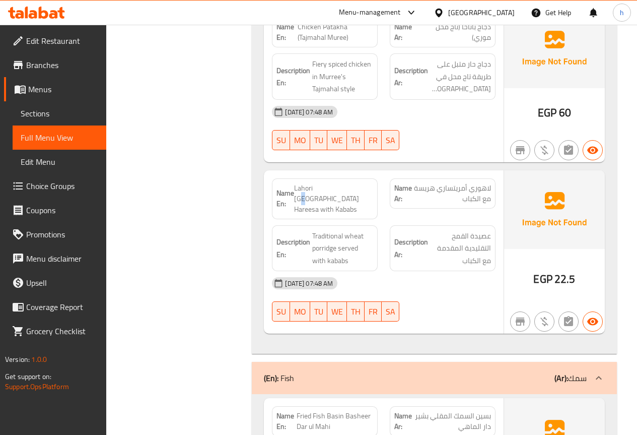
drag, startPoint x: 295, startPoint y: 178, endPoint x: 349, endPoint y: 185, distance: 54.4
drag, startPoint x: 316, startPoint y: 180, endPoint x: 334, endPoint y: 183, distance: 18.4
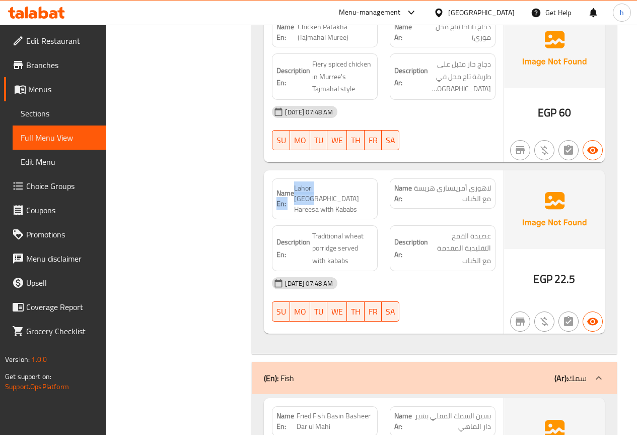
drag, startPoint x: 298, startPoint y: 178, endPoint x: 358, endPoint y: 181, distance: 59.5
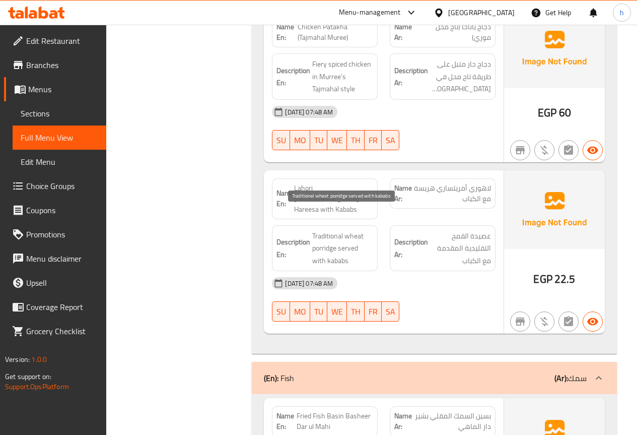
click at [349, 230] on span "Traditional wheat porridge served with kababs" at bounding box center [342, 248] width 61 height 37
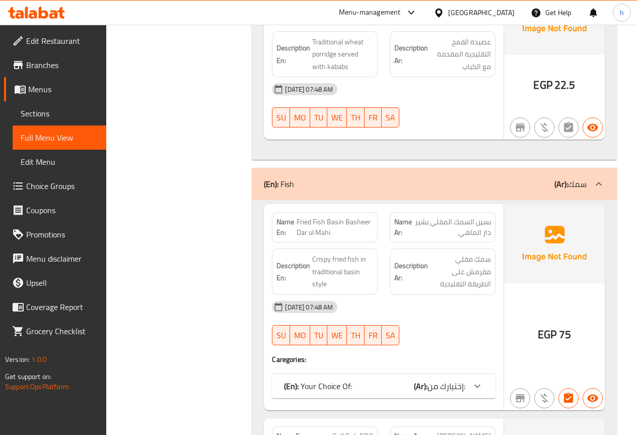
scroll to position [2167, 0]
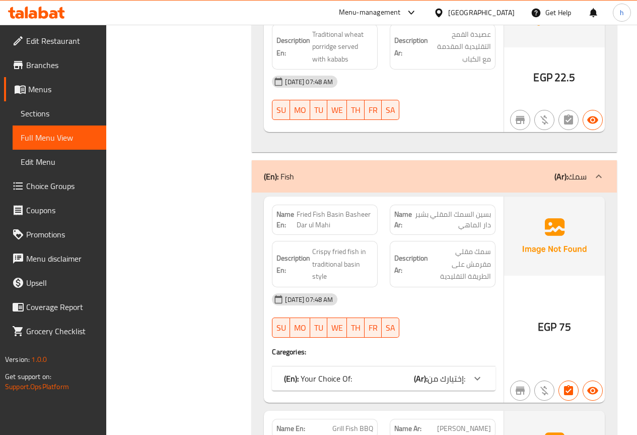
copy span "Fried Fish Basin Basheer Dar ul Mahi"
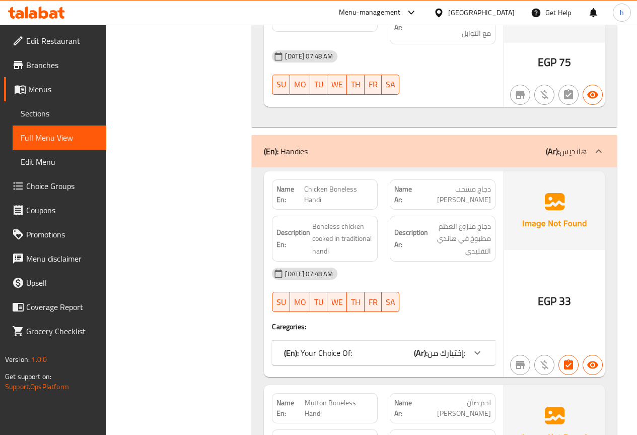
scroll to position [2620, 0]
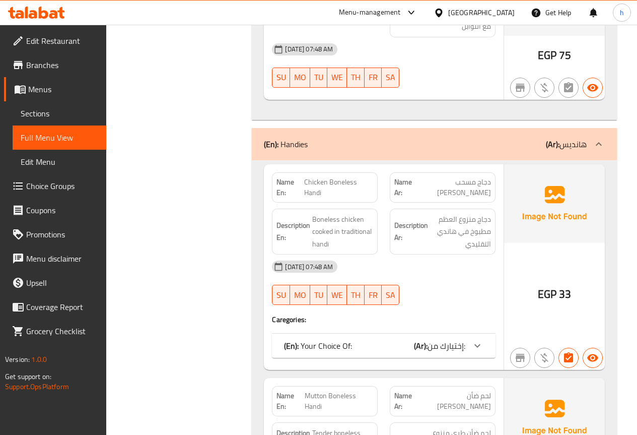
copy span "Chicken Boneless Handi"
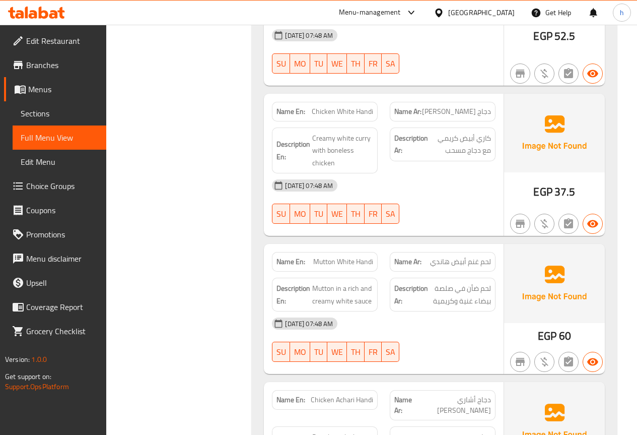
scroll to position [3174, 0]
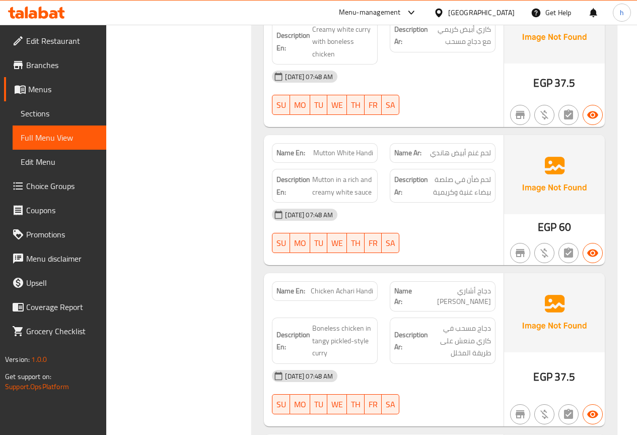
copy span "Mutton"
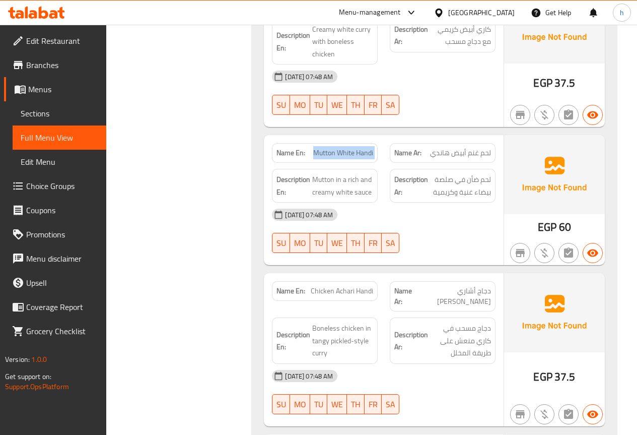
copy span "Mutton White Handi"
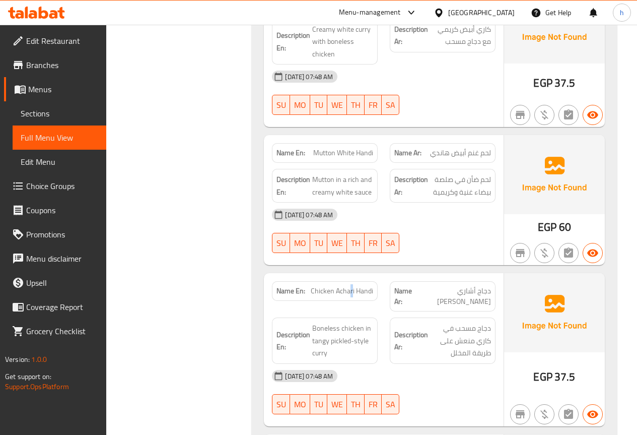
copy span "Chicken Achari Handi"
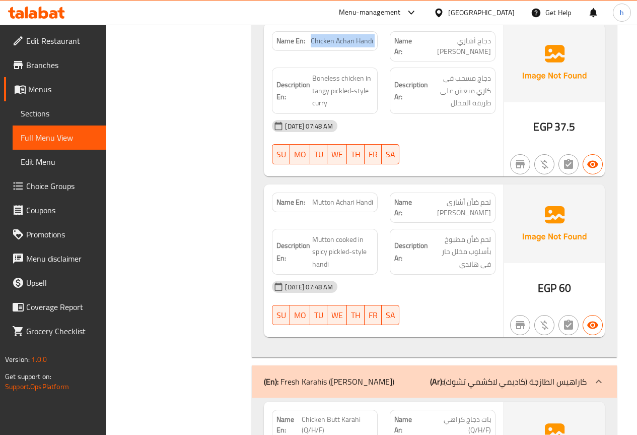
scroll to position [3426, 0]
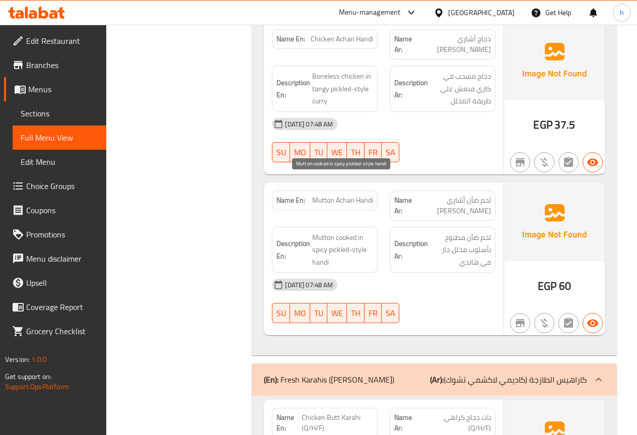
click at [334, 231] on span "Mutton cooked in spicy pickled-style handi" at bounding box center [342, 249] width 61 height 37
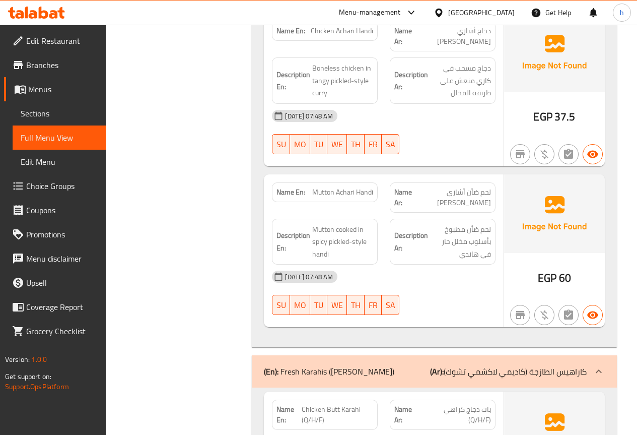
scroll to position [3577, 0]
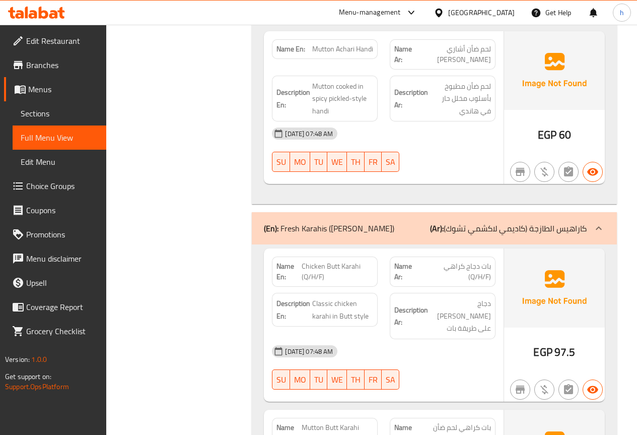
drag, startPoint x: 313, startPoint y: 243, endPoint x: 382, endPoint y: 261, distance: 71.2
click at [360, 297] on span "Classic chicken karahi in Butt style" at bounding box center [342, 309] width 61 height 25
drag, startPoint x: 491, startPoint y: 250, endPoint x: 441, endPoint y: 246, distance: 50.0
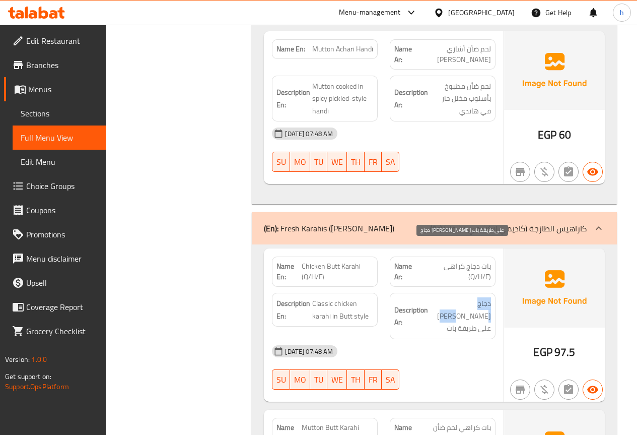
click at [445, 297] on span "دجاج [PERSON_NAME] على طريقة بات" at bounding box center [460, 315] width 61 height 37
